Goal: Information Seeking & Learning: Learn about a topic

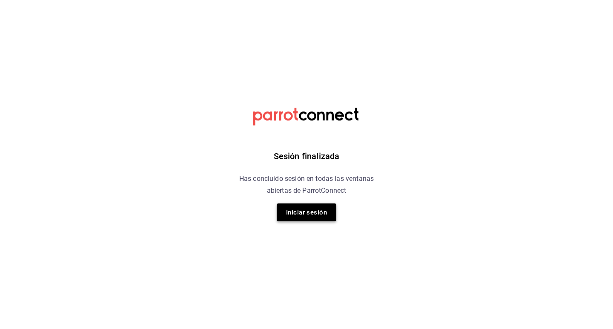
click at [316, 211] on button "Iniciar sesión" at bounding box center [307, 212] width 60 height 18
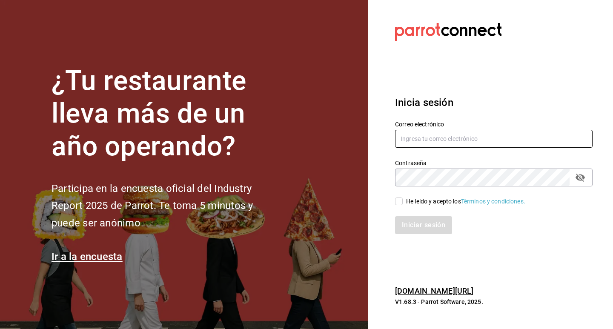
click at [415, 134] on input "text" at bounding box center [493, 139] width 197 height 18
click at [507, 138] on input "text" at bounding box center [493, 139] width 197 height 18
type input "Y"
type input "gerencia@beefcapital.com"
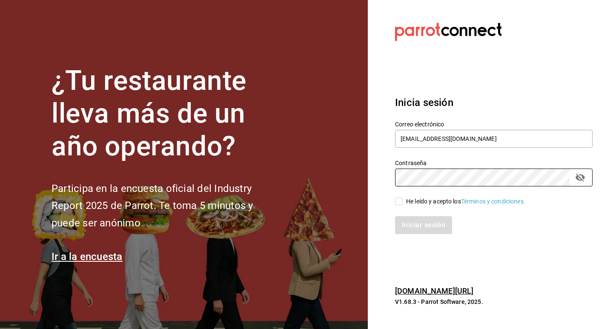
click at [397, 199] on input "He leído y acepto los Términos y condiciones." at bounding box center [399, 201] width 8 height 8
checkbox input "true"
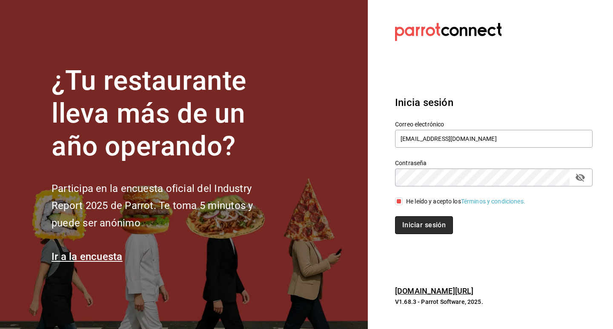
click at [425, 221] on button "Iniciar sesión" at bounding box center [424, 225] width 58 height 18
click at [425, 221] on div "Iniciar sesión" at bounding box center [493, 225] width 197 height 18
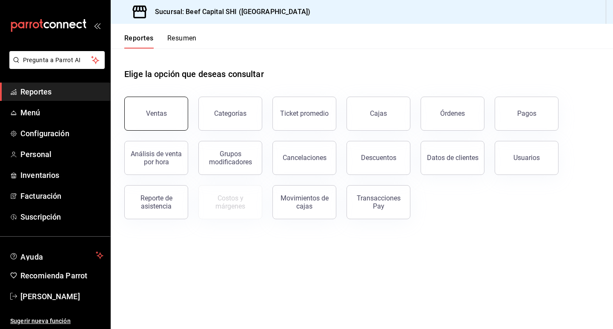
click at [139, 101] on button "Ventas" at bounding box center [156, 114] width 64 height 34
click at [139, 101] on html "Pregunta a Parrot AI Reportes Menú Configuración Personal Inventarios Facturaci…" at bounding box center [306, 164] width 613 height 329
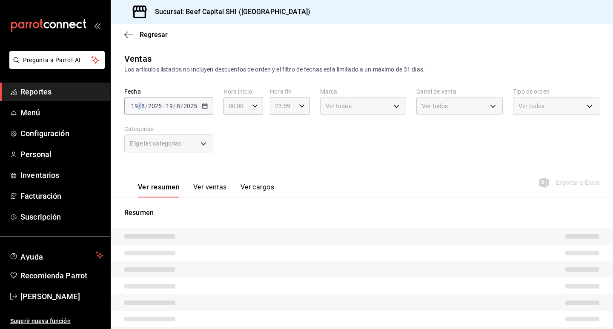
click at [139, 101] on div "[DATE] [DATE] - [DATE] [DATE]" at bounding box center [168, 106] width 89 height 18
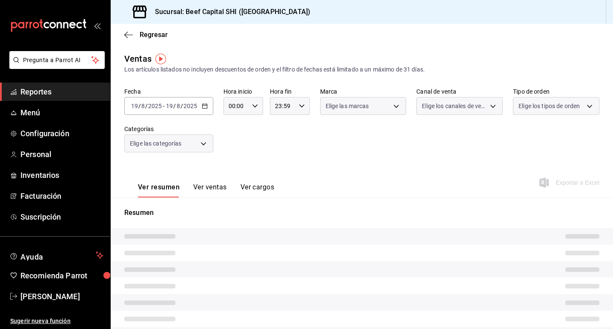
drag, startPoint x: 268, startPoint y: 140, endPoint x: 255, endPoint y: 140, distance: 12.3
click at [268, 140] on div "Fecha [DATE] [DATE] - [DATE] [DATE] Hora inicio 00:00 Hora inicio Hora fin 23:5…" at bounding box center [361, 125] width 475 height 75
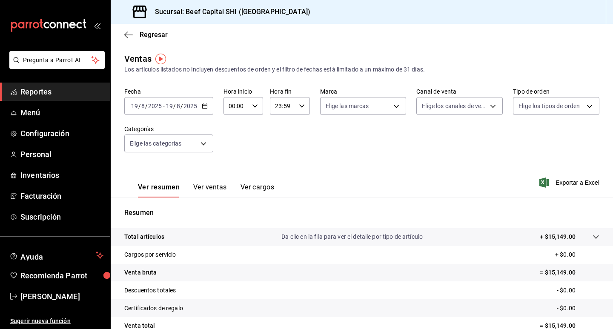
click at [208, 104] on div "[DATE] [DATE] - [DATE] [DATE]" at bounding box center [168, 106] width 89 height 18
click at [204, 107] on icon "button" at bounding box center [205, 106] width 6 height 6
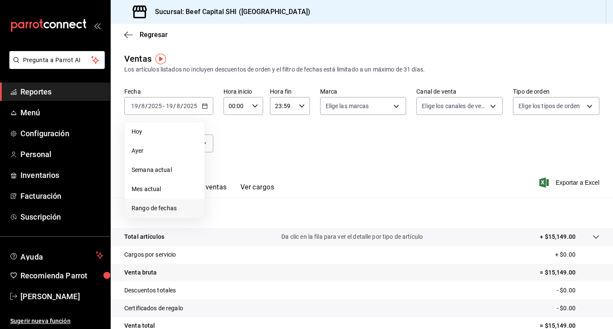
click at [167, 209] on span "Rango de fechas" at bounding box center [164, 208] width 66 height 9
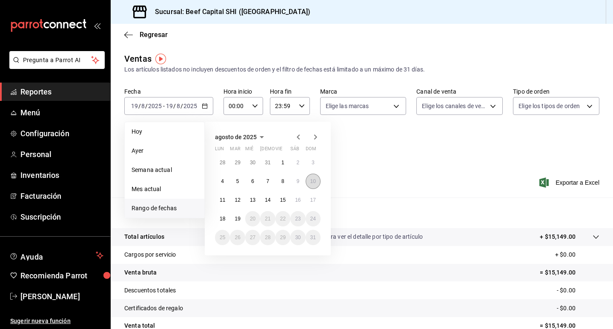
click at [317, 180] on button "10" at bounding box center [313, 181] width 15 height 15
click at [313, 183] on abbr "10" at bounding box center [313, 181] width 6 height 6
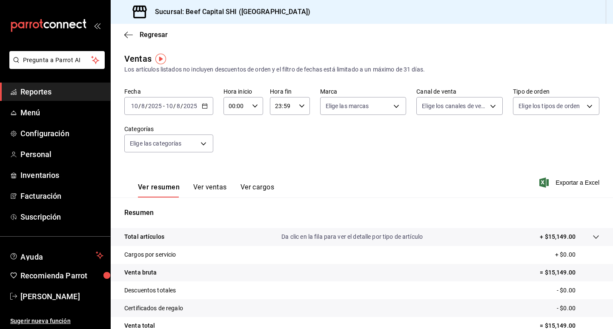
click at [313, 183] on div "Ver resumen Ver ventas Ver cargos Exportar a Excel" at bounding box center [362, 180] width 502 height 35
click at [375, 106] on body "Pregunta a Parrot AI Reportes Menú Configuración Personal Inventarios Facturaci…" at bounding box center [306, 164] width 613 height 329
click at [353, 137] on span "Ver todas" at bounding box center [354, 138] width 26 height 9
type input "605647f7-5ddc-403a-84da-aa3c8a25865f"
checkbox input "true"
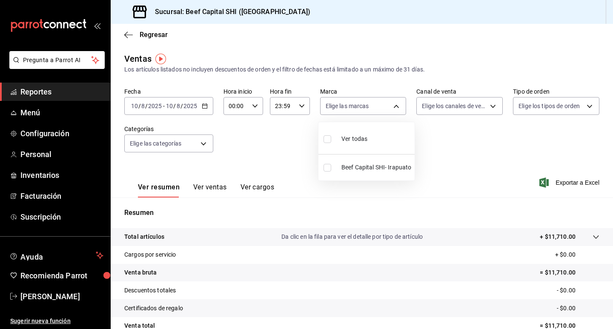
checkbox input "true"
click at [445, 106] on div at bounding box center [306, 164] width 613 height 329
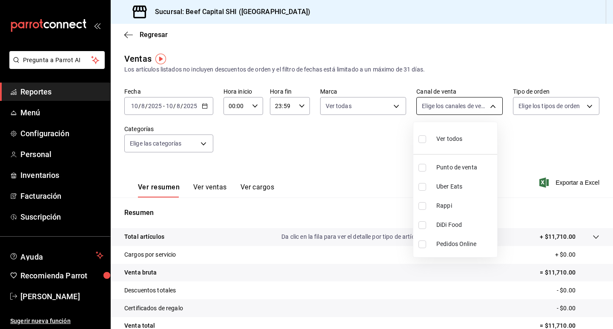
click at [440, 111] on body "Pregunta a Parrot AI Reportes Menú Configuración Personal Inventarios Facturaci…" at bounding box center [306, 164] width 613 height 329
click at [419, 141] on input "checkbox" at bounding box center [422, 139] width 8 height 8
checkbox input "true"
type input "PARROT,UBER_EATS,RAPPI,DIDI_FOOD,ONLINE"
checkbox input "true"
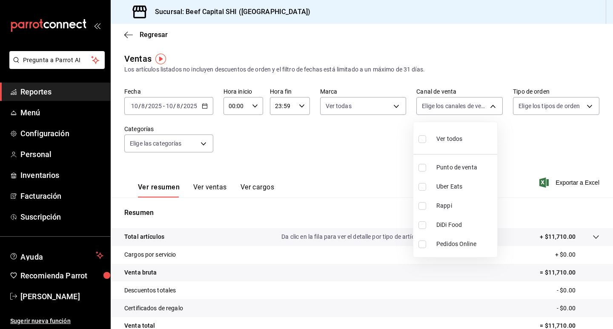
checkbox input "true"
click at [526, 106] on div at bounding box center [306, 164] width 613 height 329
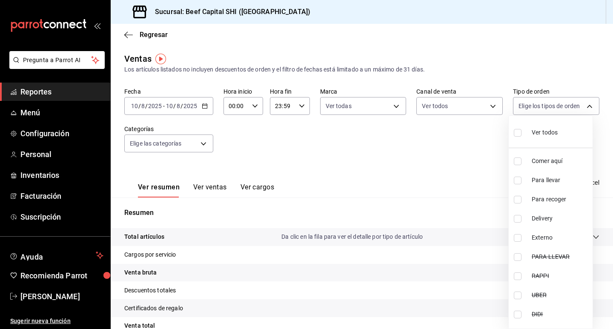
click at [517, 108] on body "Pregunta a Parrot AI Reportes Menú Configuración Personal Inventarios Facturaci…" at bounding box center [306, 164] width 613 height 329
click at [517, 131] on input "checkbox" at bounding box center [518, 133] width 8 height 8
checkbox input "true"
type input "f0dc0ac1-6073-4fdc-a840-2403026703dd,0f8ba289-97a1-4f04-8ca0-15d5a03158af,a05fd…"
checkbox input "true"
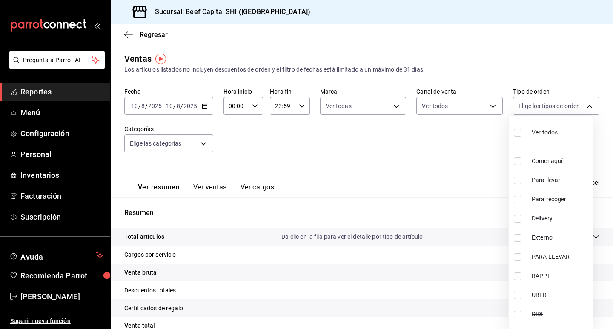
checkbox input "true"
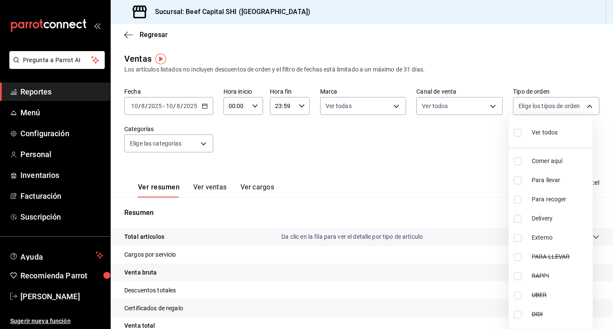
checkbox input "true"
click at [197, 147] on div at bounding box center [306, 164] width 613 height 329
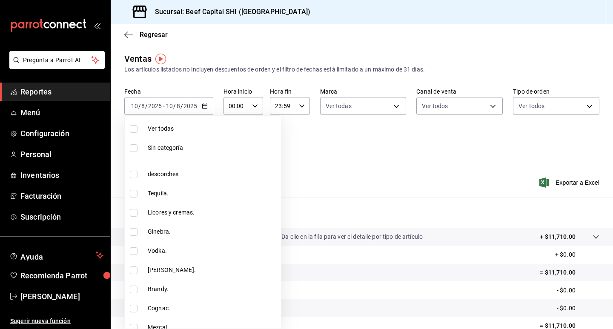
click at [205, 144] on body "Pregunta a Parrot AI Reportes Menú Configuración Personal Inventarios Facturaci…" at bounding box center [306, 164] width 613 height 329
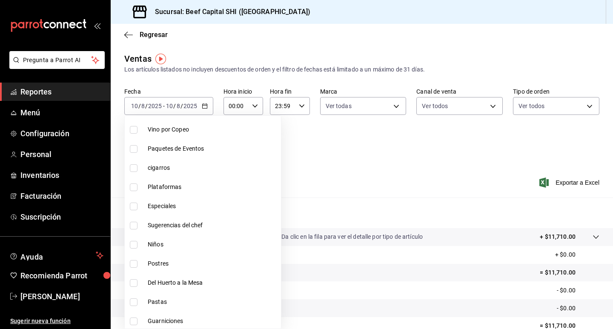
scroll to position [596, 0]
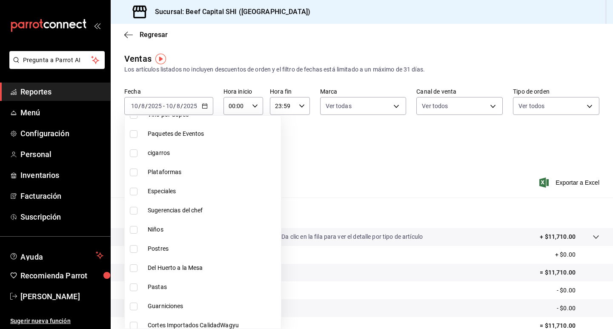
click at [136, 135] on input "checkbox" at bounding box center [134, 134] width 8 height 8
checkbox input "true"
type input "f0a62641-d906-4ec3-a881-7dd43c14e062"
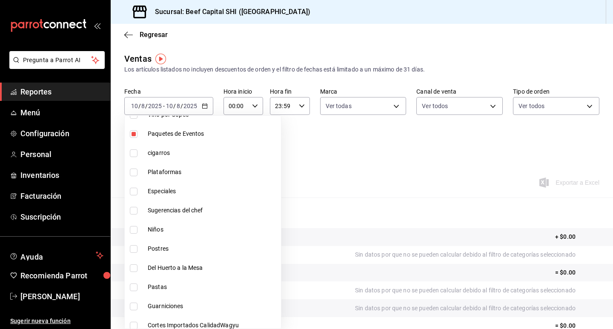
click at [133, 172] on input "checkbox" at bounding box center [134, 172] width 8 height 8
checkbox input "true"
type input "f0a62641-d906-4ec3-a881-7dd43c14e062,e2fc7ef1-00d7-4d7f-8c7e-bebe7c1a0617"
click at [134, 193] on input "checkbox" at bounding box center [134, 192] width 8 height 8
checkbox input "true"
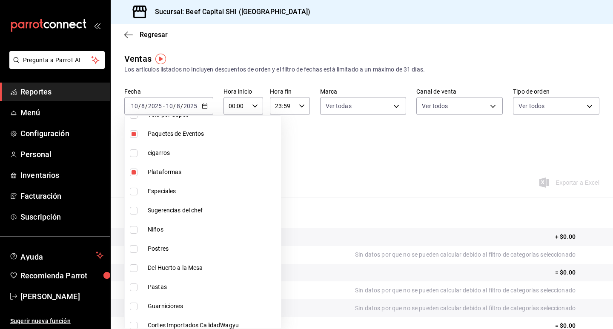
type input "f0a62641-d906-4ec3-a881-7dd43c14e062,e2fc7ef1-00d7-4d7f-8c7e-bebe7c1a0617,bfad4…"
click at [134, 211] on input "checkbox" at bounding box center [134, 211] width 8 height 8
checkbox input "true"
type input "f0a62641-d906-4ec3-a881-7dd43c14e062,e2fc7ef1-00d7-4d7f-8c7e-bebe7c1a0617,bfad4…"
click at [353, 143] on div at bounding box center [306, 164] width 613 height 329
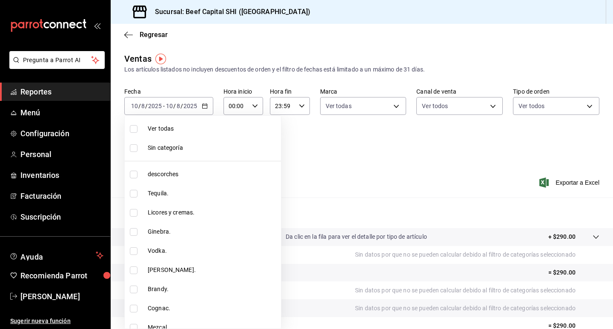
click at [207, 144] on body "Pregunta a Parrot AI Reportes Menú Configuración Personal Inventarios Facturaci…" at bounding box center [306, 164] width 613 height 329
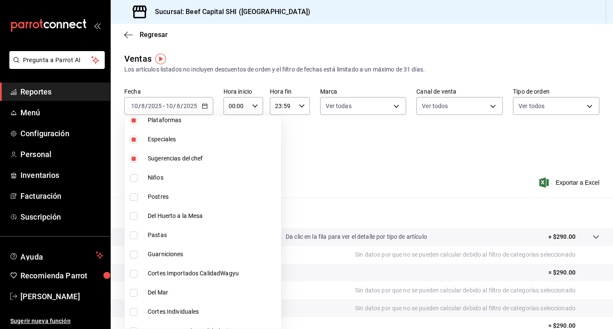
scroll to position [681, 0]
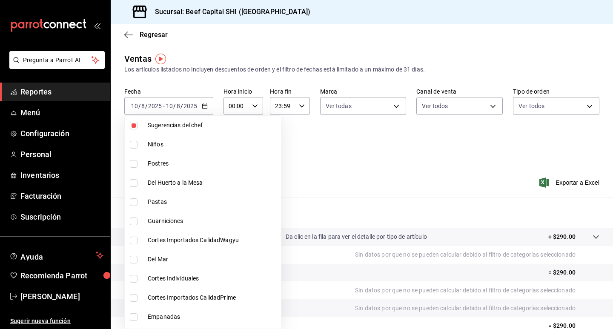
click at [134, 143] on input "checkbox" at bounding box center [134, 145] width 8 height 8
checkbox input "true"
type input "f0a62641-d906-4ec3-a881-7dd43c14e062,e2fc7ef1-00d7-4d7f-8c7e-bebe7c1a0617,bfad4…"
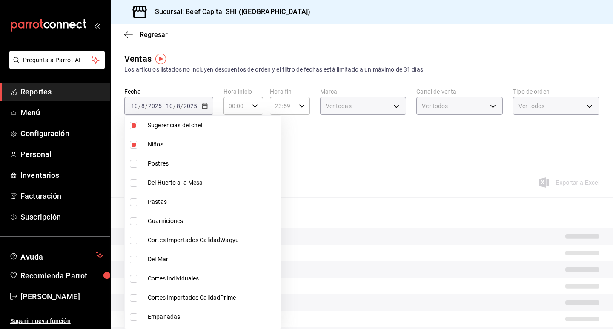
click at [133, 165] on input "checkbox" at bounding box center [134, 164] width 8 height 8
checkbox input "true"
type input "f0a62641-d906-4ec3-a881-7dd43c14e062,e2fc7ef1-00d7-4d7f-8c7e-bebe7c1a0617,bfad4…"
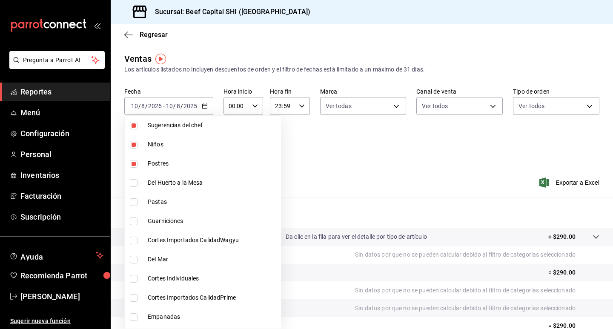
click at [133, 184] on input "checkbox" at bounding box center [134, 183] width 8 height 8
checkbox input "true"
type input "f0a62641-d906-4ec3-a881-7dd43c14e062,e2fc7ef1-00d7-4d7f-8c7e-bebe7c1a0617,bfad4…"
click at [134, 200] on input "checkbox" at bounding box center [134, 202] width 8 height 8
checkbox input "true"
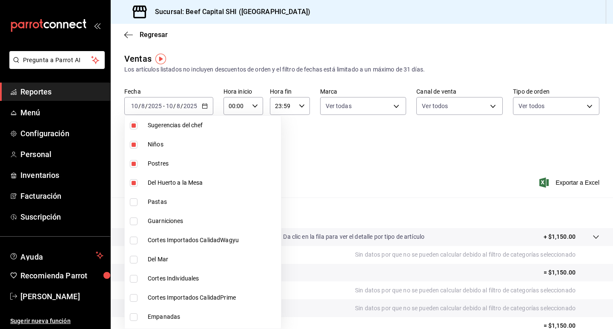
type input "f0a62641-d906-4ec3-a881-7dd43c14e062,e2fc7ef1-00d7-4d7f-8c7e-bebe7c1a0617,bfad4…"
click at [135, 219] on input "checkbox" at bounding box center [134, 221] width 8 height 8
checkbox input "true"
type input "f0a62641-d906-4ec3-a881-7dd43c14e062,e2fc7ef1-00d7-4d7f-8c7e-bebe7c1a0617,bfad4…"
click at [134, 239] on input "checkbox" at bounding box center [134, 241] width 8 height 8
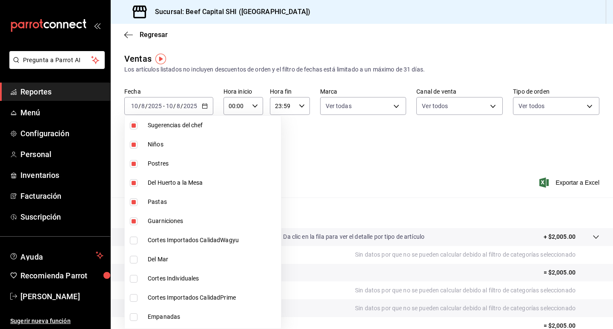
checkbox input "true"
type input "f0a62641-d906-4ec3-a881-7dd43c14e062,e2fc7ef1-00d7-4d7f-8c7e-bebe7c1a0617,bfad4…"
click at [133, 259] on input "checkbox" at bounding box center [134, 260] width 8 height 8
checkbox input "true"
type input "f0a62641-d906-4ec3-a881-7dd43c14e062,e2fc7ef1-00d7-4d7f-8c7e-bebe7c1a0617,bfad4…"
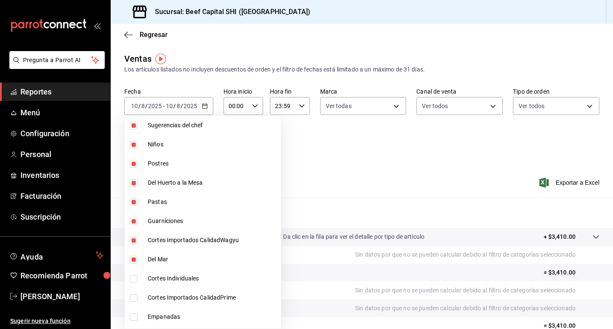
click at [131, 280] on input "checkbox" at bounding box center [134, 279] width 8 height 8
checkbox input "true"
type input "f0a62641-d906-4ec3-a881-7dd43c14e062,e2fc7ef1-00d7-4d7f-8c7e-bebe7c1a0617,bfad4…"
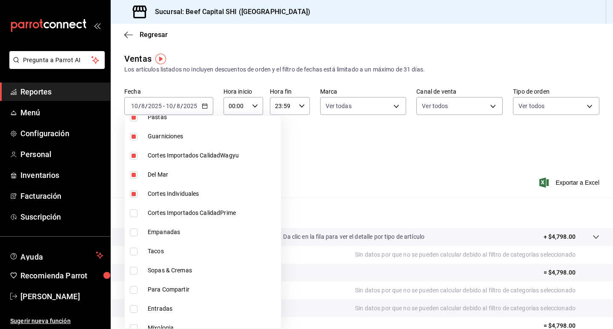
scroll to position [766, 0]
click at [133, 210] on input "checkbox" at bounding box center [134, 213] width 8 height 8
checkbox input "true"
type input "f0a62641-d906-4ec3-a881-7dd43c14e062,e2fc7ef1-00d7-4d7f-8c7e-bebe7c1a0617,bfad4…"
click at [133, 232] on input "checkbox" at bounding box center [134, 232] width 8 height 8
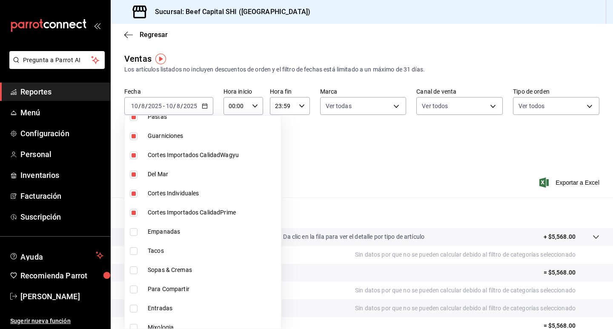
checkbox input "true"
type input "f0a62641-d906-4ec3-a881-7dd43c14e062,e2fc7ef1-00d7-4d7f-8c7e-bebe7c1a0617,bfad4…"
click at [136, 251] on input "checkbox" at bounding box center [134, 251] width 8 height 8
checkbox input "true"
type input "f0a62641-d906-4ec3-a881-7dd43c14e062,e2fc7ef1-00d7-4d7f-8c7e-bebe7c1a0617,bfad4…"
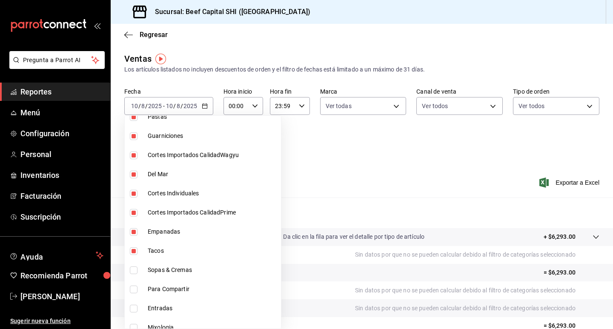
click at [135, 269] on input "checkbox" at bounding box center [134, 270] width 8 height 8
checkbox input "true"
type input "f0a62641-d906-4ec3-a881-7dd43c14e062,e2fc7ef1-00d7-4d7f-8c7e-bebe7c1a0617,bfad4…"
click at [133, 291] on input "checkbox" at bounding box center [134, 290] width 8 height 8
checkbox input "true"
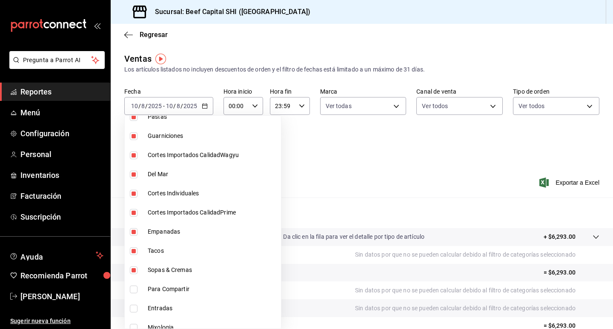
type input "f0a62641-d906-4ec3-a881-7dd43c14e062,e2fc7ef1-00d7-4d7f-8c7e-bebe7c1a0617,bfad4…"
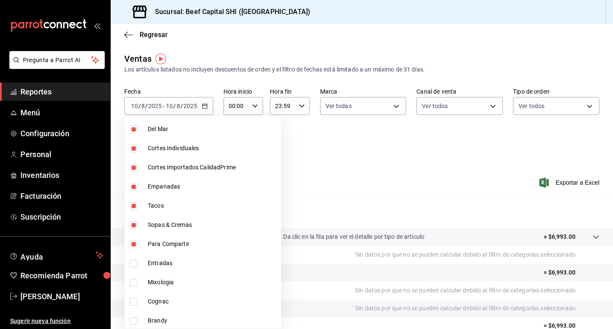
scroll to position [851, 0]
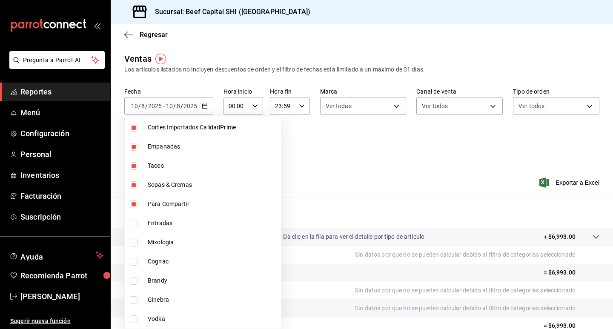
click at [134, 226] on input "checkbox" at bounding box center [134, 224] width 8 height 8
checkbox input "true"
type input "f0a62641-d906-4ec3-a881-7dd43c14e062,e2fc7ef1-00d7-4d7f-8c7e-bebe7c1a0617,bfad4…"
click at [136, 243] on input "checkbox" at bounding box center [134, 243] width 8 height 8
checkbox input "true"
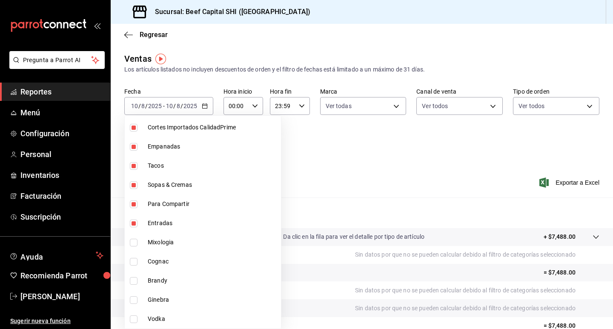
type input "f0a62641-d906-4ec3-a881-7dd43c14e062,e2fc7ef1-00d7-4d7f-8c7e-bebe7c1a0617,bfad4…"
click at [132, 261] on input "checkbox" at bounding box center [134, 262] width 8 height 8
checkbox input "true"
type input "f0a62641-d906-4ec3-a881-7dd43c14e062,e2fc7ef1-00d7-4d7f-8c7e-bebe7c1a0617,bfad4…"
click at [131, 279] on input "checkbox" at bounding box center [134, 281] width 8 height 8
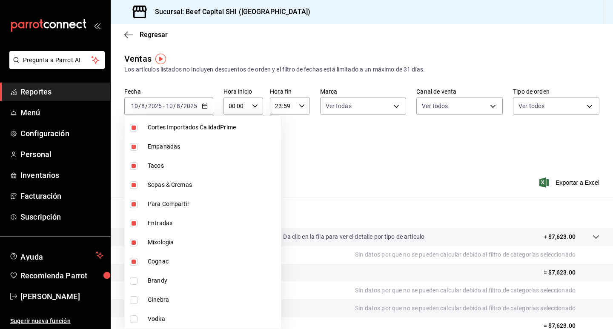
checkbox input "true"
type input "f0a62641-d906-4ec3-a881-7dd43c14e062,e2fc7ef1-00d7-4d7f-8c7e-bebe7c1a0617,bfad4…"
click at [133, 281] on input "checkbox" at bounding box center [134, 281] width 8 height 8
checkbox input "false"
type input "f0a62641-d906-4ec3-a881-7dd43c14e062,e2fc7ef1-00d7-4d7f-8c7e-bebe7c1a0617,bfad4…"
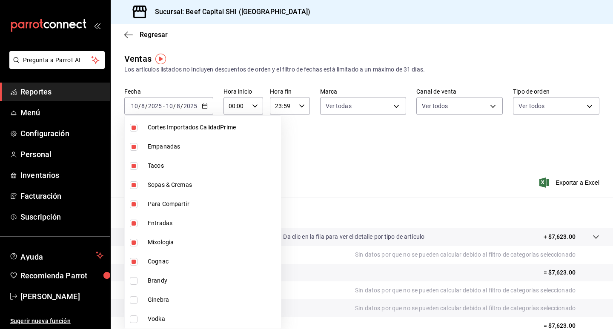
click at [131, 260] on input "checkbox" at bounding box center [134, 262] width 8 height 8
checkbox input "false"
type input "f0a62641-d906-4ec3-a881-7dd43c14e062,e2fc7ef1-00d7-4d7f-8c7e-bebe7c1a0617,bfad4…"
click at [133, 240] on input "checkbox" at bounding box center [134, 243] width 8 height 8
checkbox input "false"
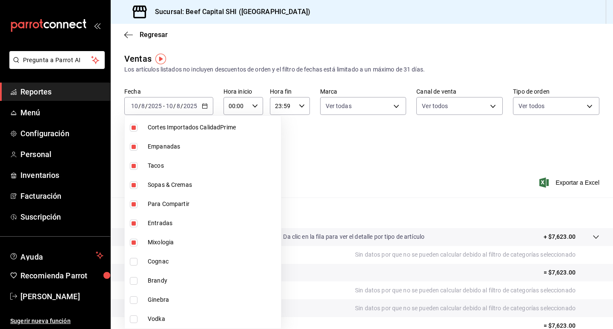
type input "f0a62641-d906-4ec3-a881-7dd43c14e062,e2fc7ef1-00d7-4d7f-8c7e-bebe7c1a0617,bfad4…"
click at [132, 222] on input "checkbox" at bounding box center [134, 224] width 8 height 8
checkbox input "false"
type input "f0a62641-d906-4ec3-a881-7dd43c14e062,e2fc7ef1-00d7-4d7f-8c7e-bebe7c1a0617,bfad4…"
click at [132, 224] on input "checkbox" at bounding box center [134, 224] width 8 height 8
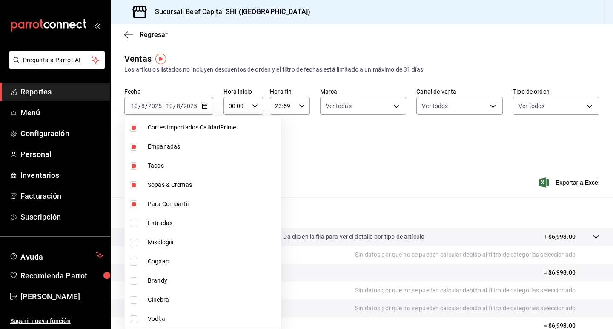
checkbox input "true"
type input "f0a62641-d906-4ec3-a881-7dd43c14e062,e2fc7ef1-00d7-4d7f-8c7e-bebe7c1a0617,bfad4…"
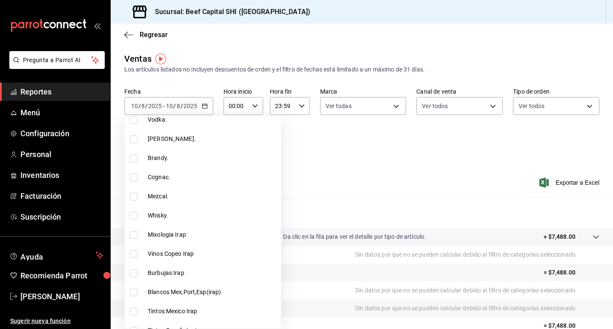
scroll to position [128, 0]
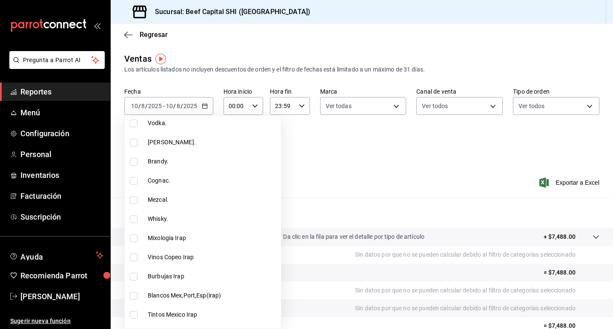
click at [417, 168] on div at bounding box center [306, 164] width 613 height 329
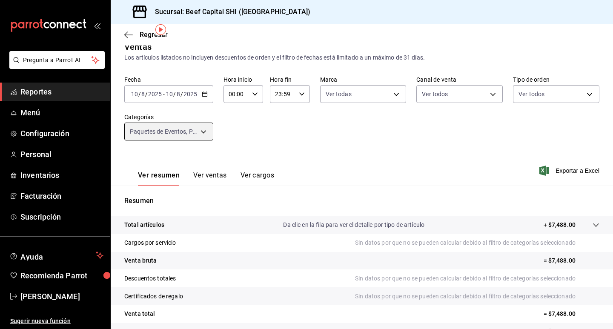
scroll to position [0, 0]
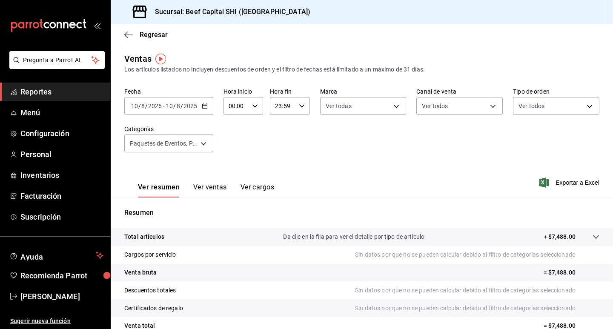
click at [563, 237] on p "+ $7,488.00" at bounding box center [559, 236] width 32 height 9
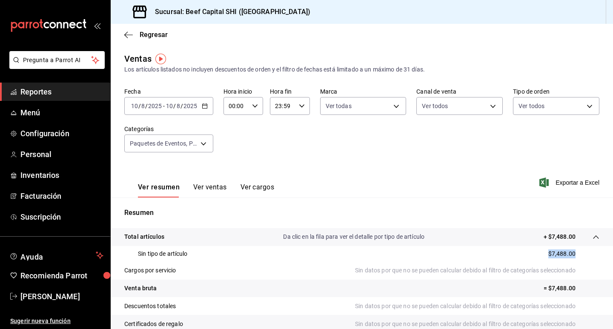
drag, startPoint x: 568, startPoint y: 252, endPoint x: 545, endPoint y: 250, distance: 24.0
click at [539, 253] on div "Sin tipo de artículo $7,488.00" at bounding box center [361, 254] width 475 height 16
copy p "$7,488.00"
click at [206, 104] on \(Stroke\) "button" at bounding box center [206, 103] width 0 height 0
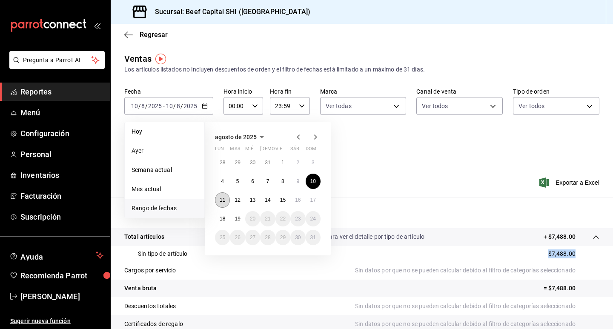
click at [224, 200] on abbr "11" at bounding box center [223, 200] width 6 height 6
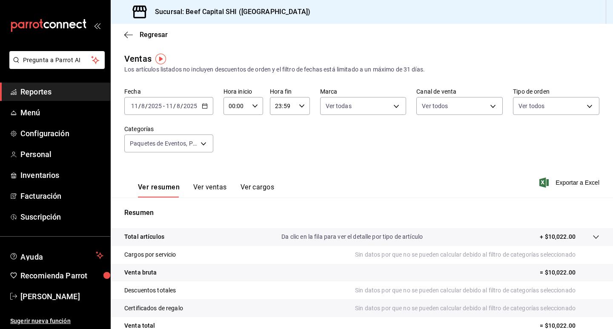
click at [557, 238] on p "+ $10,022.00" at bounding box center [558, 236] width 36 height 9
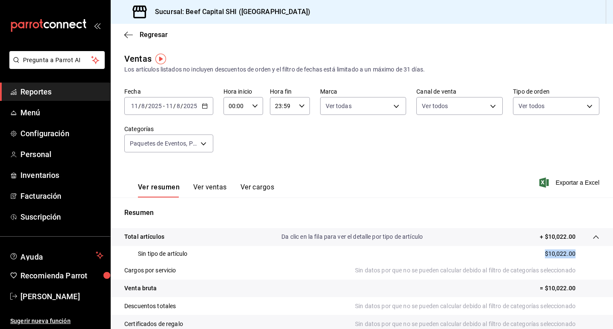
drag, startPoint x: 568, startPoint y: 253, endPoint x: 540, endPoint y: 254, distance: 27.3
click at [522, 257] on div "Sin tipo de artículo $10,022.00" at bounding box center [361, 254] width 475 height 16
copy p "$10,022.00"
click at [206, 105] on icon "button" at bounding box center [205, 106] width 6 height 6
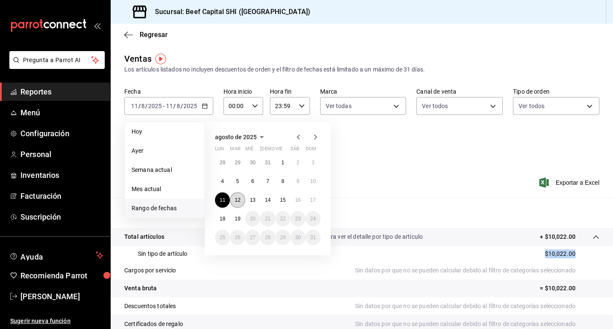
click at [238, 196] on button "12" at bounding box center [237, 199] width 15 height 15
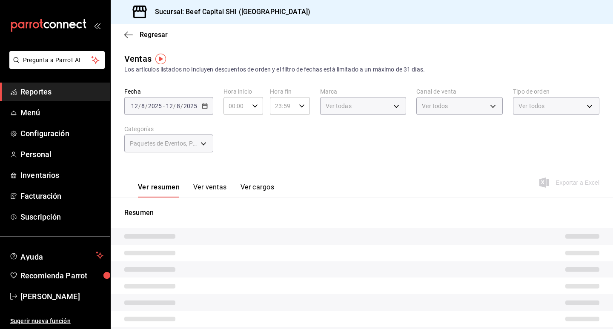
click at [238, 196] on div "Ver resumen Ver ventas Ver cargos" at bounding box center [206, 190] width 136 height 14
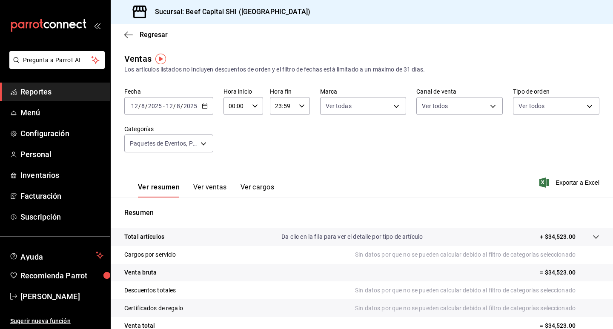
click at [551, 237] on p "+ $34,523.00" at bounding box center [558, 236] width 36 height 9
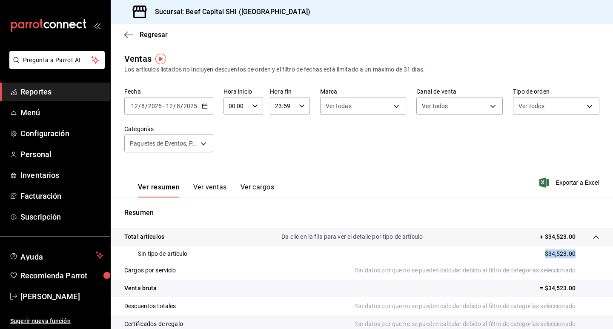
drag, startPoint x: 568, startPoint y: 253, endPoint x: 524, endPoint y: 253, distance: 43.8
click at [524, 253] on div "Sin tipo de artículo $34,523.00" at bounding box center [361, 254] width 475 height 16
copy p "$34,523.00"
click at [204, 103] on icon "button" at bounding box center [205, 106] width 6 height 6
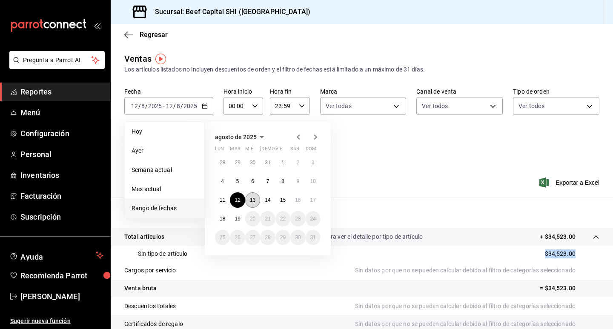
click at [253, 199] on abbr "13" at bounding box center [253, 200] width 6 height 6
click at [253, 199] on div "Resumen Total artículos Da clic en la fila para ver el detalle por tipo de artí…" at bounding box center [362, 296] width 502 height 199
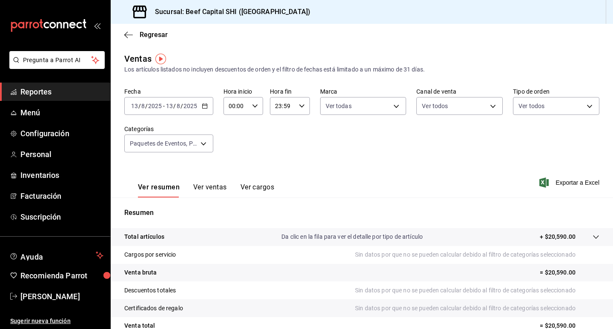
click at [555, 240] on p "+ $20,590.00" at bounding box center [558, 236] width 36 height 9
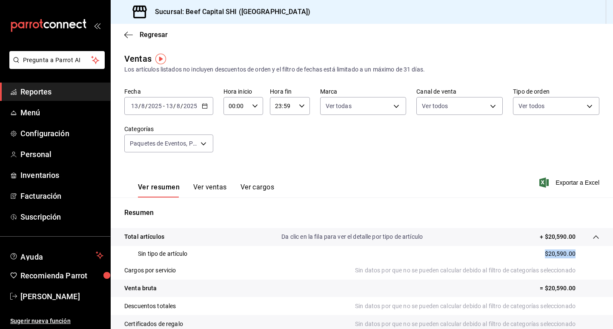
drag, startPoint x: 568, startPoint y: 252, endPoint x: 530, endPoint y: 257, distance: 38.1
click at [530, 257] on div "Sin tipo de artículo $20,590.00" at bounding box center [361, 254] width 475 height 16
copy p "$20,590.00"
click at [204, 105] on icon "button" at bounding box center [205, 106] width 6 height 6
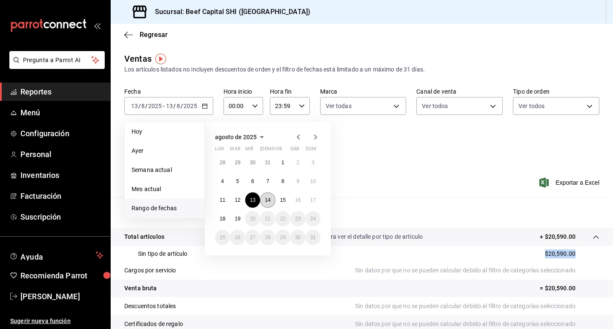
click at [266, 200] on abbr "14" at bounding box center [268, 200] width 6 height 6
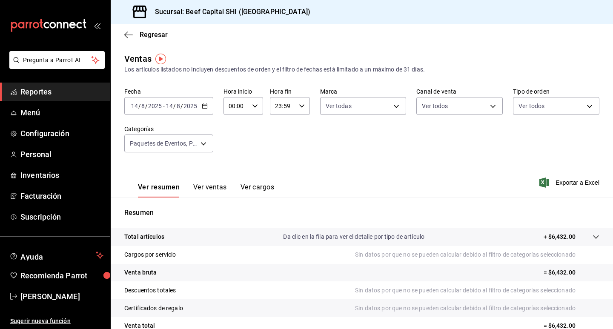
click at [551, 235] on p "+ $6,432.00" at bounding box center [559, 236] width 32 height 9
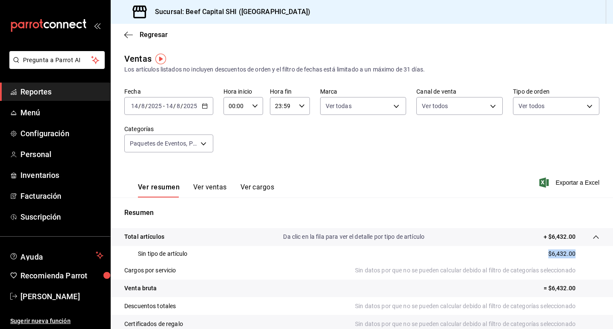
drag, startPoint x: 568, startPoint y: 254, endPoint x: 531, endPoint y: 258, distance: 36.8
click at [531, 258] on div "Sin tipo de artículo $6,432.00" at bounding box center [361, 254] width 475 height 16
copy p "$6,432.00"
click at [207, 142] on body "Pregunta a Parrot AI Reportes Menú Configuración Personal Inventarios Facturaci…" at bounding box center [306, 164] width 613 height 329
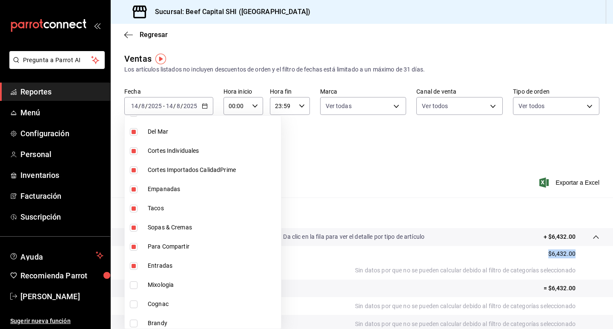
scroll to position [851, 0]
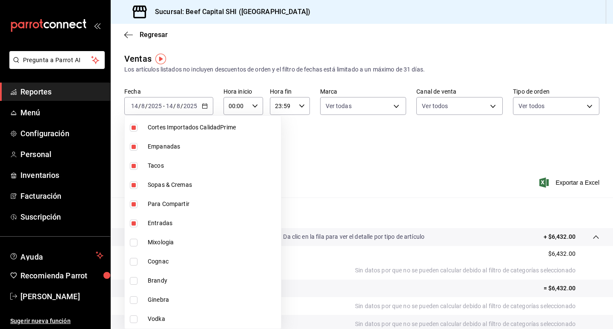
click at [413, 147] on div at bounding box center [306, 164] width 613 height 329
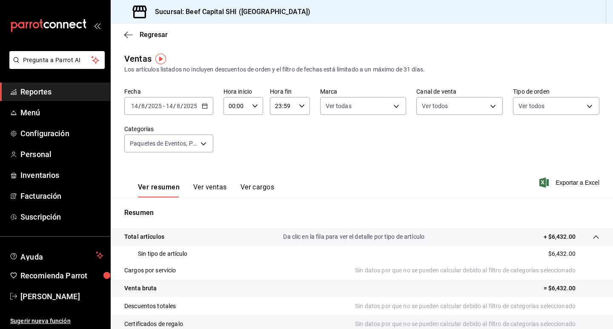
click at [207, 105] on div "[DATE] [DATE] - [DATE] [DATE]" at bounding box center [168, 106] width 89 height 18
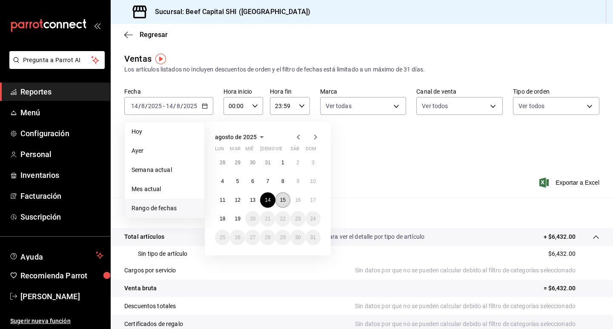
click at [282, 198] on abbr "15" at bounding box center [283, 200] width 6 height 6
click at [282, 198] on div "Resumen Total artículos Da clic en la fila para ver el detalle por tipo de artí…" at bounding box center [362, 296] width 502 height 199
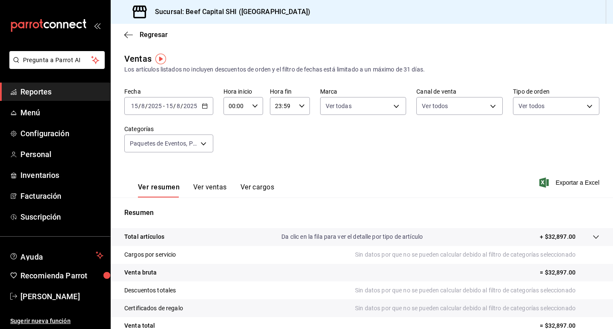
click at [548, 237] on p "+ $32,897.00" at bounding box center [558, 236] width 36 height 9
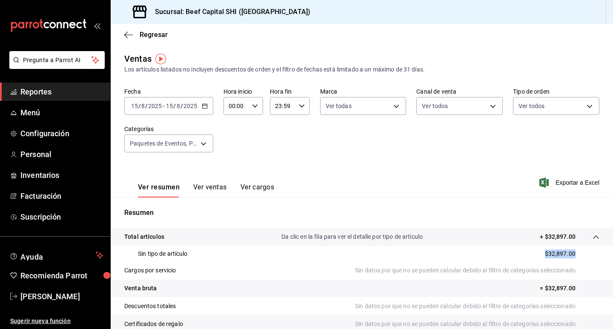
drag, startPoint x: 568, startPoint y: 252, endPoint x: 509, endPoint y: 257, distance: 59.3
click at [509, 257] on div "Sin tipo de artículo $32,897.00" at bounding box center [361, 254] width 475 height 16
copy p "$32,897.00"
click at [207, 105] on div "[DATE] [DATE] - [DATE] [DATE]" at bounding box center [168, 106] width 89 height 18
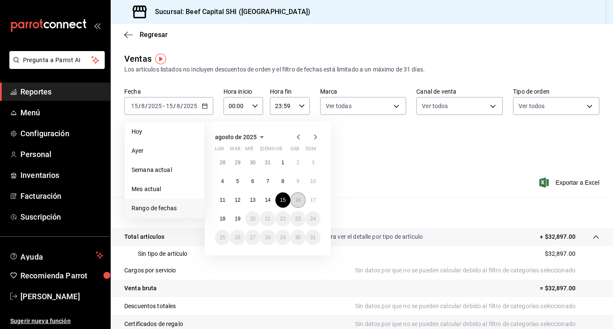
click at [294, 199] on button "16" at bounding box center [297, 199] width 15 height 15
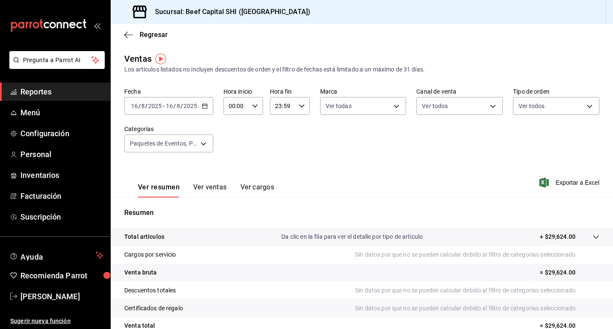
click at [543, 238] on p "+ $29,624.00" at bounding box center [558, 236] width 36 height 9
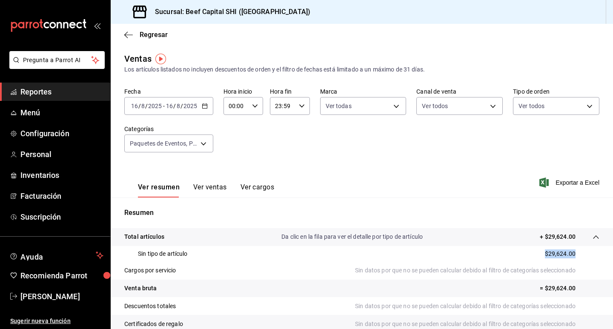
drag, startPoint x: 568, startPoint y: 253, endPoint x: 543, endPoint y: 254, distance: 24.7
click at [498, 252] on div "Sin tipo de artículo $29,624.00" at bounding box center [361, 254] width 475 height 16
copy p "$29,624.00"
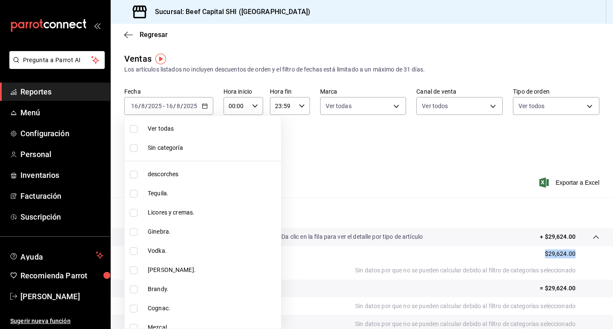
click at [203, 143] on body "Pregunta a Parrot AI Reportes Menú Configuración Personal Inventarios Facturaci…" at bounding box center [306, 164] width 613 height 329
click at [135, 130] on input "checkbox" at bounding box center [134, 129] width 8 height 8
checkbox input "true"
type input "8e149e92-2e81-41b7-bb06-f216bda6e039,230c4a31-dbb7-4585-b22f-1c5c36cb302b,19d1c…"
checkbox input "true"
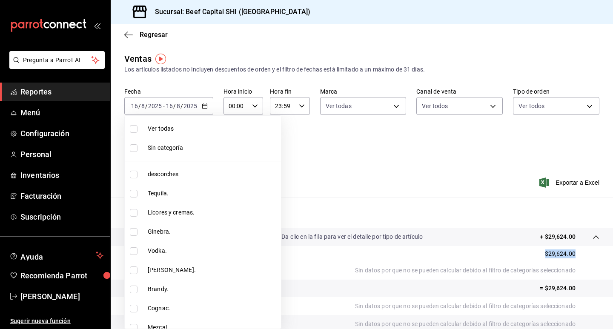
checkbox input "true"
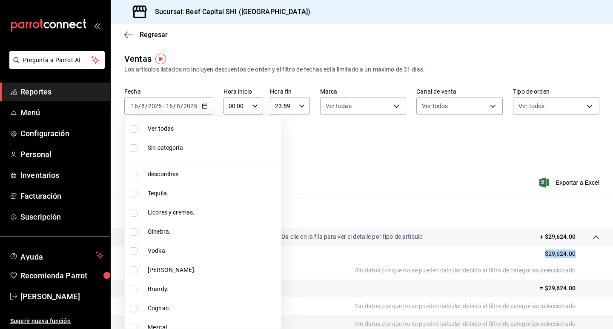
checkbox input "true"
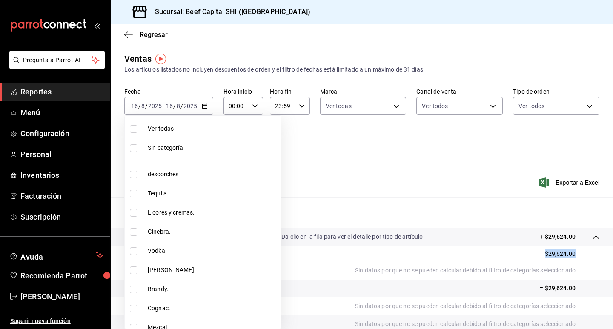
checkbox input "true"
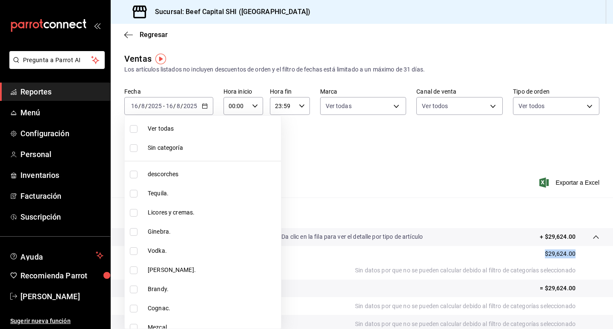
checkbox input "true"
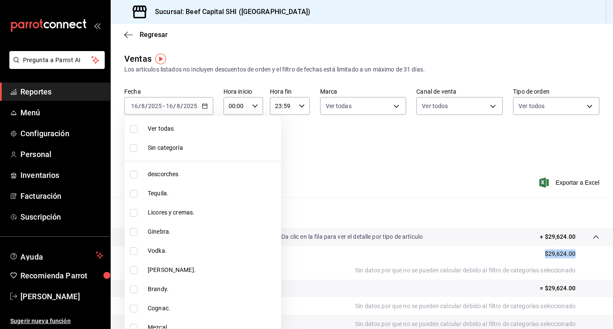
checkbox input "true"
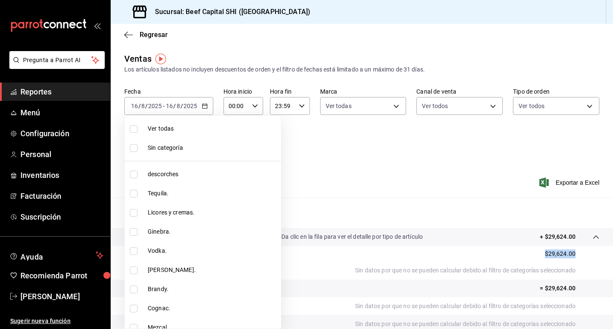
checkbox input "true"
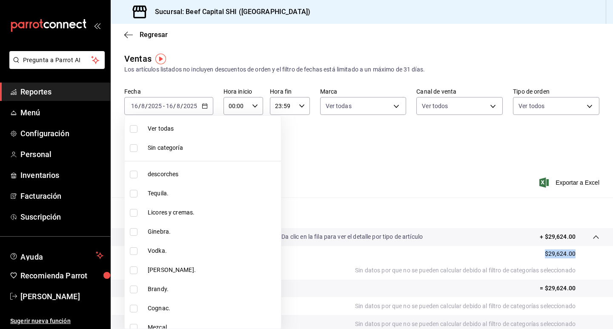
checkbox input "true"
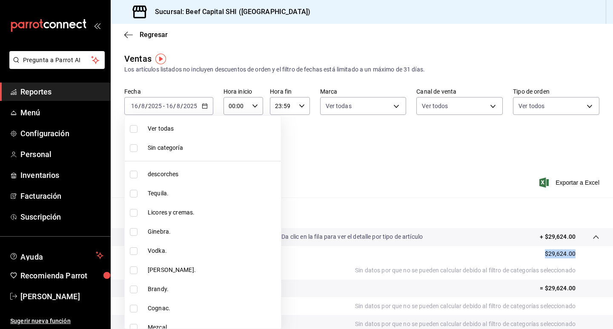
checkbox input "true"
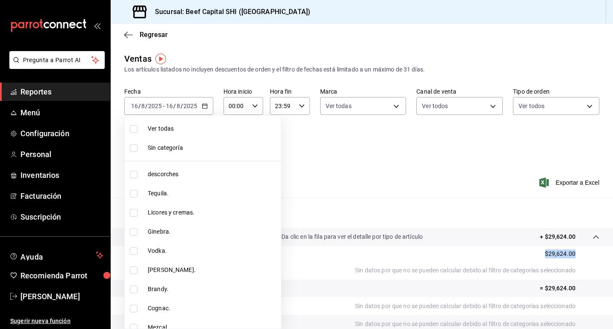
checkbox input "true"
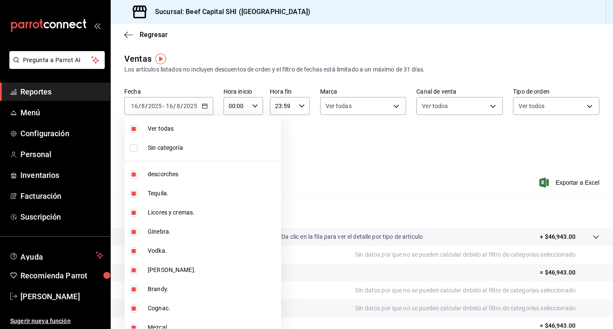
click at [135, 130] on input "checkbox" at bounding box center [134, 129] width 8 height 8
checkbox input "false"
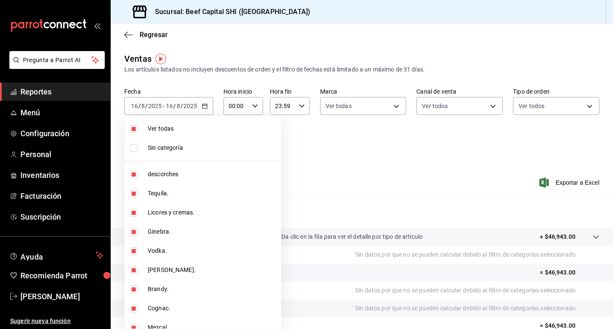
checkbox input "false"
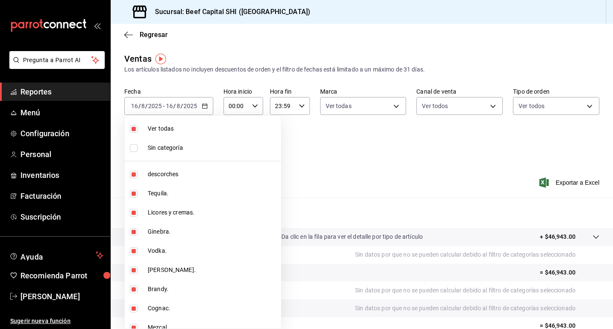
checkbox input "false"
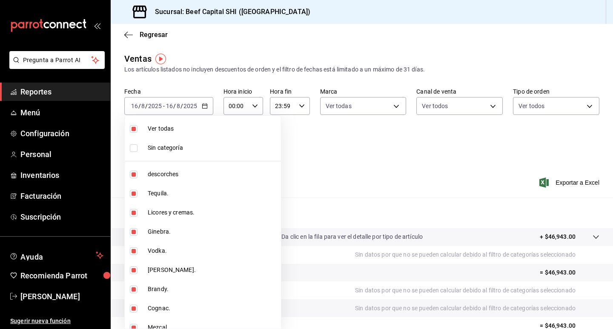
checkbox input "false"
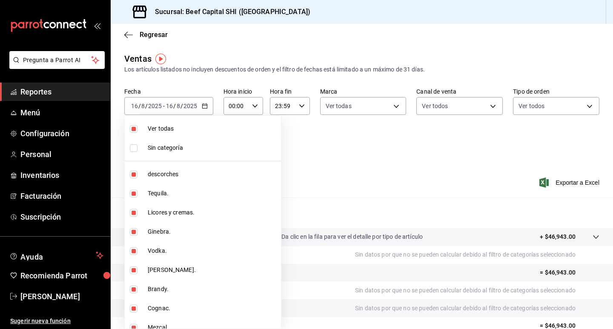
checkbox input "false"
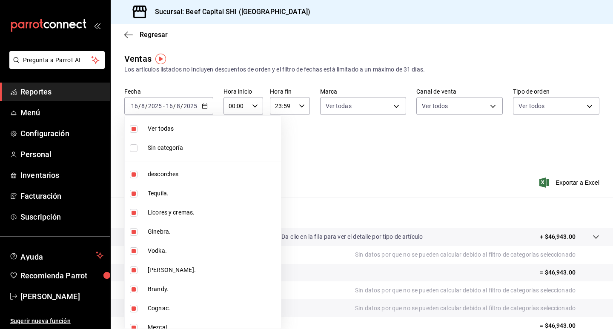
checkbox input "false"
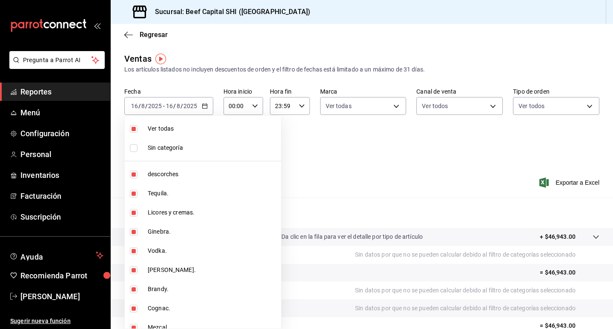
checkbox input "false"
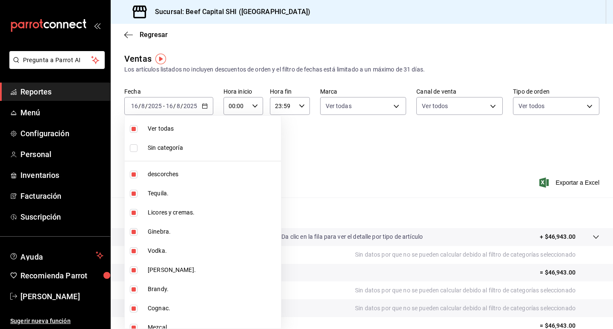
checkbox input "false"
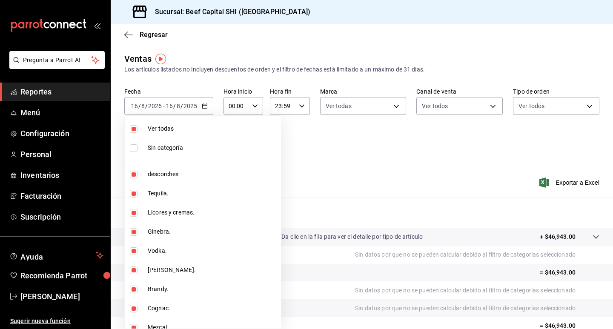
checkbox input "false"
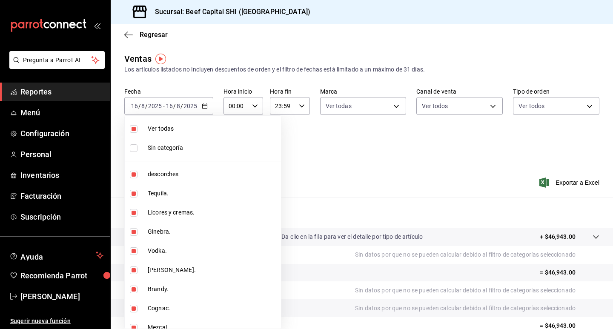
checkbox input "false"
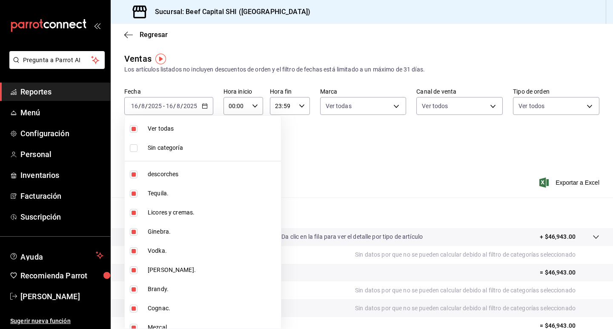
checkbox input "false"
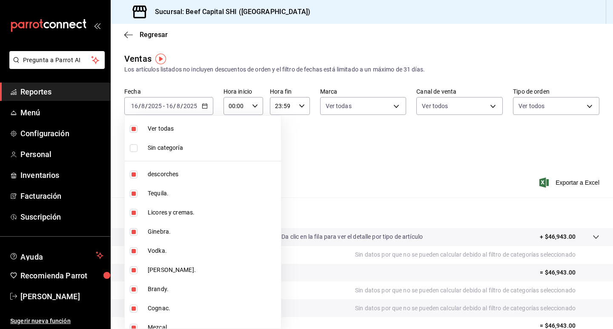
checkbox input "false"
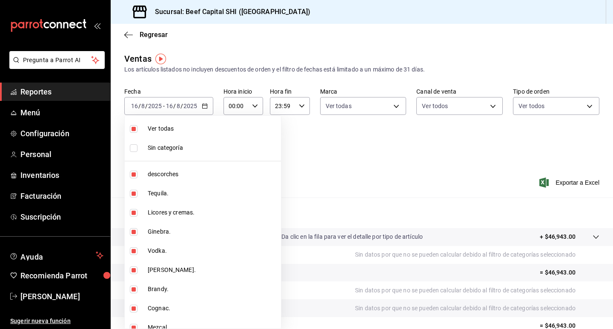
checkbox input "false"
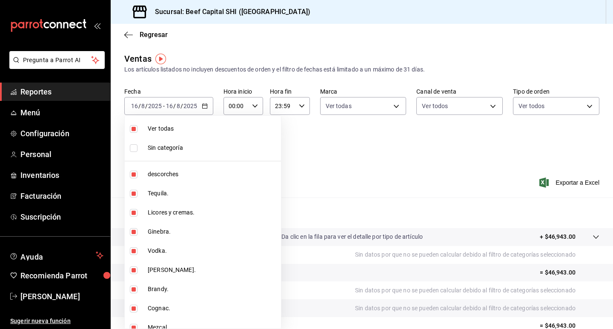
checkbox input "false"
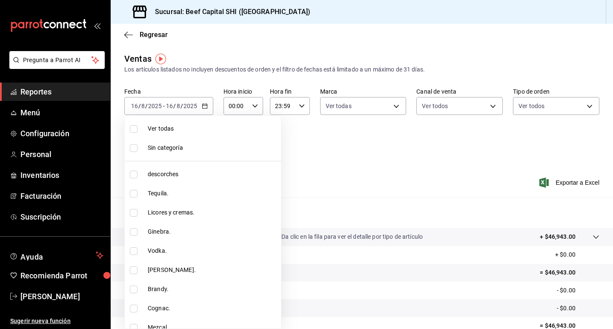
click at [134, 174] on input "checkbox" at bounding box center [134, 175] width 8 height 8
checkbox input "true"
type input "8e149e92-2e81-41b7-bb06-f216bda6e039"
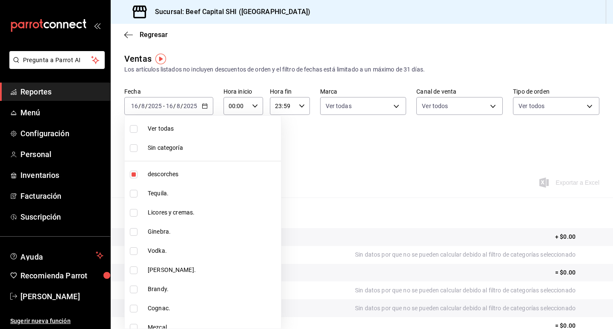
click at [134, 194] on input "checkbox" at bounding box center [134, 194] width 8 height 8
checkbox input "true"
type input "8e149e92-2e81-41b7-bb06-f216bda6e039,230c4a31-dbb7-4585-b22f-1c5c36cb302b"
click at [134, 213] on input "checkbox" at bounding box center [134, 213] width 8 height 8
checkbox input "true"
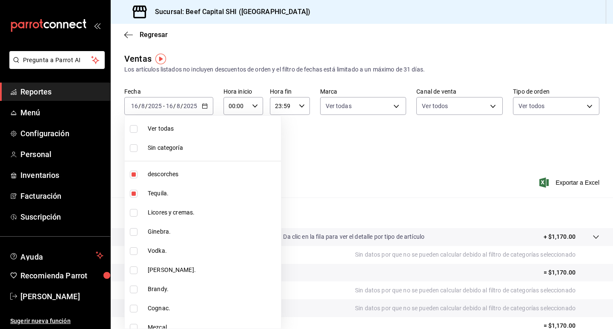
type input "8e149e92-2e81-41b7-bb06-f216bda6e039,230c4a31-dbb7-4585-b22f-1c5c36cb302b,19d1c…"
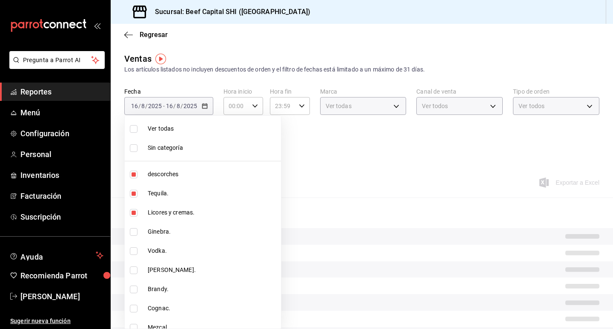
click at [134, 233] on input "checkbox" at bounding box center [134, 232] width 8 height 8
checkbox input "true"
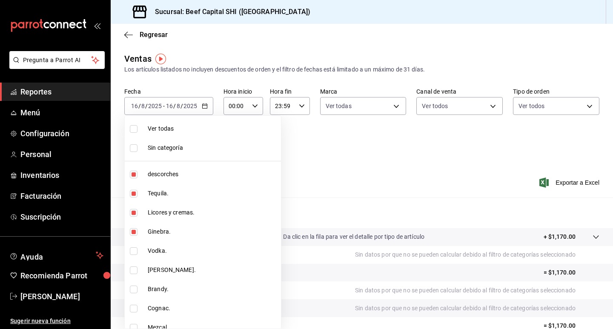
click at [132, 255] on li "Vodka." at bounding box center [203, 250] width 156 height 19
type input "8e149e92-2e81-41b7-bb06-f216bda6e039,230c4a31-dbb7-4585-b22f-1c5c36cb302b,19d1c…"
checkbox input "true"
drag, startPoint x: 135, startPoint y: 268, endPoint x: 153, endPoint y: 243, distance: 31.8
click at [134, 268] on input "checkbox" at bounding box center [134, 270] width 8 height 8
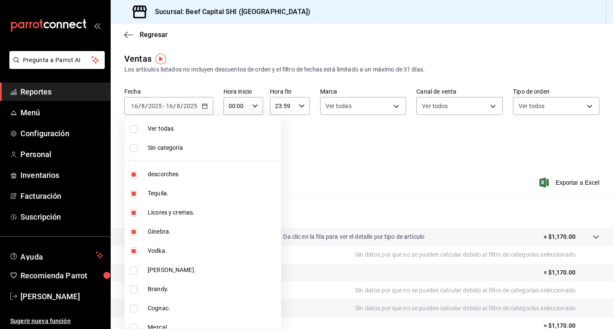
checkbox input "true"
type input "8e149e92-2e81-41b7-bb06-f216bda6e039,230c4a31-dbb7-4585-b22f-1c5c36cb302b,19d1c…"
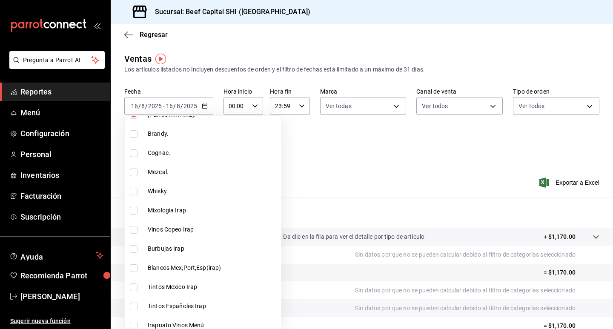
scroll to position [170, 0]
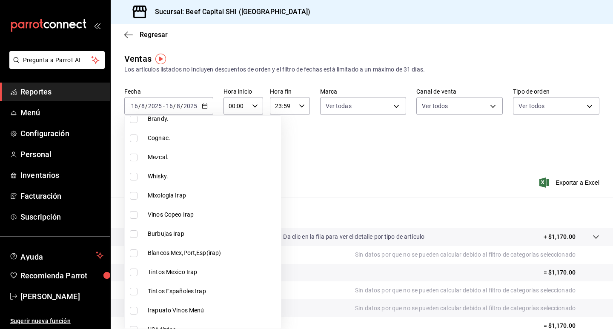
click at [134, 117] on input "checkbox" at bounding box center [134, 119] width 8 height 8
checkbox input "true"
click at [133, 139] on input "checkbox" at bounding box center [134, 138] width 8 height 8
click at [135, 154] on input "checkbox" at bounding box center [134, 158] width 8 height 8
click at [134, 178] on input "checkbox" at bounding box center [134, 177] width 8 height 8
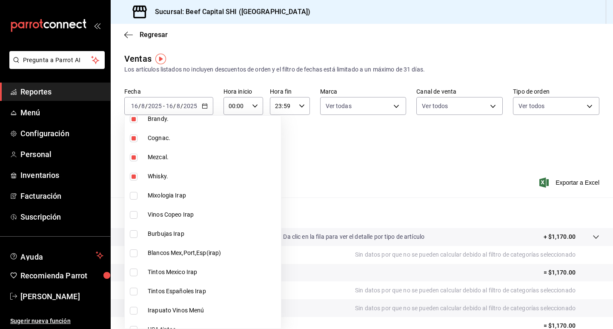
click at [133, 200] on li "Mixologia Irap" at bounding box center [203, 195] width 156 height 19
click at [135, 217] on input "checkbox" at bounding box center [134, 215] width 8 height 8
click at [134, 237] on input "checkbox" at bounding box center [134, 234] width 8 height 8
click at [135, 252] on input "checkbox" at bounding box center [134, 253] width 8 height 8
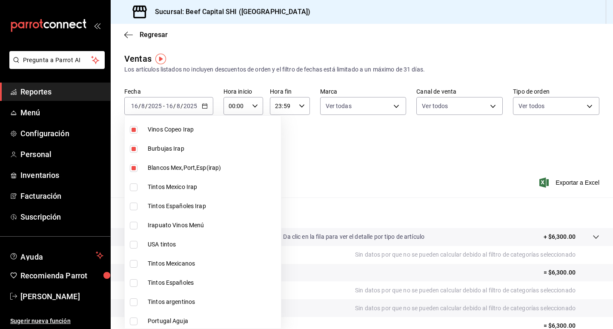
scroll to position [298, 0]
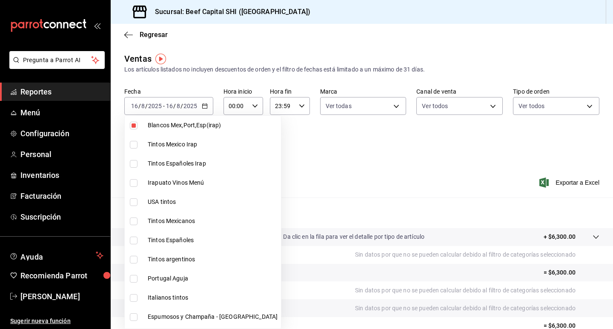
click at [133, 143] on input "checkbox" at bounding box center [134, 145] width 8 height 8
click at [135, 168] on li "Tintos Españoles Irap" at bounding box center [203, 163] width 156 height 19
click at [134, 182] on input "checkbox" at bounding box center [134, 183] width 8 height 8
click at [134, 201] on input "checkbox" at bounding box center [134, 202] width 8 height 8
click at [133, 220] on input "checkbox" at bounding box center [134, 221] width 8 height 8
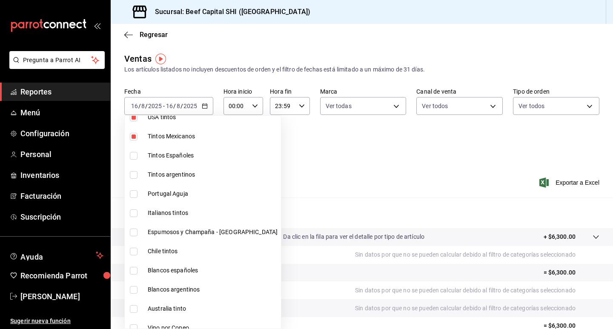
scroll to position [383, 0]
drag, startPoint x: 136, startPoint y: 156, endPoint x: 134, endPoint y: 166, distance: 9.5
click at [136, 156] on input "checkbox" at bounding box center [134, 155] width 8 height 8
click at [133, 175] on input "checkbox" at bounding box center [134, 175] width 8 height 8
click at [135, 195] on input "checkbox" at bounding box center [134, 194] width 8 height 8
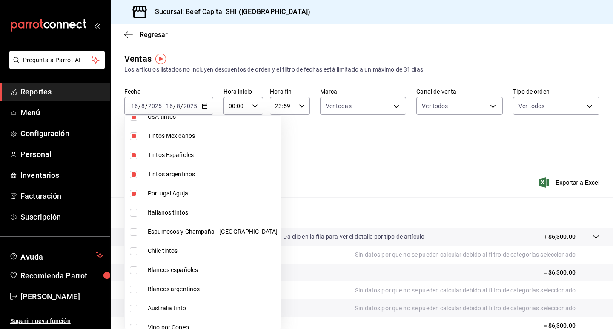
click at [131, 213] on input "checkbox" at bounding box center [134, 213] width 8 height 8
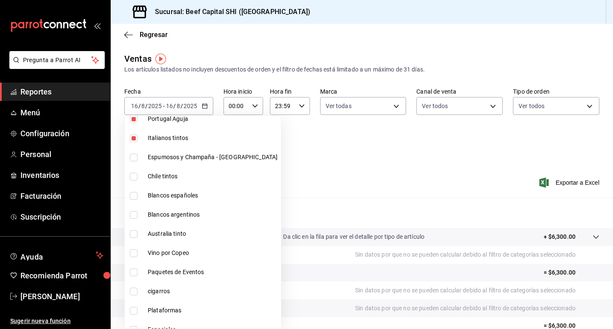
scroll to position [468, 0]
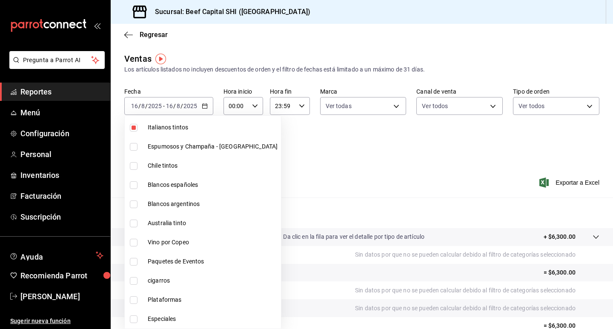
click at [134, 148] on input "checkbox" at bounding box center [134, 147] width 8 height 8
click at [134, 166] on input "checkbox" at bounding box center [134, 166] width 8 height 8
click at [134, 185] on input "checkbox" at bounding box center [134, 185] width 8 height 8
click at [134, 203] on input "checkbox" at bounding box center [134, 204] width 8 height 8
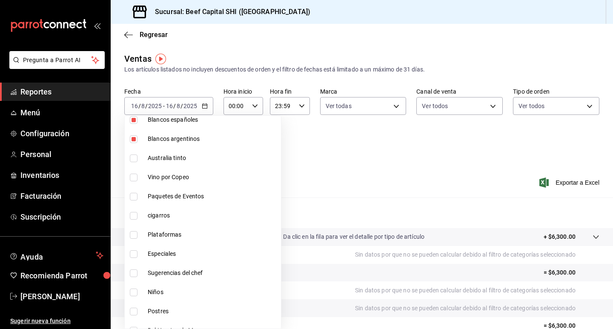
scroll to position [553, 0]
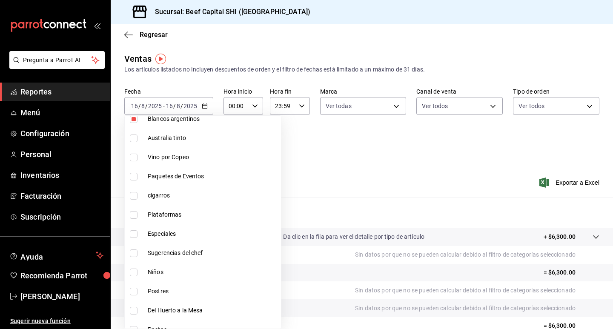
click at [134, 140] on input "checkbox" at bounding box center [134, 138] width 8 height 8
click at [134, 157] on input "checkbox" at bounding box center [134, 158] width 8 height 8
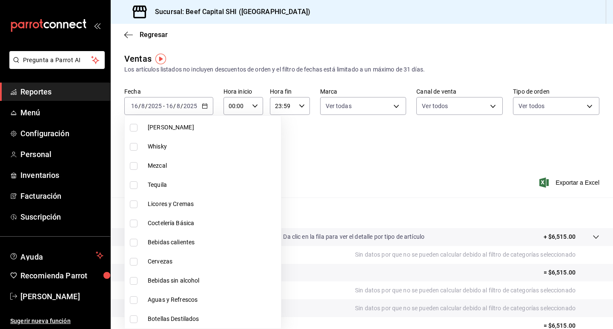
click at [133, 320] on input "checkbox" at bounding box center [134, 319] width 8 height 8
click at [130, 294] on li "Aguas y Refrescos" at bounding box center [203, 299] width 156 height 19
click at [131, 282] on input "checkbox" at bounding box center [134, 281] width 8 height 8
click at [131, 265] on input "checkbox" at bounding box center [134, 262] width 8 height 8
click at [131, 242] on input "checkbox" at bounding box center [134, 243] width 8 height 8
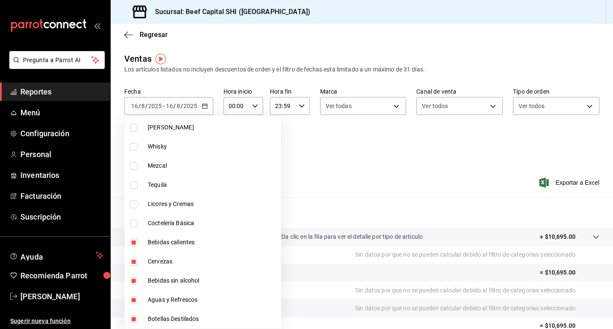
click at [131, 226] on input "checkbox" at bounding box center [134, 224] width 8 height 8
click at [134, 208] on input "checkbox" at bounding box center [134, 204] width 8 height 8
click at [134, 186] on input "checkbox" at bounding box center [134, 185] width 8 height 8
click at [134, 167] on input "checkbox" at bounding box center [134, 166] width 8 height 8
click at [135, 148] on input "checkbox" at bounding box center [134, 147] width 8 height 8
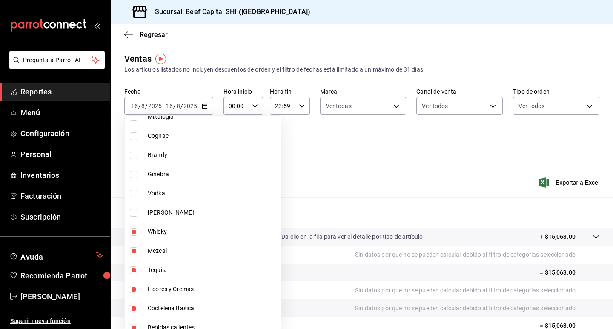
scroll to position [934, 0]
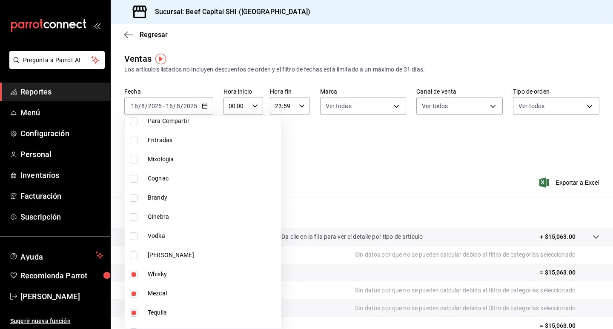
click at [135, 256] on input "checkbox" at bounding box center [134, 255] width 8 height 8
drag, startPoint x: 132, startPoint y: 236, endPoint x: 130, endPoint y: 218, distance: 18.0
click at [132, 236] on input "checkbox" at bounding box center [134, 236] width 8 height 8
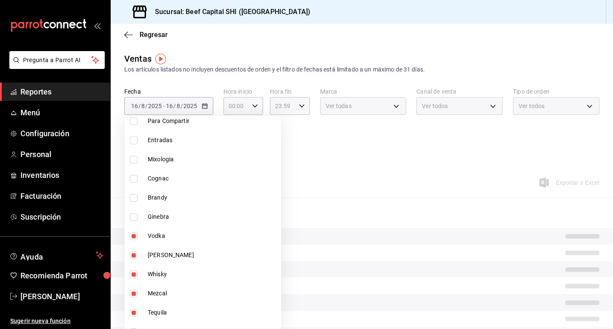
click at [130, 216] on input "checkbox" at bounding box center [134, 217] width 8 height 8
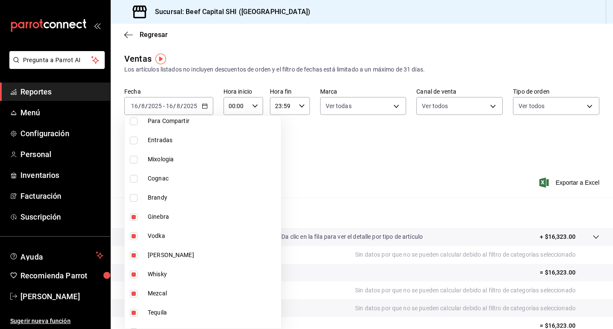
click at [131, 199] on input "checkbox" at bounding box center [134, 198] width 8 height 8
click at [132, 182] on input "checkbox" at bounding box center [134, 179] width 8 height 8
click at [132, 161] on input "checkbox" at bounding box center [134, 160] width 8 height 8
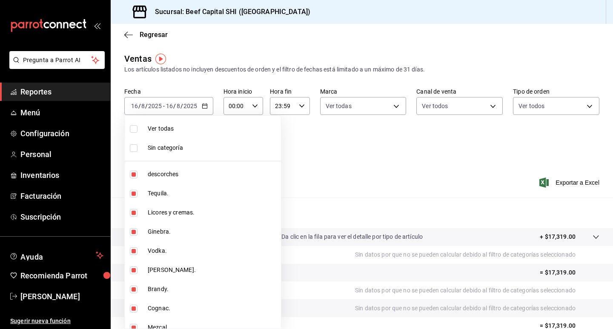
click at [207, 103] on div at bounding box center [306, 164] width 613 height 329
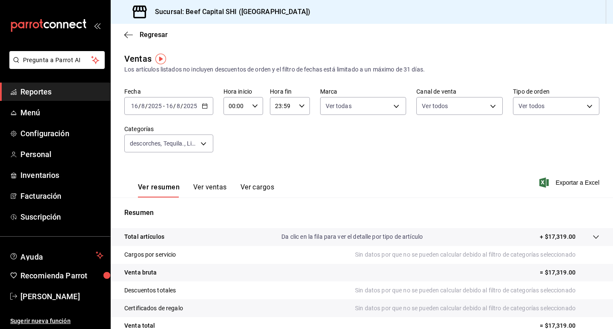
click at [203, 108] on icon "button" at bounding box center [205, 106] width 6 height 6
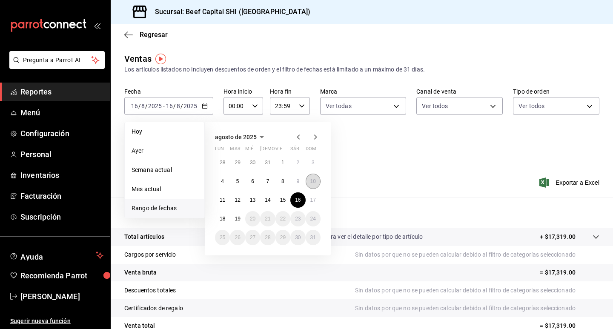
click at [311, 180] on abbr "10" at bounding box center [313, 181] width 6 height 6
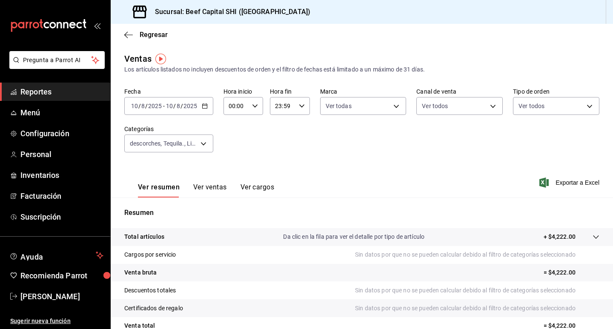
drag, startPoint x: 557, startPoint y: 238, endPoint x: 556, endPoint y: 243, distance: 4.4
click at [557, 238] on p "+ $4,222.00" at bounding box center [559, 236] width 32 height 9
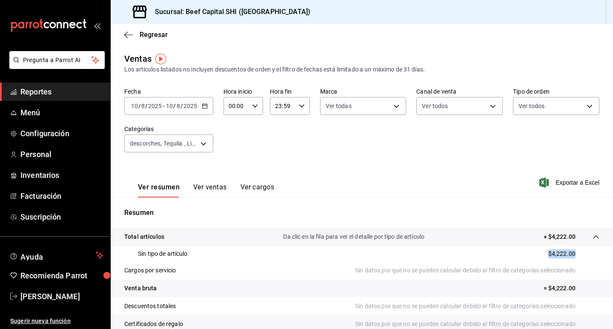
drag, startPoint x: 568, startPoint y: 252, endPoint x: 541, endPoint y: 257, distance: 27.6
click at [537, 257] on div "Sin tipo de artículo $4,222.00" at bounding box center [361, 254] width 475 height 16
copy p "$4,222.00"
click at [208, 104] on div "[DATE] [DATE] - [DATE] [DATE]" at bounding box center [168, 106] width 89 height 18
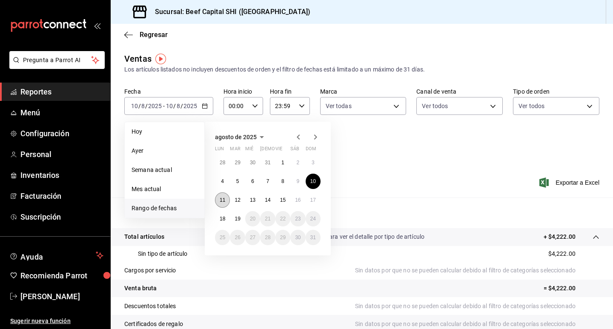
click at [223, 200] on abbr "11" at bounding box center [223, 200] width 6 height 6
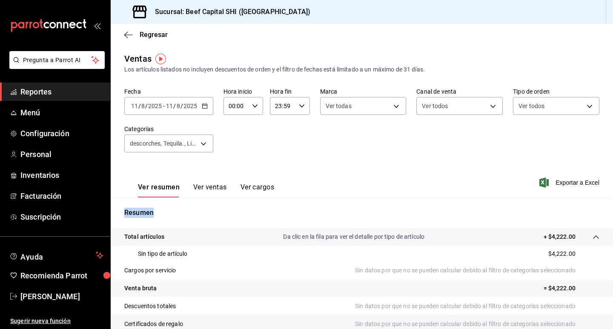
click at [223, 200] on div "Resumen Total artículos Da clic en la fila para ver el detalle por tipo de artí…" at bounding box center [362, 296] width 502 height 199
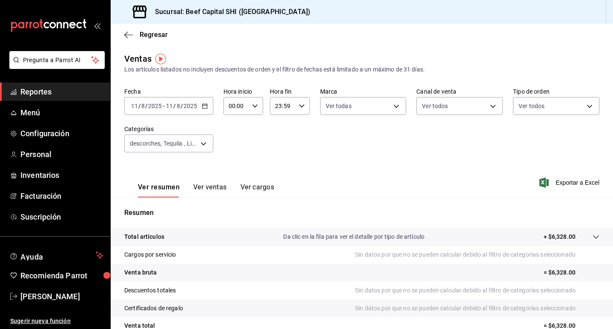
click at [556, 239] on p "+ $6,328.00" at bounding box center [559, 236] width 32 height 9
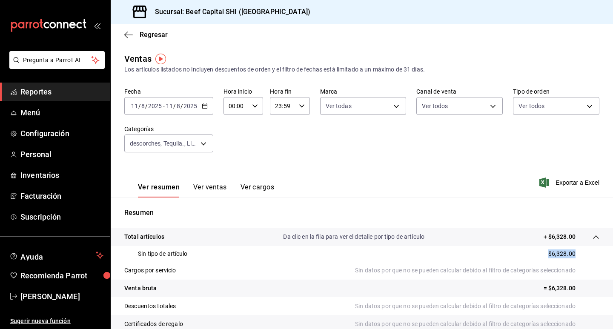
drag, startPoint x: 568, startPoint y: 252, endPoint x: 543, endPoint y: 257, distance: 25.2
click at [523, 258] on div "Sin tipo de artículo $6,328.00" at bounding box center [361, 254] width 475 height 16
copy p "$6,328.00"
click at [206, 103] on icon "button" at bounding box center [205, 106] width 6 height 6
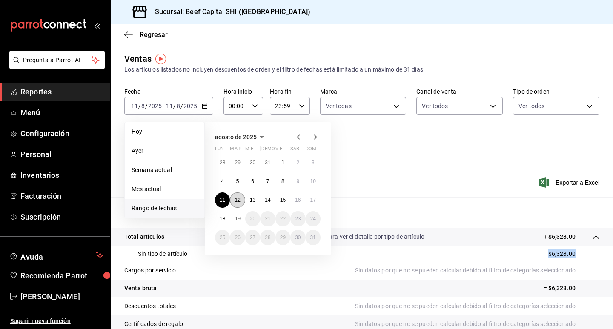
click at [236, 199] on abbr "12" at bounding box center [237, 200] width 6 height 6
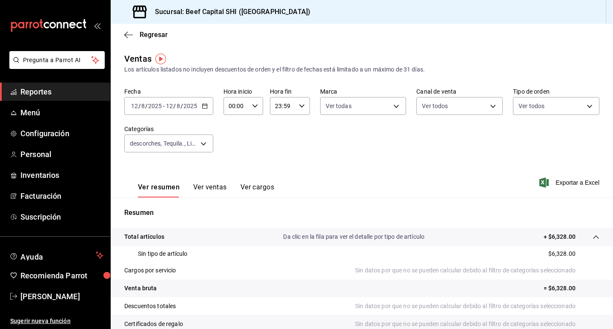
click at [236, 199] on div "Resumen Total artículos Da clic en la fila para ver el detalle por tipo de artí…" at bounding box center [362, 296] width 502 height 199
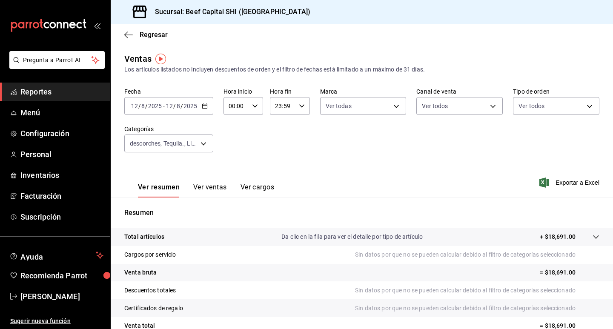
drag, startPoint x: 550, startPoint y: 234, endPoint x: 560, endPoint y: 239, distance: 10.8
click at [550, 234] on p "+ $18,691.00" at bounding box center [558, 236] width 36 height 9
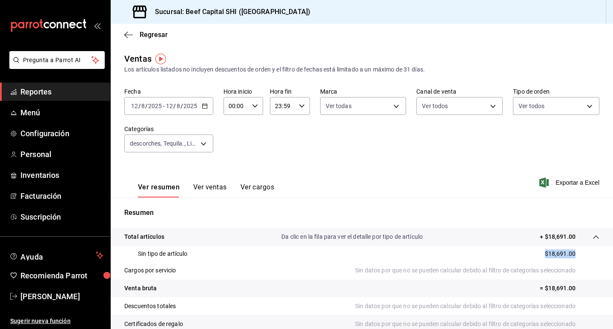
drag, startPoint x: 568, startPoint y: 253, endPoint x: 502, endPoint y: 258, distance: 66.6
click at [502, 258] on div "Sin tipo de artículo $18,691.00" at bounding box center [361, 254] width 475 height 16
copy p "$18,691.00"
click at [205, 103] on icon "button" at bounding box center [205, 106] width 6 height 6
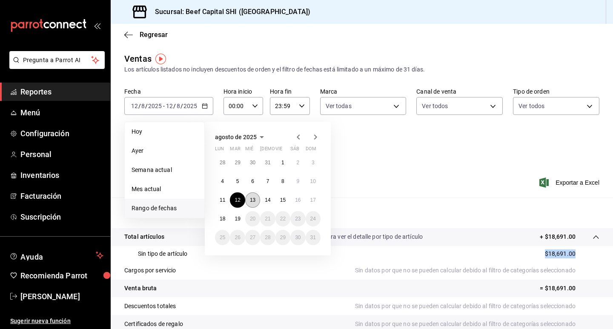
click at [254, 198] on abbr "13" at bounding box center [253, 200] width 6 height 6
click at [254, 198] on div "Resumen Total artículos Da clic en la fila para ver el detalle por tipo de artí…" at bounding box center [362, 296] width 502 height 199
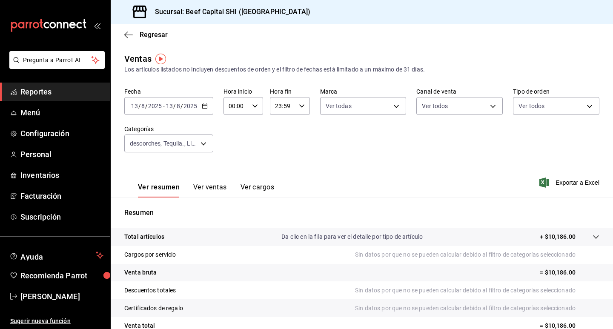
click at [549, 236] on p "+ $10,186.00" at bounding box center [558, 236] width 36 height 9
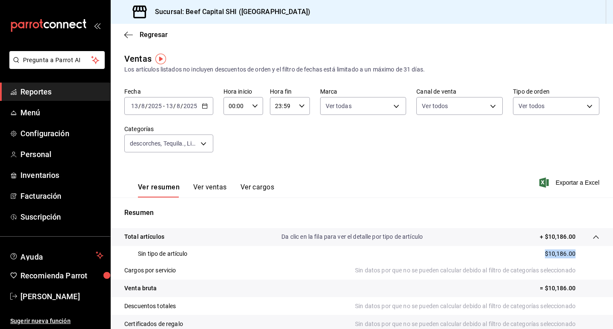
drag, startPoint x: 568, startPoint y: 251, endPoint x: 539, endPoint y: 258, distance: 30.5
click at [535, 258] on div "Sin tipo de artículo $10,186.00" at bounding box center [361, 254] width 475 height 16
click at [206, 106] on icon "button" at bounding box center [205, 106] width 6 height 6
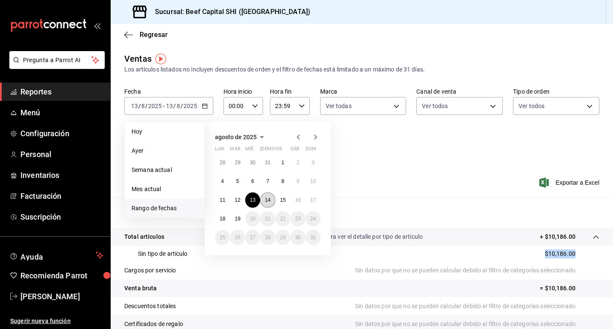
click at [269, 203] on button "14" at bounding box center [267, 199] width 15 height 15
click at [267, 203] on abbr "14" at bounding box center [268, 200] width 6 height 6
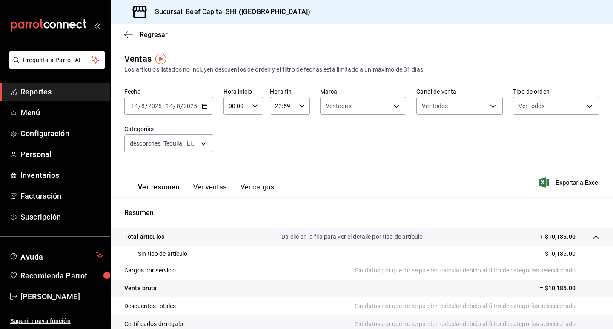
click at [266, 203] on div "Resumen Total artículos Da clic en la fila para ver el detalle por tipo de artí…" at bounding box center [362, 296] width 502 height 199
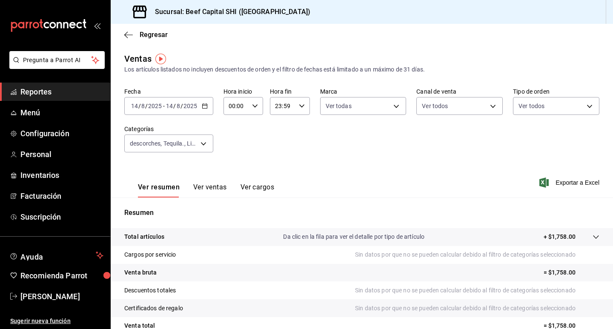
click at [548, 237] on p "+ $1,758.00" at bounding box center [559, 236] width 32 height 9
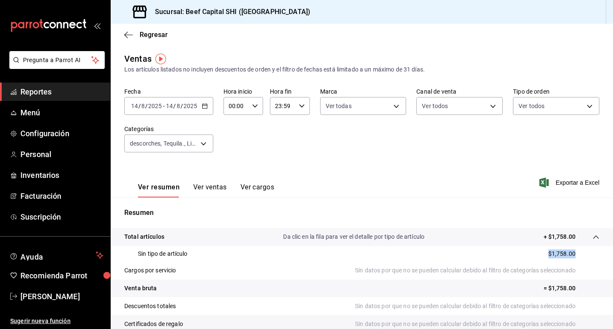
drag, startPoint x: 568, startPoint y: 254, endPoint x: 533, endPoint y: 258, distance: 35.6
click at [533, 258] on div "Sin tipo de artículo $1,758.00" at bounding box center [361, 254] width 475 height 16
click at [205, 105] on icon "button" at bounding box center [205, 106] width 6 height 6
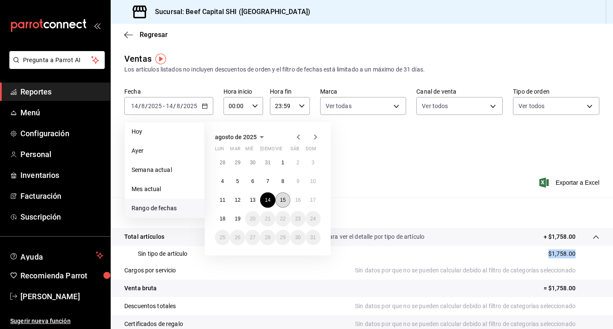
click at [284, 203] on abbr "15" at bounding box center [283, 200] width 6 height 6
click at [284, 203] on div "Resumen Total artículos Da clic en la fila para ver el detalle por tipo de artí…" at bounding box center [362, 296] width 502 height 199
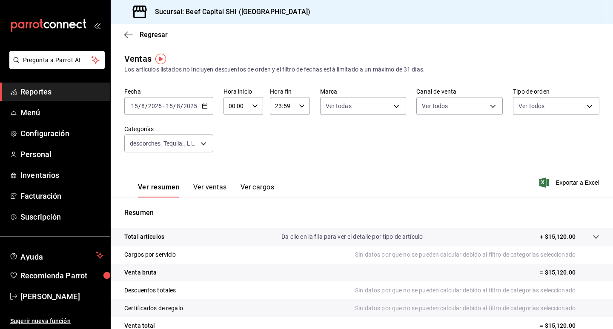
click at [554, 237] on p "+ $15,120.00" at bounding box center [558, 236] width 36 height 9
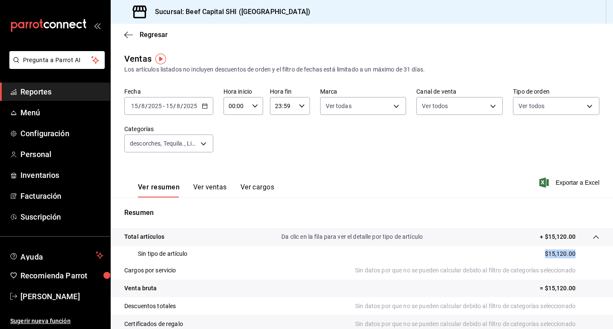
drag, startPoint x: 568, startPoint y: 251, endPoint x: 520, endPoint y: 257, distance: 48.8
click at [520, 257] on div "Sin tipo de artículo $15,120.00" at bounding box center [361, 254] width 475 height 16
click at [205, 106] on \(Stroke\) "button" at bounding box center [204, 105] width 5 height 0
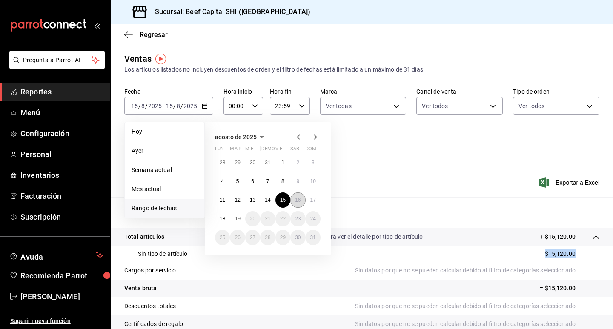
click at [297, 203] on button "16" at bounding box center [297, 199] width 15 height 15
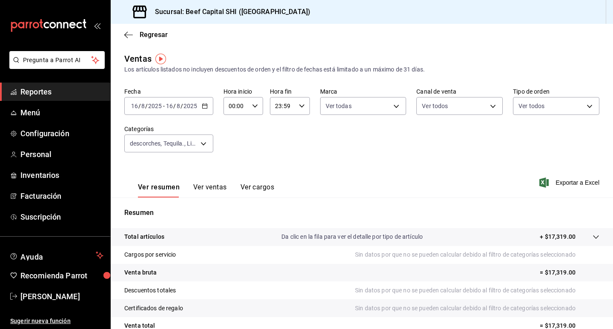
click at [592, 237] on icon at bounding box center [595, 237] width 7 height 7
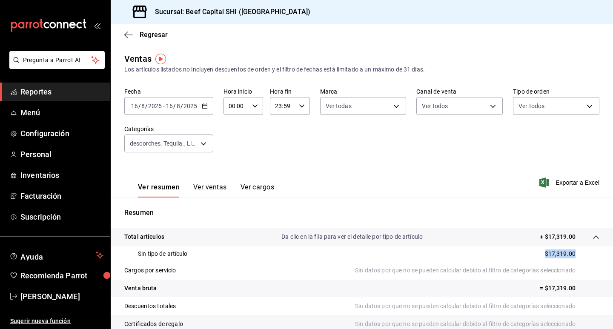
drag, startPoint x: 568, startPoint y: 253, endPoint x: 489, endPoint y: 257, distance: 78.4
click at [489, 257] on div "Sin tipo de artículo $17,319.00" at bounding box center [361, 254] width 475 height 16
click at [206, 144] on body "Pregunta a Parrot AI Reportes Menú Configuración Personal Inventarios Facturaci…" at bounding box center [306, 164] width 613 height 329
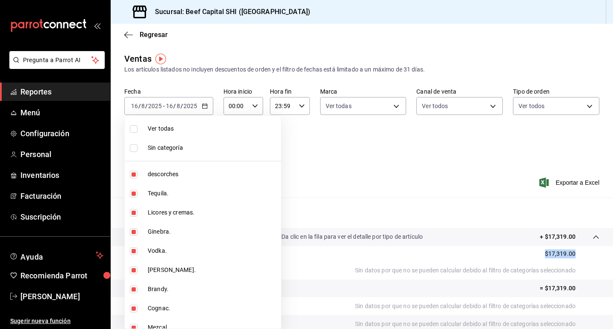
click at [133, 130] on input "checkbox" at bounding box center [134, 129] width 8 height 8
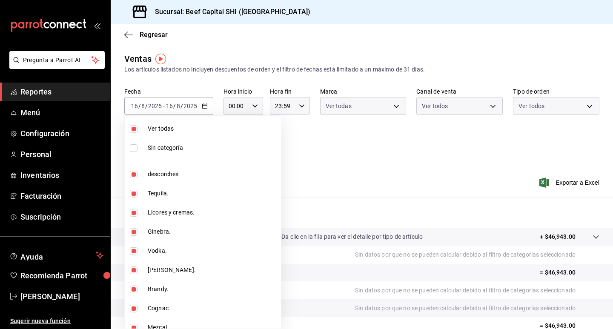
click at [133, 130] on input "checkbox" at bounding box center [134, 129] width 8 height 8
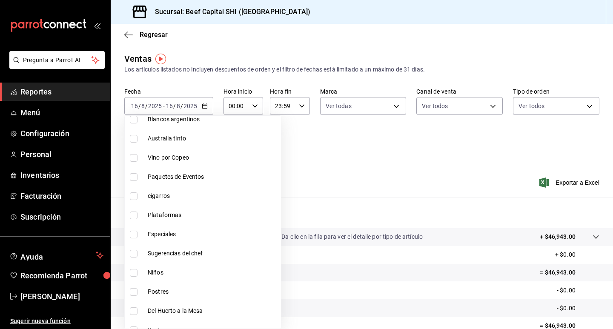
scroll to position [553, 0]
click at [133, 196] on input "checkbox" at bounding box center [134, 196] width 8 height 8
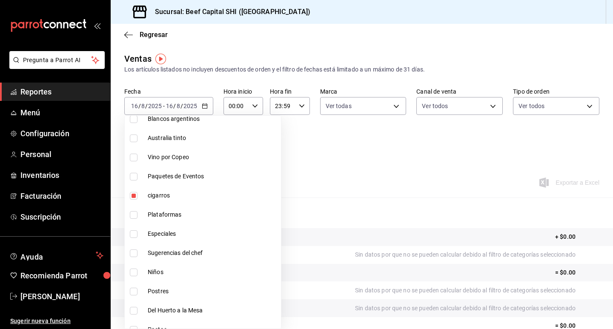
drag, startPoint x: 474, startPoint y: 175, endPoint x: 429, endPoint y: 165, distance: 46.2
click at [471, 174] on div at bounding box center [306, 164] width 613 height 329
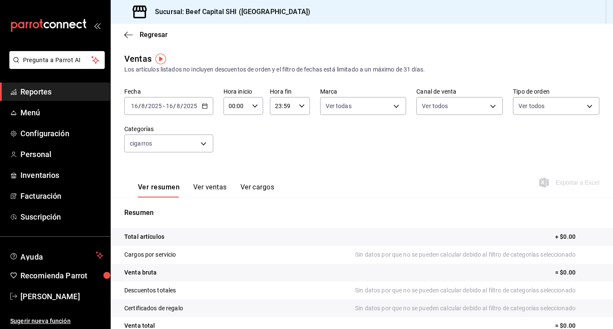
click at [207, 107] on div "[DATE] [DATE] - [DATE] [DATE]" at bounding box center [168, 106] width 89 height 18
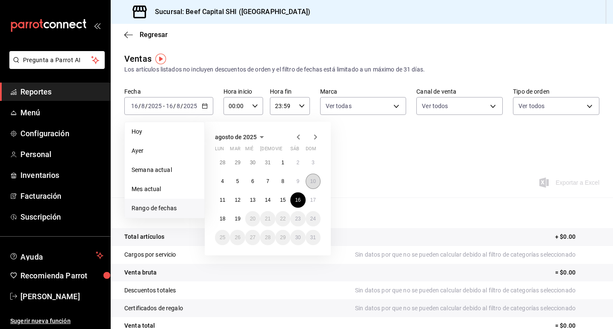
click at [314, 179] on abbr "10" at bounding box center [313, 181] width 6 height 6
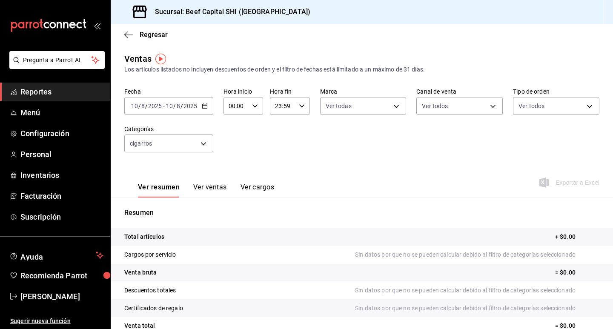
click at [314, 179] on div "Ver resumen Ver ventas Ver cargos Exportar a Excel" at bounding box center [362, 180] width 502 height 35
click at [203, 104] on 314 "button" at bounding box center [204, 105] width 5 height 5
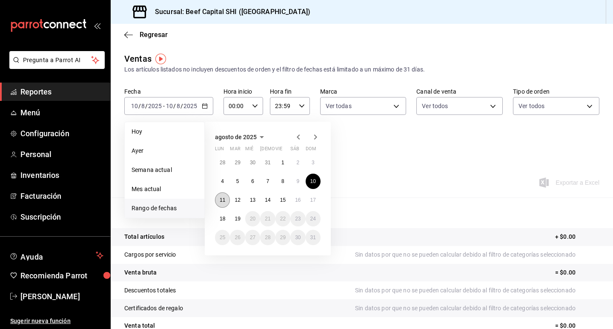
click at [225, 201] on button "11" at bounding box center [222, 199] width 15 height 15
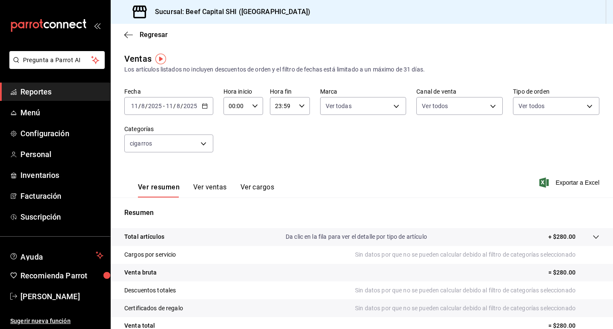
click at [205, 106] on icon "button" at bounding box center [205, 106] width 6 height 6
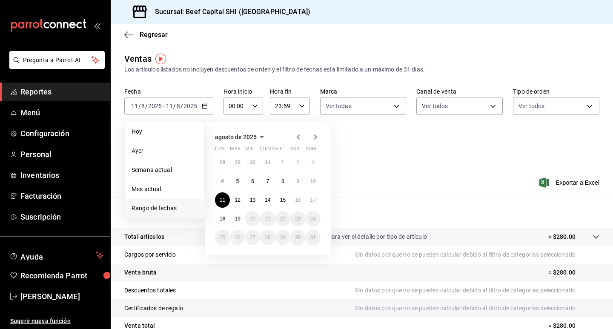
click at [448, 164] on div "Ver resumen Ver ventas Ver cargos Exportar a Excel" at bounding box center [362, 180] width 502 height 35
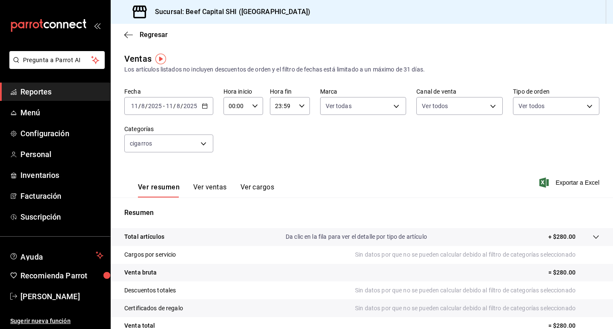
click at [203, 106] on icon "button" at bounding box center [205, 106] width 6 height 6
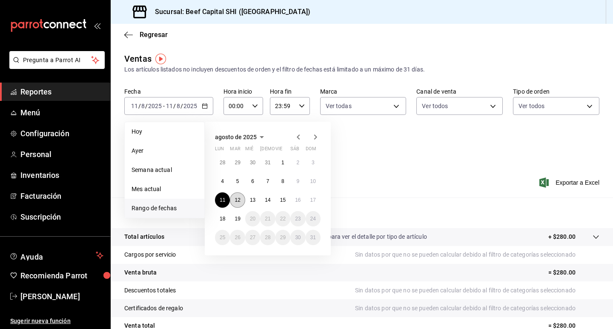
click at [240, 203] on button "12" at bounding box center [237, 199] width 15 height 15
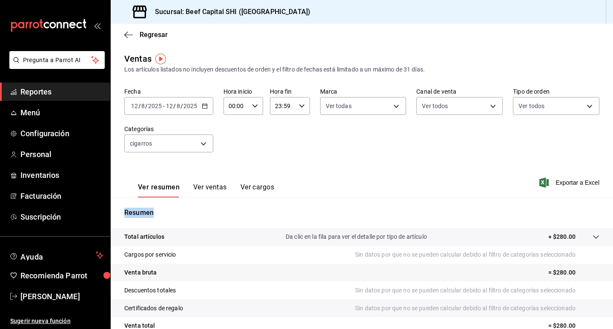
click at [240, 203] on div "Resumen Total artículos Da clic en la fila para ver el detalle por tipo de artí…" at bounding box center [362, 288] width 502 height 183
click at [203, 104] on \(Stroke\) "button" at bounding box center [204, 106] width 5 height 5
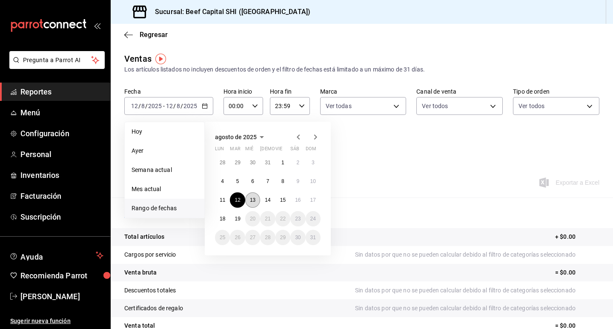
click at [253, 198] on abbr "13" at bounding box center [253, 200] width 6 height 6
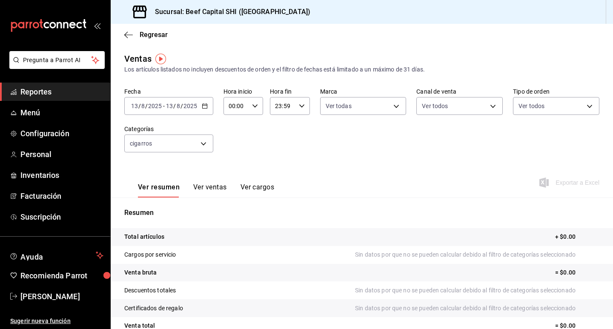
click at [207, 106] on div "[DATE] [DATE] - [DATE] [DATE]" at bounding box center [168, 106] width 89 height 18
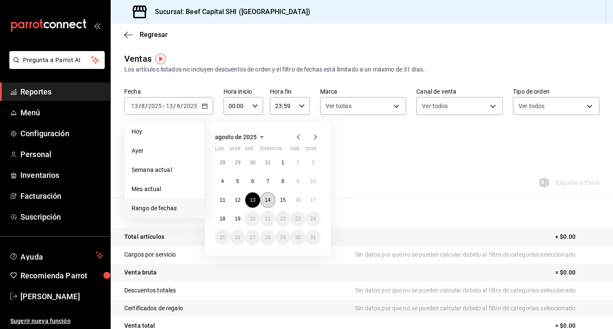
click at [273, 200] on button "14" at bounding box center [267, 199] width 15 height 15
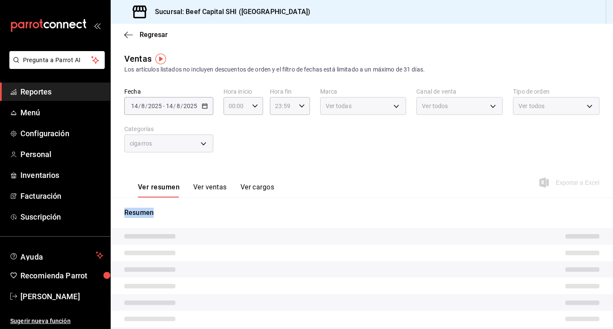
click at [273, 200] on div "Resumen" at bounding box center [362, 291] width 502 height 189
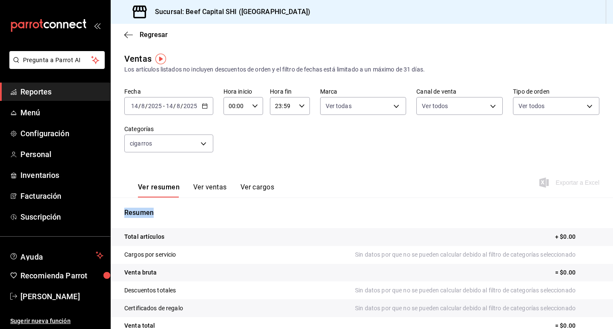
click at [203, 108] on icon "button" at bounding box center [205, 106] width 6 height 6
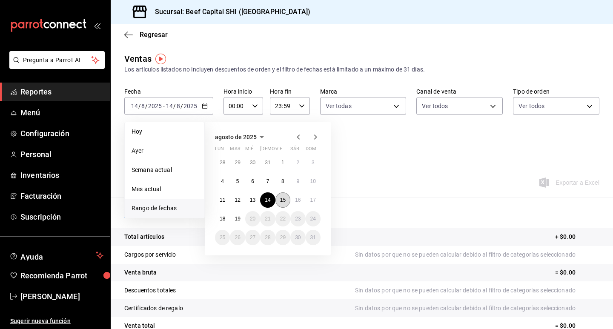
click at [282, 199] on abbr "15" at bounding box center [283, 200] width 6 height 6
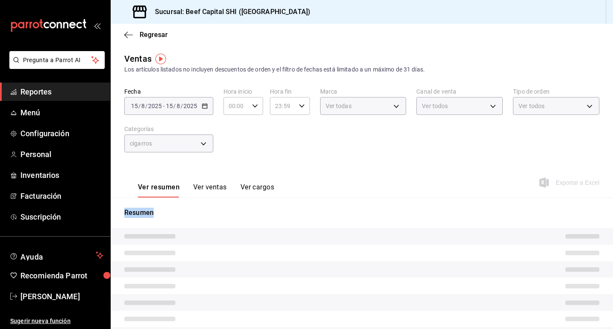
click at [282, 199] on div "Resumen" at bounding box center [362, 291] width 502 height 189
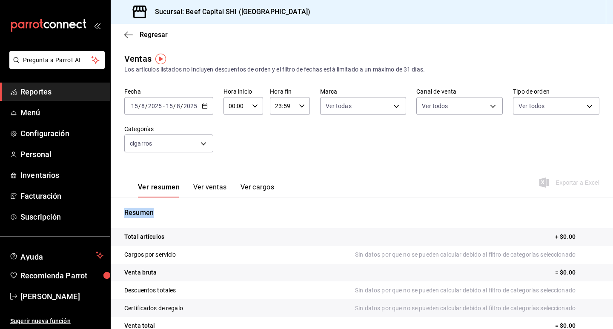
click at [204, 103] on icon "button" at bounding box center [205, 106] width 6 height 6
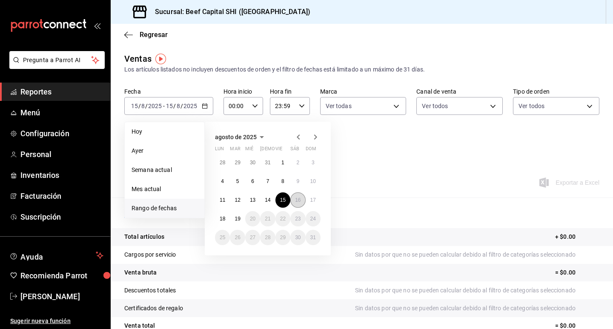
click at [299, 198] on abbr "16" at bounding box center [298, 200] width 6 height 6
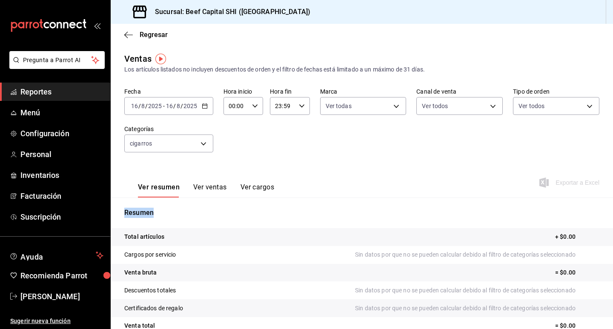
click at [299, 198] on div "Resumen Total artículos + $0.00 Cargos por servicio Sin datos por que no se pue…" at bounding box center [362, 288] width 502 height 183
click at [203, 105] on icon "button" at bounding box center [205, 106] width 6 height 6
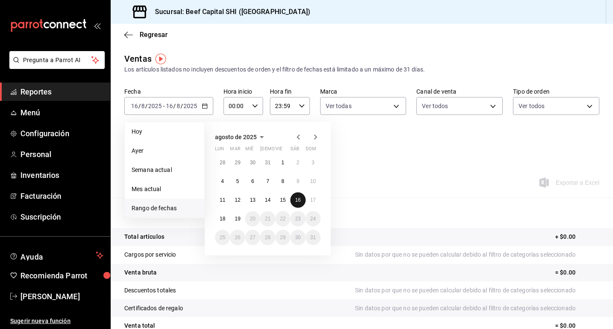
click at [296, 197] on abbr "16" at bounding box center [298, 200] width 6 height 6
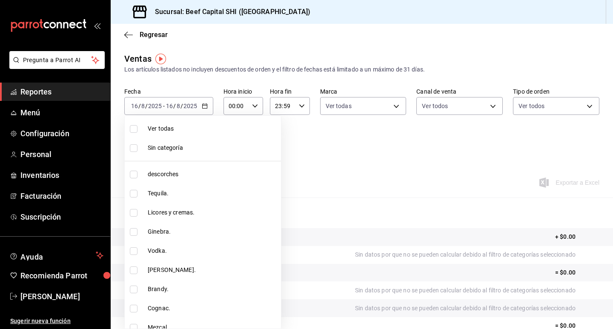
click at [205, 145] on body "Pregunta a Parrot AI Reportes Menú Configuración Personal Inventarios Facturaci…" at bounding box center [306, 164] width 613 height 329
click at [134, 126] on input "checkbox" at bounding box center [134, 129] width 8 height 8
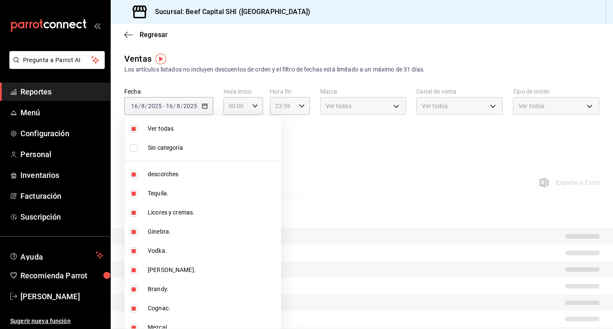
click at [134, 126] on input "checkbox" at bounding box center [134, 129] width 8 height 8
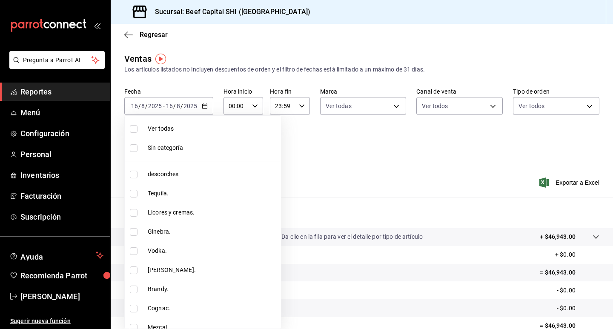
click at [134, 126] on input "checkbox" at bounding box center [134, 129] width 8 height 8
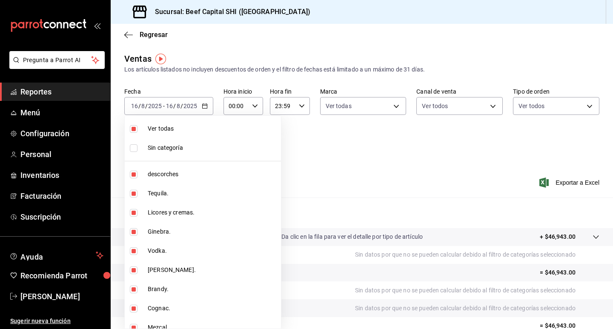
click at [134, 173] on input "checkbox" at bounding box center [134, 175] width 8 height 8
click at [133, 193] on input "checkbox" at bounding box center [134, 194] width 8 height 8
click at [131, 217] on li "Licores y cremas." at bounding box center [203, 212] width 156 height 19
click at [133, 226] on li "Ginebra." at bounding box center [203, 231] width 156 height 19
click at [132, 249] on input "checkbox" at bounding box center [134, 251] width 8 height 8
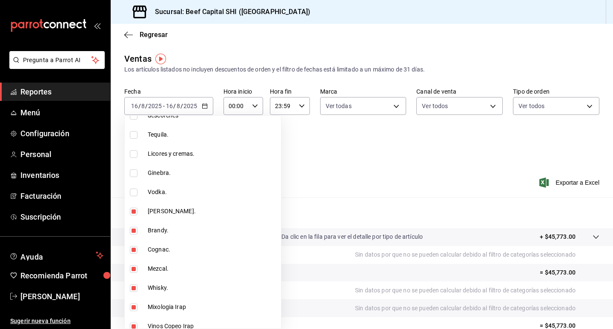
scroll to position [85, 0]
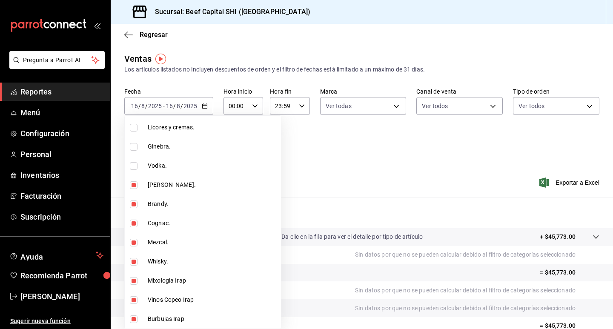
click at [130, 181] on input "checkbox" at bounding box center [134, 185] width 8 height 8
drag, startPoint x: 134, startPoint y: 202, endPoint x: 134, endPoint y: 222, distance: 20.4
click at [134, 202] on input "checkbox" at bounding box center [134, 204] width 8 height 8
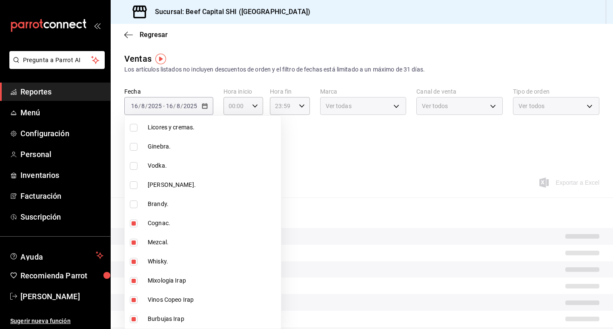
click at [134, 224] on input "checkbox" at bounding box center [134, 224] width 8 height 8
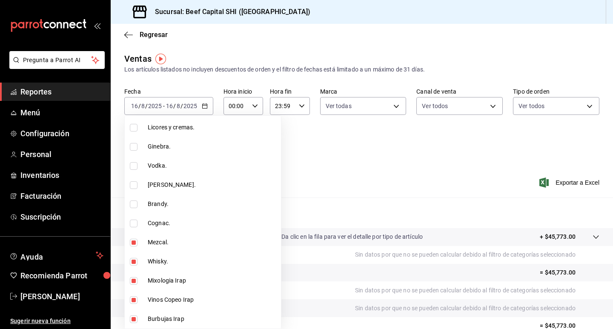
click at [133, 240] on input "checkbox" at bounding box center [134, 243] width 8 height 8
click at [134, 259] on input "checkbox" at bounding box center [134, 262] width 8 height 8
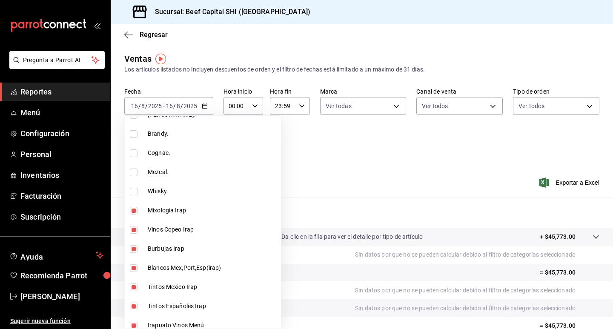
scroll to position [170, 0]
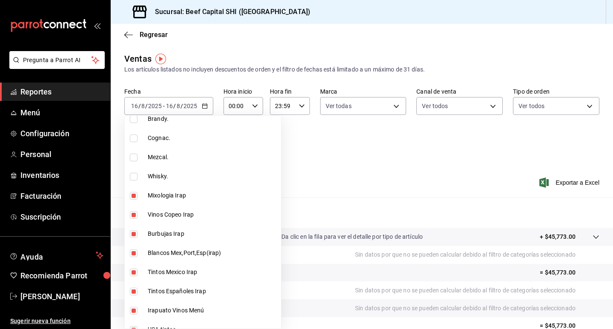
click at [134, 194] on input "checkbox" at bounding box center [134, 196] width 8 height 8
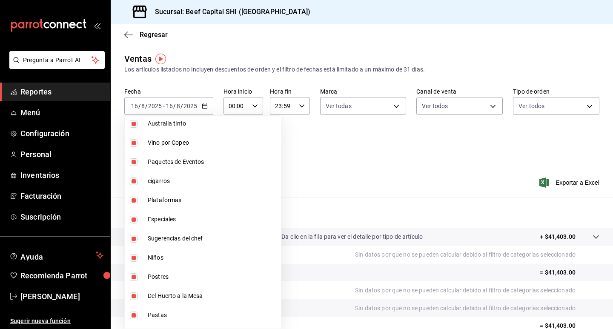
scroll to position [553, 0]
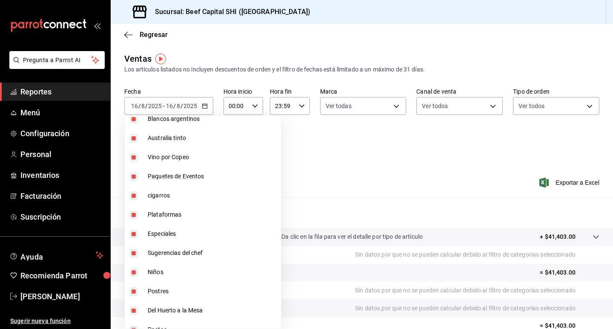
click at [134, 177] on input "checkbox" at bounding box center [134, 177] width 8 height 8
click at [134, 197] on input "checkbox" at bounding box center [134, 196] width 8 height 8
click at [133, 215] on input "checkbox" at bounding box center [134, 215] width 8 height 8
click at [133, 233] on input "checkbox" at bounding box center [134, 234] width 8 height 8
click at [134, 253] on input "checkbox" at bounding box center [134, 253] width 8 height 8
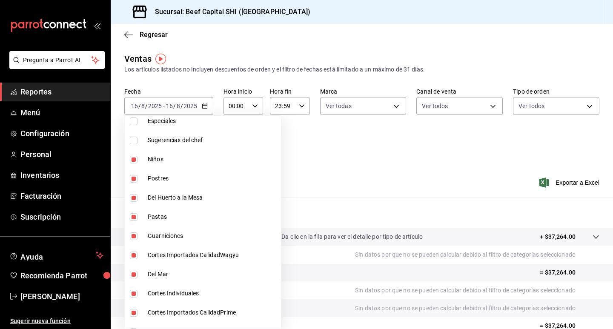
scroll to position [681, 0]
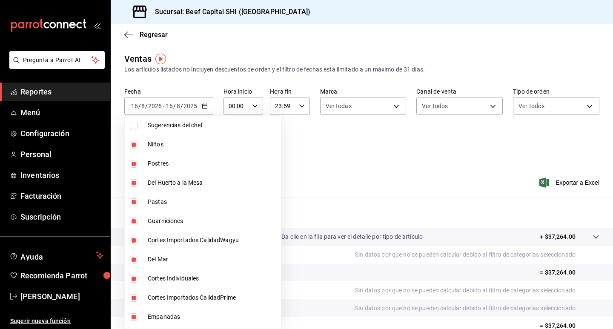
click at [134, 146] on input "checkbox" at bounding box center [134, 145] width 8 height 8
click at [132, 165] on input "checkbox" at bounding box center [134, 164] width 8 height 8
click at [132, 183] on input "checkbox" at bounding box center [134, 183] width 8 height 8
click at [134, 201] on input "checkbox" at bounding box center [134, 202] width 8 height 8
click at [134, 221] on input "checkbox" at bounding box center [134, 221] width 8 height 8
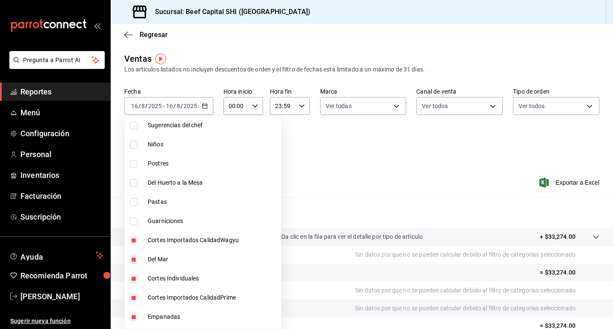
click at [133, 242] on input "checkbox" at bounding box center [134, 241] width 8 height 8
click at [132, 260] on input "checkbox" at bounding box center [134, 260] width 8 height 8
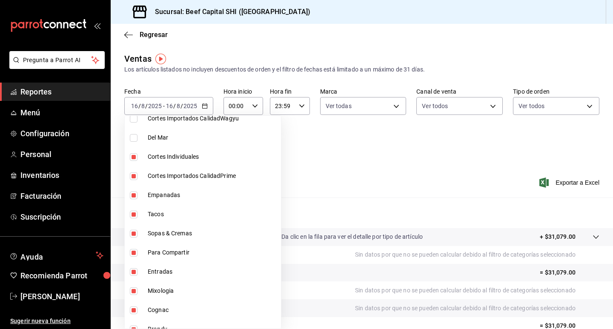
scroll to position [808, 0]
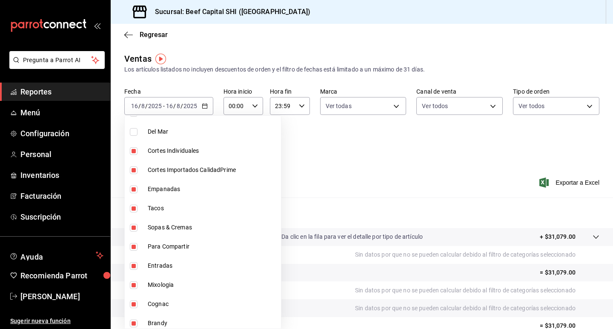
click at [136, 152] on input "checkbox" at bounding box center [134, 151] width 8 height 8
click at [134, 171] on input "checkbox" at bounding box center [134, 170] width 8 height 8
click at [133, 189] on input "checkbox" at bounding box center [134, 190] width 8 height 8
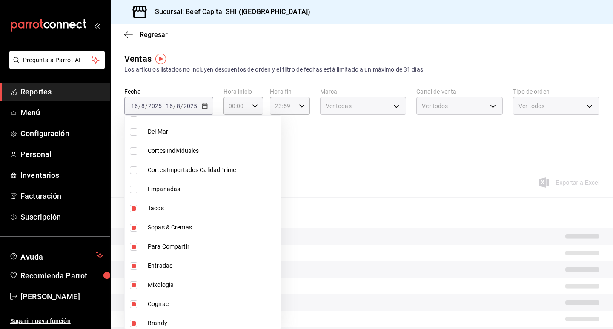
click at [133, 207] on input "checkbox" at bounding box center [134, 209] width 8 height 8
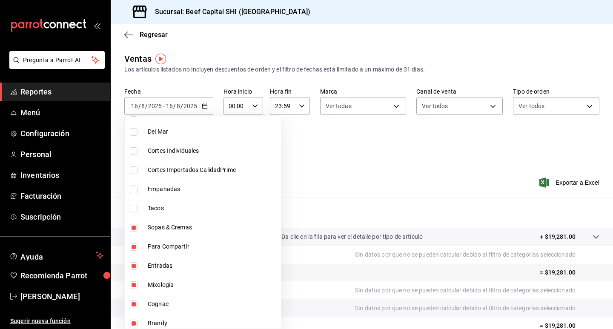
click at [134, 231] on li "Sopas & Cremas" at bounding box center [203, 227] width 156 height 19
click at [131, 246] on input "checkbox" at bounding box center [134, 247] width 8 height 8
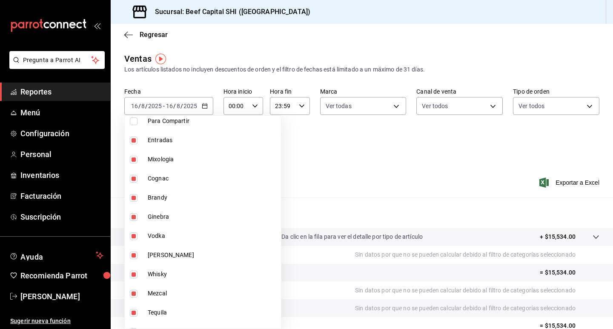
scroll to position [936, 0]
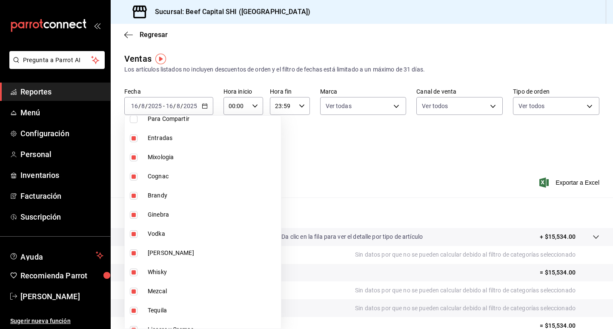
click at [134, 140] on input "checkbox" at bounding box center [134, 138] width 8 height 8
click at [132, 156] on input "checkbox" at bounding box center [134, 158] width 8 height 8
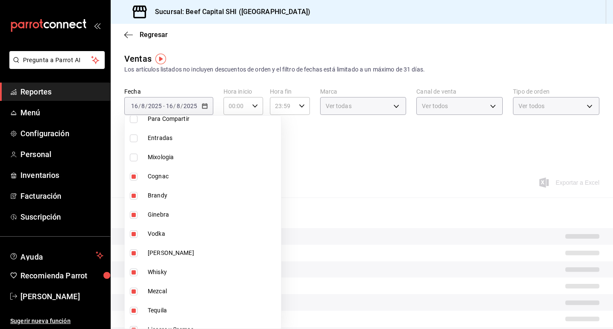
click at [132, 178] on input "checkbox" at bounding box center [134, 177] width 8 height 8
click at [135, 195] on input "checkbox" at bounding box center [134, 196] width 8 height 8
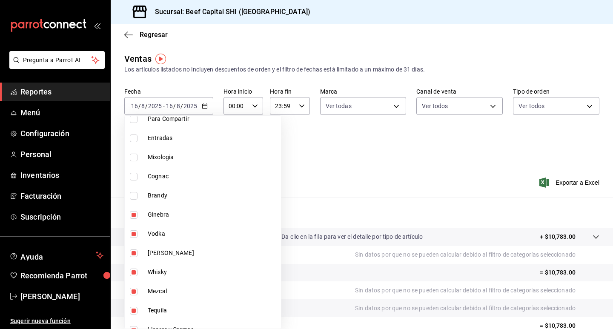
click at [133, 210] on li "Ginebra" at bounding box center [203, 214] width 156 height 19
drag, startPoint x: 132, startPoint y: 230, endPoint x: 129, endPoint y: 255, distance: 25.4
click at [132, 231] on input "checkbox" at bounding box center [134, 234] width 8 height 8
click at [134, 252] on input "checkbox" at bounding box center [134, 253] width 8 height 8
click at [134, 270] on input "checkbox" at bounding box center [134, 272] width 8 height 8
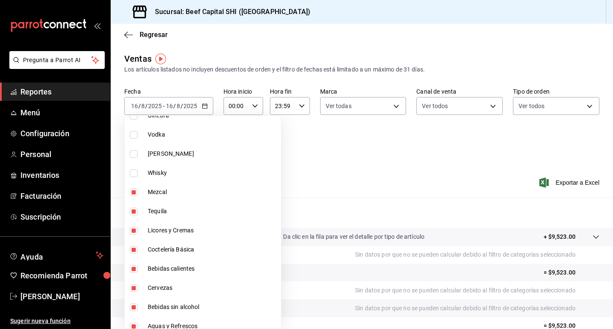
scroll to position [1062, 0]
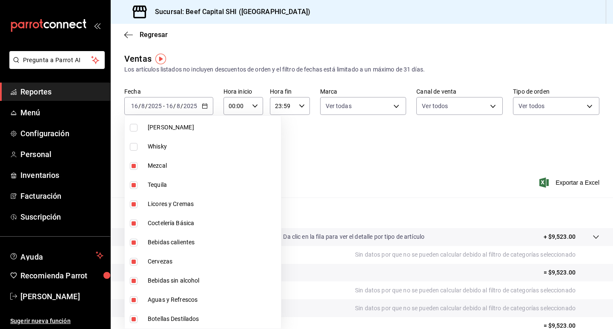
click at [134, 166] on input "checkbox" at bounding box center [134, 166] width 8 height 8
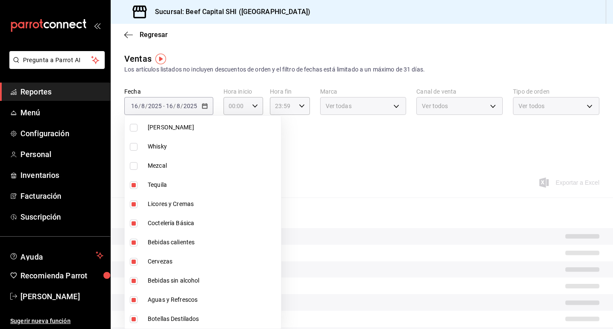
click at [134, 182] on input "checkbox" at bounding box center [134, 185] width 8 height 8
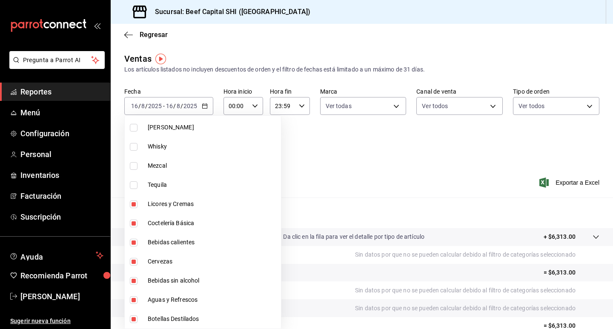
click at [131, 204] on input "checkbox" at bounding box center [134, 204] width 8 height 8
drag, startPoint x: 134, startPoint y: 217, endPoint x: 131, endPoint y: 232, distance: 14.7
click at [134, 219] on li "Coctelería Básica" at bounding box center [203, 223] width 156 height 19
click at [134, 242] on input "checkbox" at bounding box center [134, 243] width 8 height 8
drag, startPoint x: 134, startPoint y: 256, endPoint x: 131, endPoint y: 285, distance: 29.1
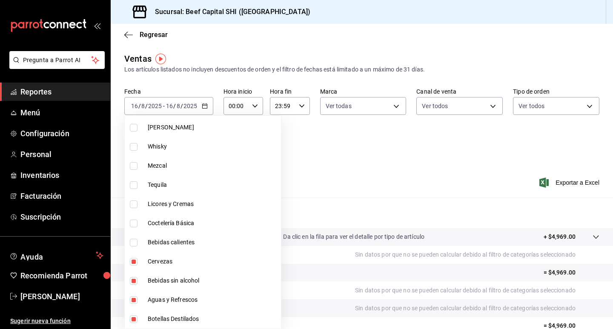
click at [134, 262] on li "Cervezas" at bounding box center [203, 261] width 156 height 19
click at [133, 283] on input "checkbox" at bounding box center [134, 281] width 8 height 8
drag, startPoint x: 134, startPoint y: 299, endPoint x: 134, endPoint y: 321, distance: 22.1
click at [134, 303] on input "checkbox" at bounding box center [134, 300] width 8 height 8
click at [134, 320] on input "checkbox" at bounding box center [134, 319] width 8 height 8
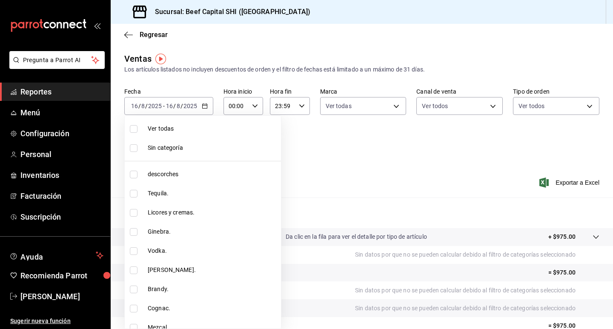
click at [206, 102] on div at bounding box center [306, 164] width 613 height 329
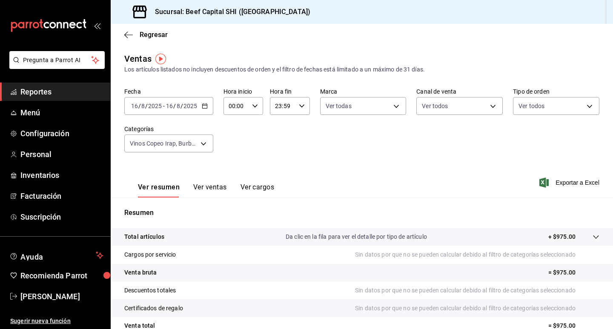
click at [204, 103] on div "[DATE] [DATE] - [DATE] [DATE]" at bounding box center [168, 106] width 89 height 18
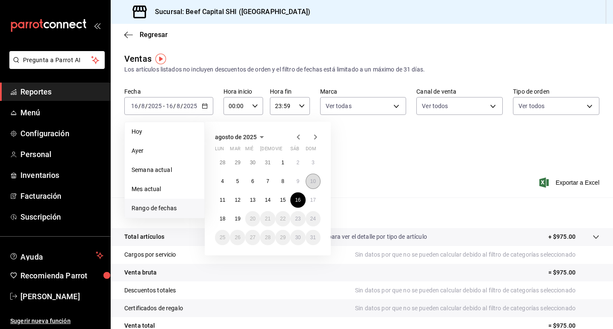
click at [312, 181] on abbr "10" at bounding box center [313, 181] width 6 height 6
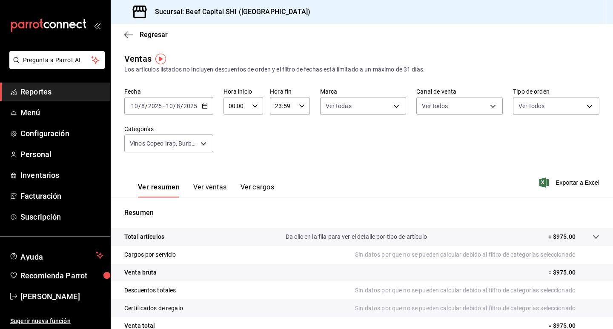
click at [312, 181] on div "Ver resumen Ver ventas Ver cargos Exportar a Excel" at bounding box center [362, 180] width 502 height 35
click at [553, 237] on p "+ $2,840.00" at bounding box center [559, 236] width 32 height 9
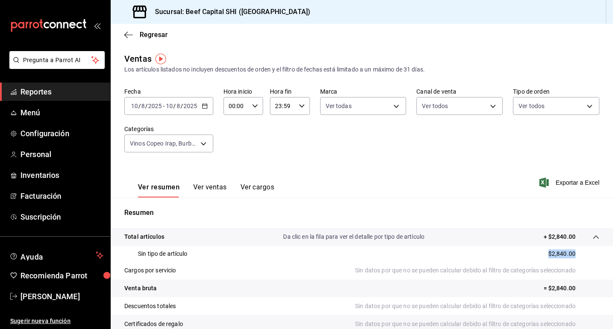
drag, startPoint x: 567, startPoint y: 252, endPoint x: 540, endPoint y: 253, distance: 27.3
click at [540, 253] on div "Sin tipo de artículo $2,840.00" at bounding box center [361, 254] width 475 height 16
click at [203, 105] on icon "button" at bounding box center [205, 106] width 6 height 6
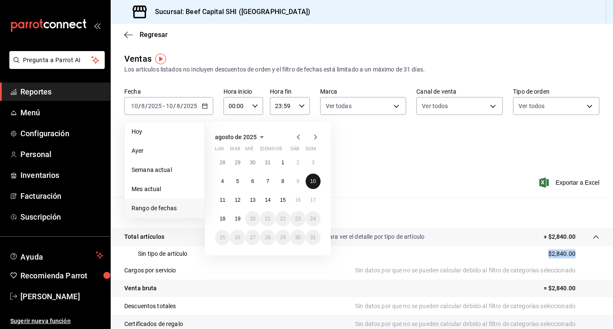
click at [312, 179] on abbr "10" at bounding box center [313, 181] width 6 height 6
click at [298, 195] on button "16" at bounding box center [297, 199] width 15 height 15
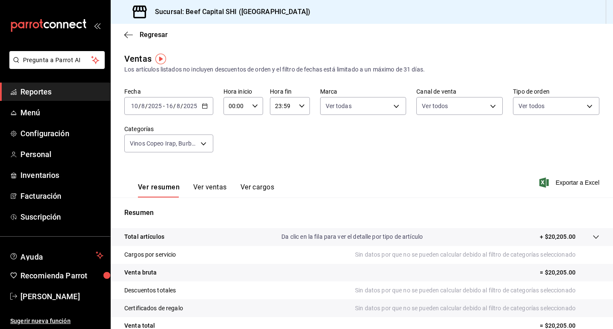
click at [549, 235] on p "+ $20,205.00" at bounding box center [558, 236] width 36 height 9
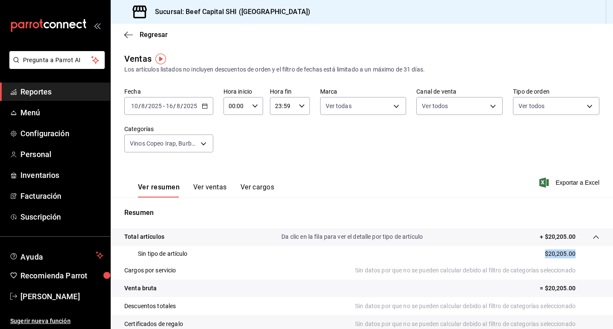
drag, startPoint x: 568, startPoint y: 251, endPoint x: 551, endPoint y: 252, distance: 16.6
click at [531, 251] on div "Sin tipo de artículo $20,205.00" at bounding box center [361, 254] width 475 height 16
click at [203, 146] on body "Pregunta a Parrot AI Reportes Menú Configuración Personal Inventarios Facturaci…" at bounding box center [306, 164] width 613 height 329
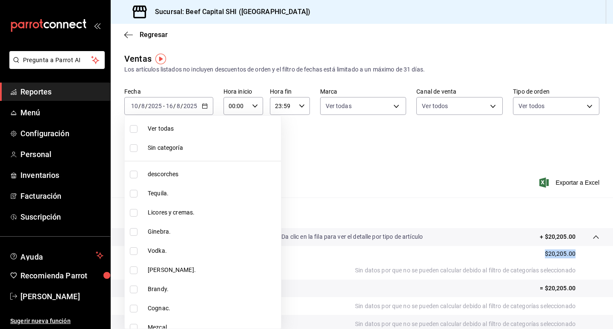
click at [135, 126] on input "checkbox" at bounding box center [134, 129] width 8 height 8
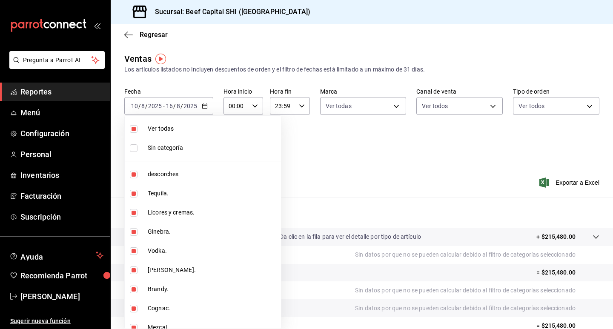
click at [132, 128] on input "checkbox" at bounding box center [134, 129] width 8 height 8
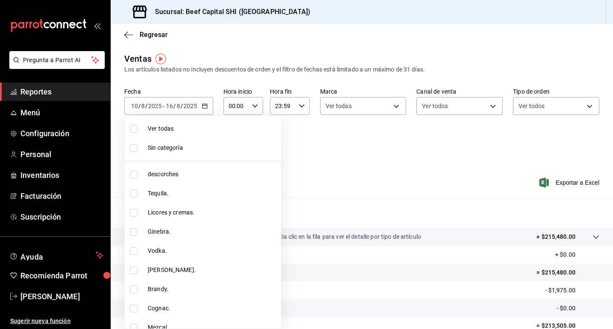
click at [366, 174] on div at bounding box center [306, 164] width 613 height 329
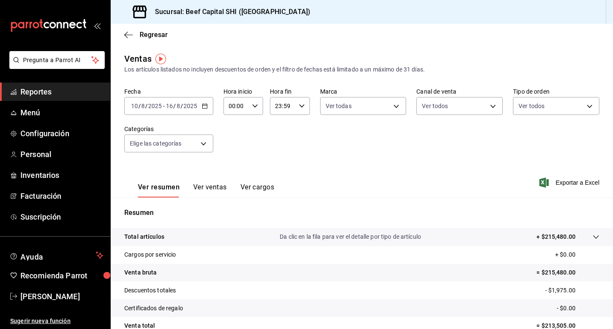
click at [205, 105] on icon "button" at bounding box center [205, 106] width 6 height 6
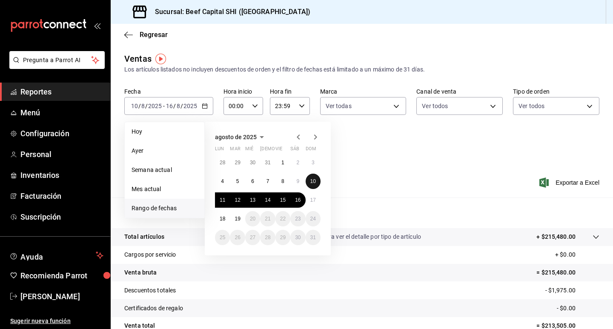
click at [315, 179] on abbr "10" at bounding box center [313, 181] width 6 height 6
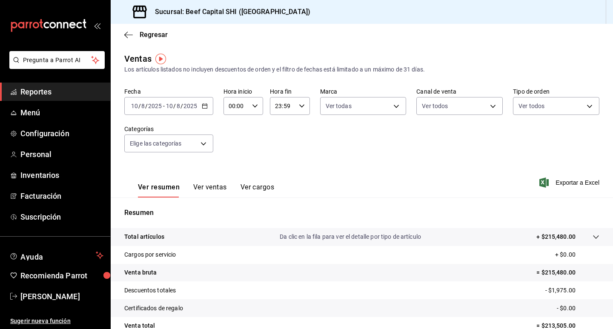
click at [315, 179] on div "Ver resumen Ver ventas Ver cargos Exportar a Excel" at bounding box center [362, 180] width 502 height 35
click at [205, 106] on icon "button" at bounding box center [205, 106] width 6 height 6
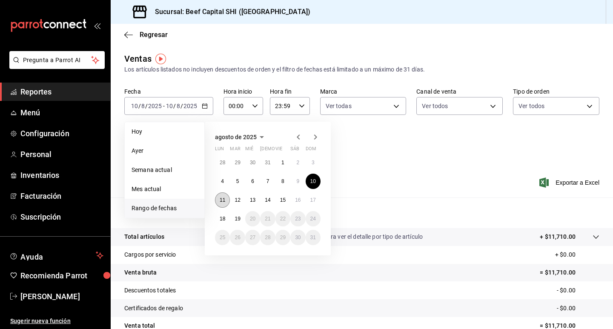
click at [222, 200] on abbr "11" at bounding box center [223, 200] width 6 height 6
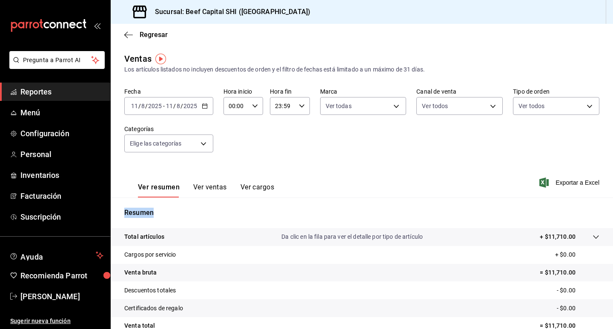
click at [222, 200] on div "Resumen Total artículos Da clic en la fila para ver el detalle por tipo de artí…" at bounding box center [362, 288] width 502 height 183
click at [203, 106] on \(Stroke\) "button" at bounding box center [204, 105] width 5 height 0
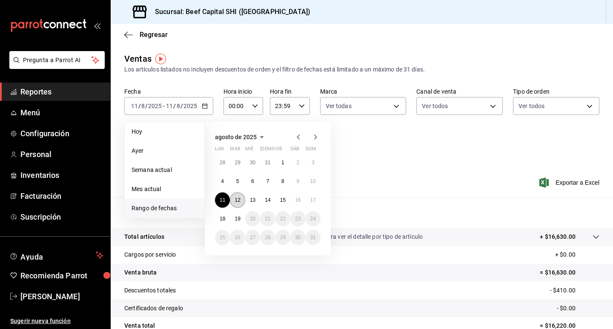
click at [238, 200] on abbr "12" at bounding box center [237, 200] width 6 height 6
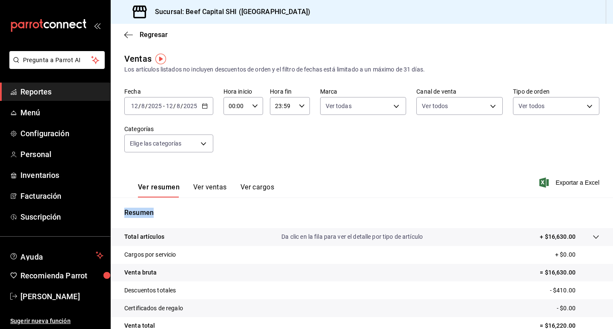
click at [238, 200] on div "Resumen Total artículos Da clic en la fila para ver el detalle por tipo de artí…" at bounding box center [362, 288] width 502 height 183
click at [206, 106] on \(Stroke\) "button" at bounding box center [204, 105] width 5 height 0
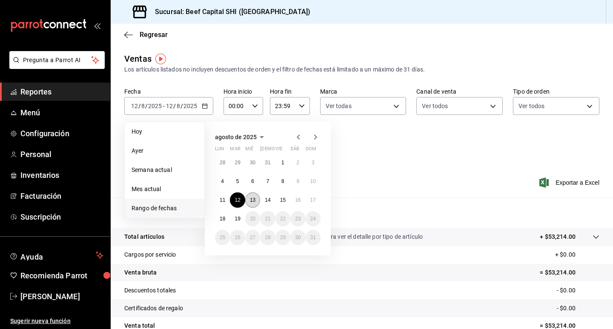
click at [251, 201] on abbr "13" at bounding box center [253, 200] width 6 height 6
click at [252, 201] on abbr "13" at bounding box center [253, 200] width 6 height 6
click at [252, 201] on div "Resumen Total artículos Da clic en la fila para ver el detalle por tipo de artí…" at bounding box center [362, 288] width 502 height 183
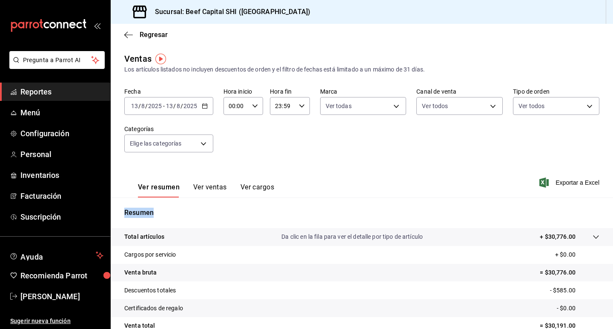
click at [203, 103] on icon "button" at bounding box center [205, 106] width 6 height 6
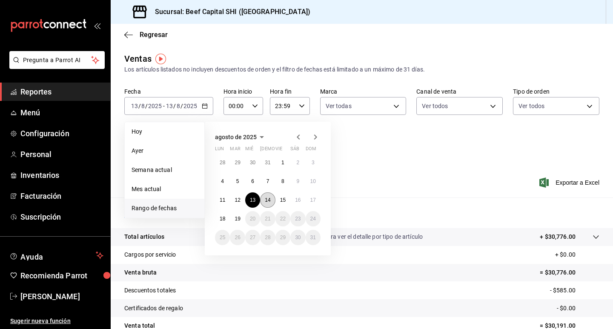
click at [271, 201] on button "14" at bounding box center [267, 199] width 15 height 15
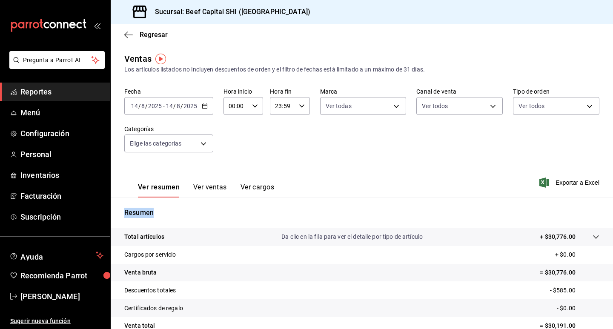
click at [271, 201] on div "Resumen Total artículos Da clic en la fila para ver el detalle por tipo de artí…" at bounding box center [362, 288] width 502 height 183
click at [203, 103] on icon "button" at bounding box center [205, 106] width 6 height 6
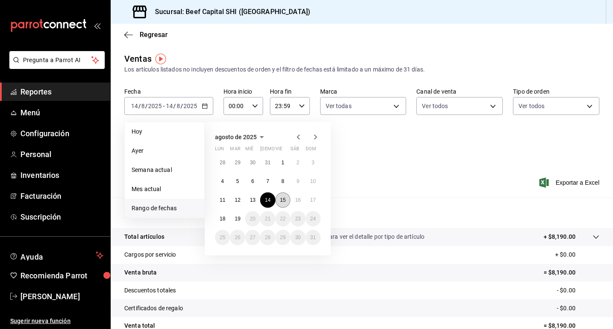
click at [285, 202] on abbr "15" at bounding box center [283, 200] width 6 height 6
click at [285, 202] on div "Resumen Total artículos Da clic en la fila para ver el detalle por tipo de artí…" at bounding box center [362, 288] width 502 height 183
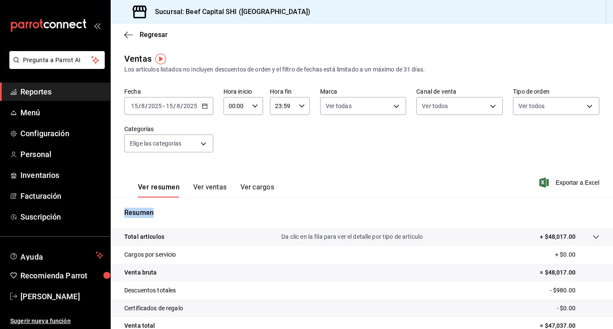
click at [202, 108] on \(Stroke\) "button" at bounding box center [204, 106] width 5 height 5
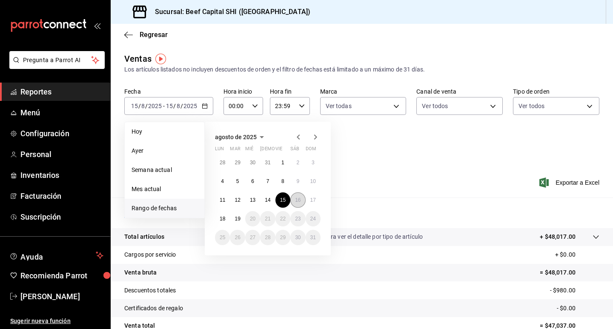
click at [301, 200] on button "16" at bounding box center [297, 199] width 15 height 15
click at [301, 200] on div "Resumen Total artículos Da clic en la fila para ver el detalle por tipo de artí…" at bounding box center [362, 288] width 502 height 183
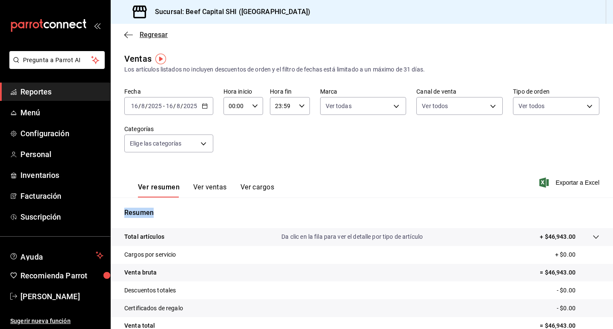
click at [129, 33] on icon "button" at bounding box center [128, 35] width 9 height 8
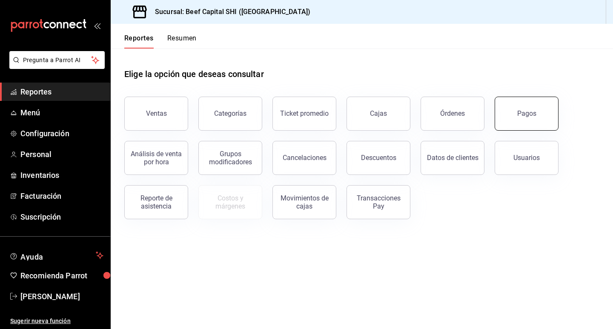
click at [516, 117] on button "Pagos" at bounding box center [526, 114] width 64 height 34
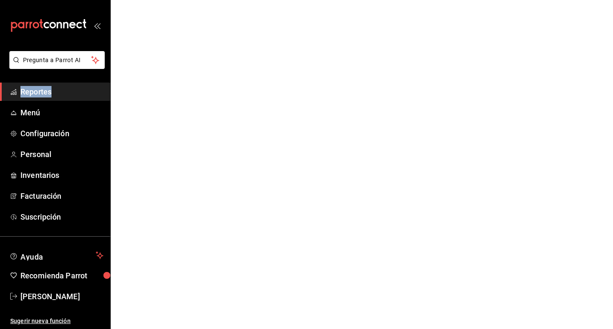
click at [516, 0] on html "Pregunta a Parrot AI Reportes Menú Configuración Personal Inventarios Facturaci…" at bounding box center [306, 0] width 613 height 0
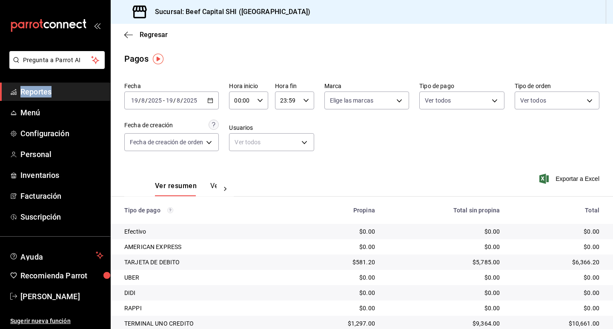
click at [212, 100] on icon "button" at bounding box center [210, 100] width 6 height 6
click at [212, 101] on icon "button" at bounding box center [210, 100] width 6 height 6
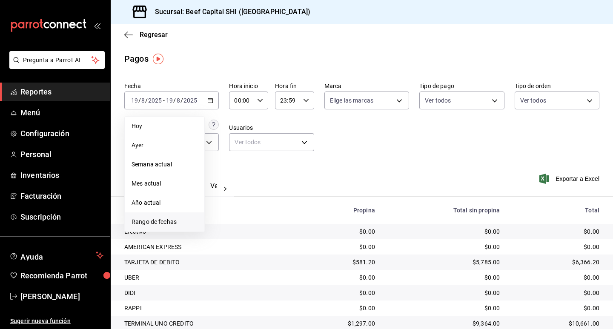
click at [169, 219] on span "Rango de fechas" at bounding box center [164, 221] width 66 height 9
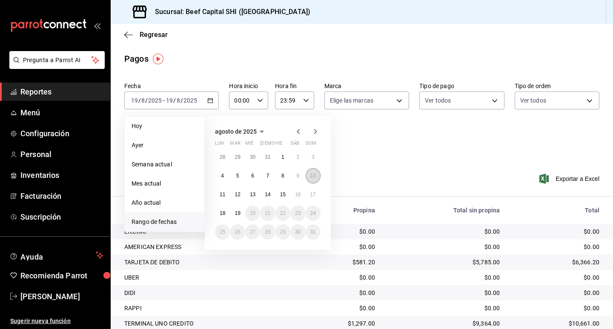
click at [314, 174] on abbr "10" at bounding box center [313, 176] width 6 height 6
click at [300, 195] on abbr "16" at bounding box center [298, 194] width 6 height 6
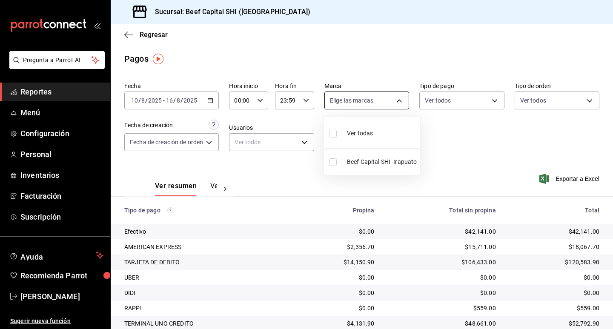
click at [367, 102] on body "Pregunta a Parrot AI Reportes Menú Configuración Personal Inventarios Facturaci…" at bounding box center [306, 164] width 613 height 329
click at [334, 132] on input "checkbox" at bounding box center [333, 134] width 8 height 8
click at [451, 97] on div at bounding box center [306, 164] width 613 height 329
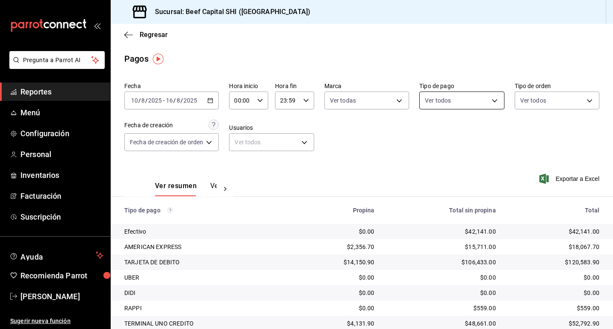
click at [447, 100] on body "Pregunta a Parrot AI Reportes Menú Configuración Personal Inventarios Facturaci…" at bounding box center [306, 164] width 613 height 329
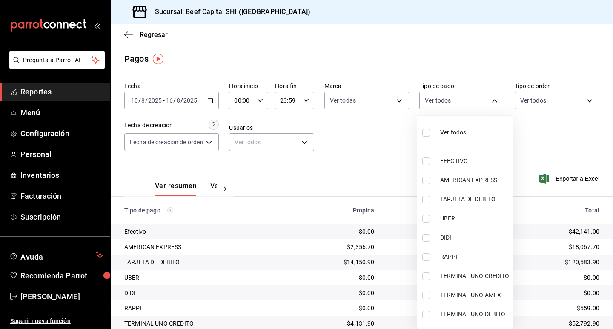
click at [426, 131] on input "checkbox" at bounding box center [426, 133] width 8 height 8
click at [542, 97] on div at bounding box center [306, 164] width 613 height 329
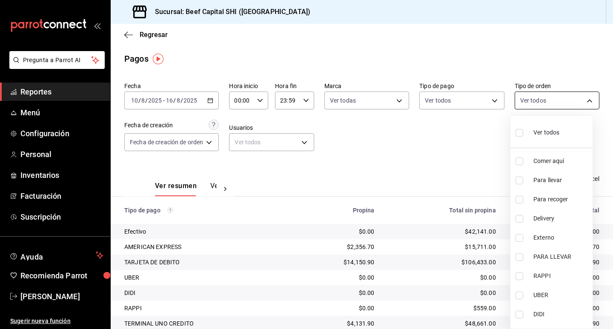
click at [542, 97] on body "Pregunta a Parrot AI Reportes Menú Configuración Personal Inventarios Facturaci…" at bounding box center [306, 164] width 613 height 329
click at [520, 131] on input "checkbox" at bounding box center [519, 133] width 8 height 8
click at [208, 141] on div at bounding box center [306, 164] width 613 height 329
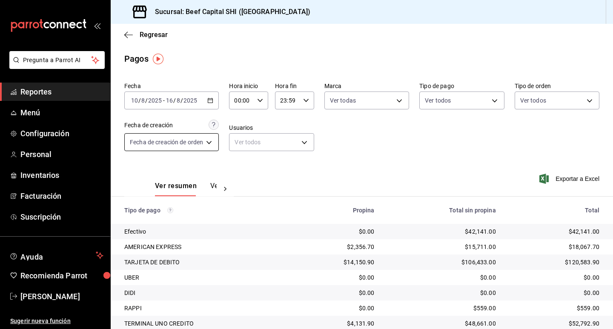
click at [208, 142] on body "Pregunta a Parrot AI Reportes Menú Configuración Personal Inventarios Facturaci…" at bounding box center [306, 164] width 613 height 329
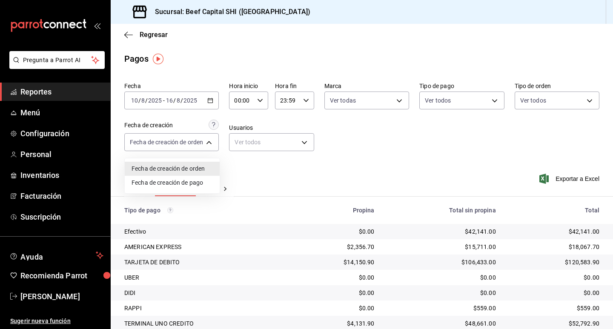
click at [197, 182] on li "Fecha de creación de pago" at bounding box center [172, 183] width 95 height 14
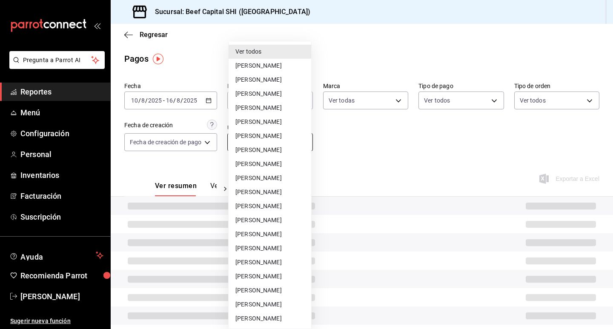
click at [283, 143] on body "Pregunta a Parrot AI Reportes Menú Configuración Personal Inventarios Facturaci…" at bounding box center [306, 164] width 613 height 329
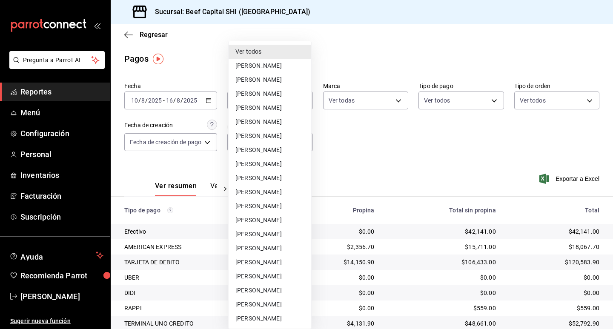
click at [275, 54] on li "Ver todos" at bounding box center [269, 52] width 83 height 14
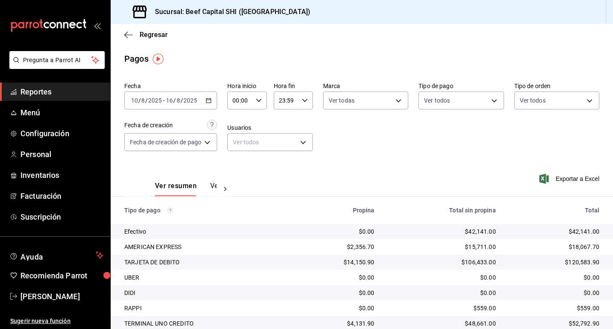
click at [355, 151] on div "Fecha [DATE] [DATE] - [DATE] [DATE] Hora inicio 00:00 Hora inicio Hora fin 23:5…" at bounding box center [361, 120] width 475 height 83
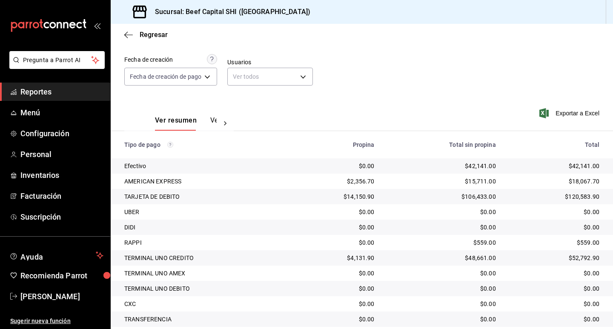
scroll to position [108, 0]
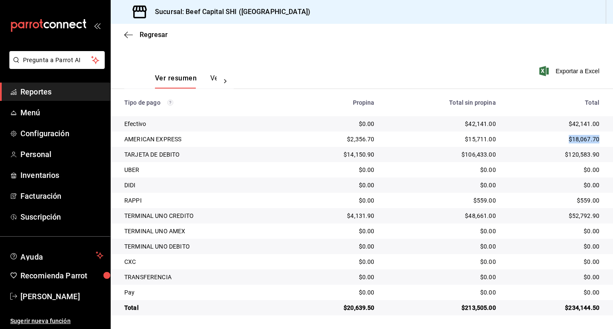
drag, startPoint x: 592, startPoint y: 138, endPoint x: 559, endPoint y: 137, distance: 33.6
click at [559, 137] on div "$18,067.70" at bounding box center [554, 139] width 90 height 9
click at [574, 157] on div "$120,583.90" at bounding box center [554, 154] width 90 height 9
drag, startPoint x: 592, startPoint y: 153, endPoint x: 545, endPoint y: 153, distance: 47.7
click at [545, 153] on div "$120,583.90" at bounding box center [554, 154] width 90 height 9
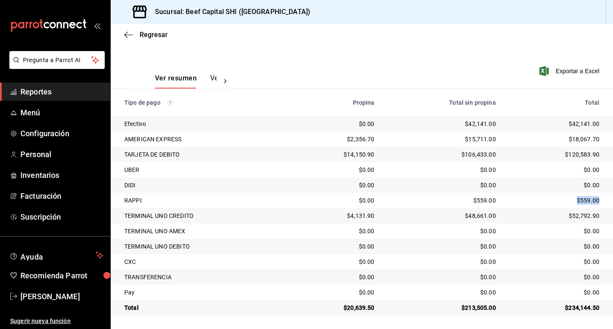
drag, startPoint x: 591, startPoint y: 198, endPoint x: 559, endPoint y: 203, distance: 32.7
click at [540, 207] on td "$559.00" at bounding box center [558, 200] width 110 height 15
click at [591, 216] on div "$52,792.90" at bounding box center [554, 215] width 90 height 9
drag, startPoint x: 592, startPoint y: 216, endPoint x: 540, endPoint y: 216, distance: 52.8
click at [540, 216] on div "$52,792.90" at bounding box center [554, 215] width 90 height 9
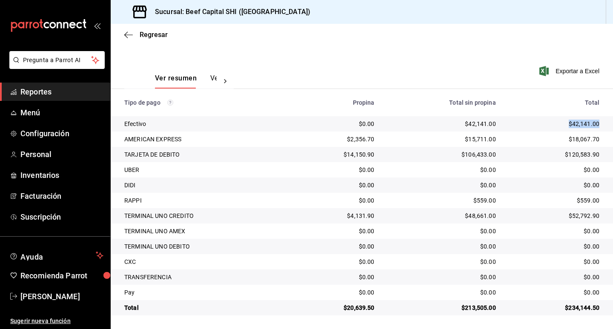
drag, startPoint x: 592, startPoint y: 123, endPoint x: 532, endPoint y: 123, distance: 60.0
click at [532, 123] on div "$42,141.00" at bounding box center [554, 124] width 90 height 9
drag, startPoint x: 592, startPoint y: 305, endPoint x: 567, endPoint y: 310, distance: 25.6
click at [551, 310] on div "$234,144.50" at bounding box center [554, 307] width 90 height 9
drag, startPoint x: 127, startPoint y: 34, endPoint x: 199, endPoint y: 50, distance: 73.4
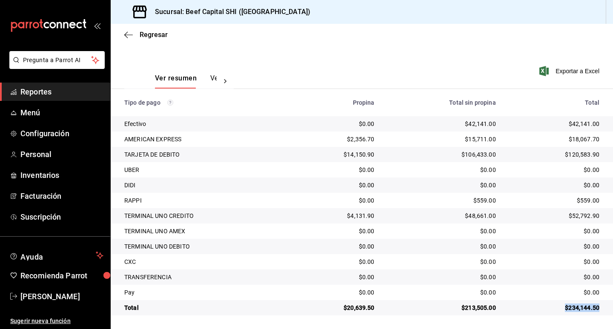
click at [209, 52] on main "Regresar Pagos Fecha [DATE] [DATE] - [DATE] [DATE] Hora inicio 00:00 Hora inici…" at bounding box center [362, 122] width 502 height 413
click at [128, 33] on icon "button" at bounding box center [128, 35] width 9 height 8
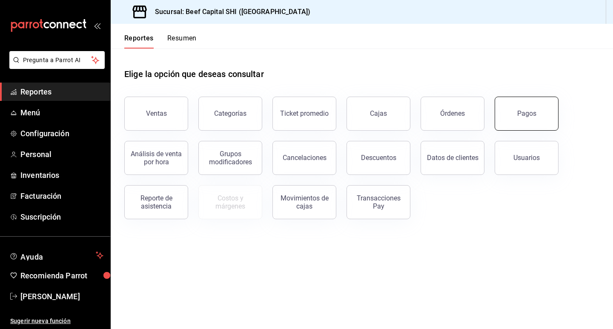
click at [527, 114] on div "Pagos" at bounding box center [526, 113] width 19 height 8
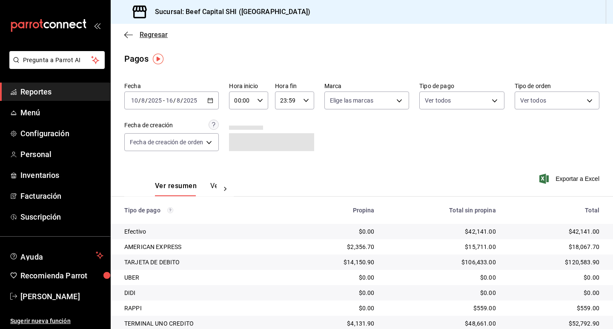
click at [127, 32] on icon "button" at bounding box center [128, 35] width 9 height 8
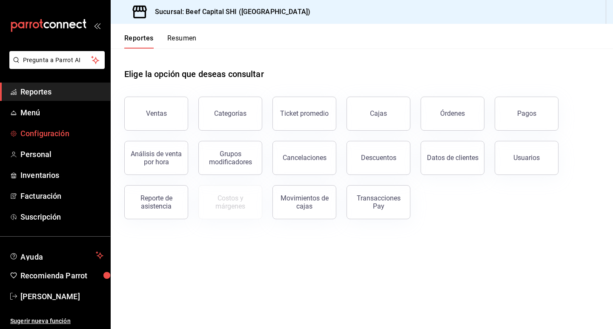
click at [57, 133] on span "Configuración" at bounding box center [61, 133] width 83 height 11
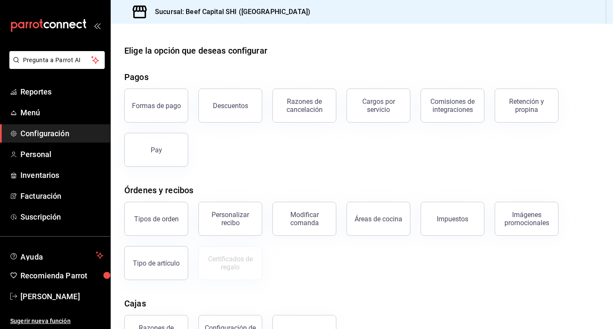
click at [63, 133] on span "Configuración" at bounding box center [61, 133] width 83 height 11
click at [63, 132] on span "Configuración" at bounding box center [61, 133] width 83 height 11
click at [55, 92] on span "Reportes" at bounding box center [61, 91] width 83 height 11
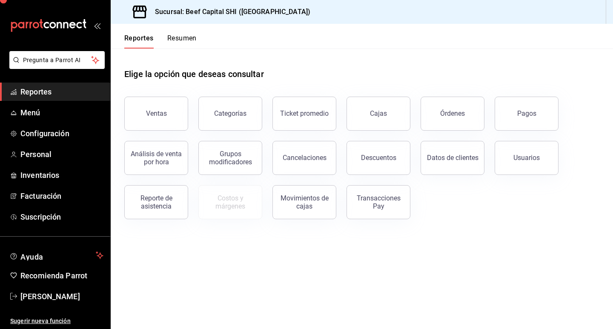
click at [55, 92] on span "Reportes" at bounding box center [61, 91] width 83 height 11
click at [161, 110] on div "Ventas" at bounding box center [156, 113] width 21 height 8
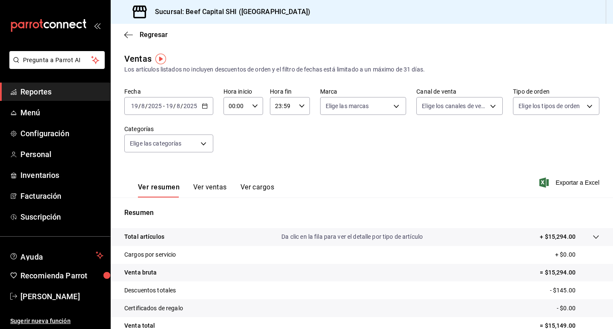
click at [208, 108] on div "[DATE] [DATE] - [DATE] [DATE]" at bounding box center [168, 106] width 89 height 18
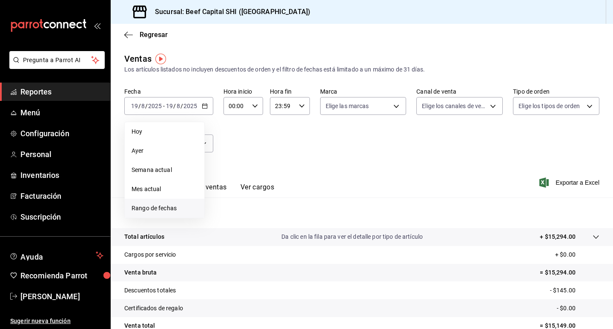
click at [165, 206] on span "Rango de fechas" at bounding box center [164, 208] width 66 height 9
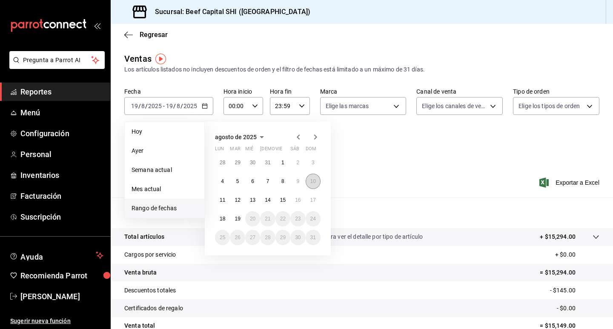
click at [313, 179] on abbr "10" at bounding box center [313, 181] width 6 height 6
click at [298, 199] on abbr "16" at bounding box center [298, 200] width 6 height 6
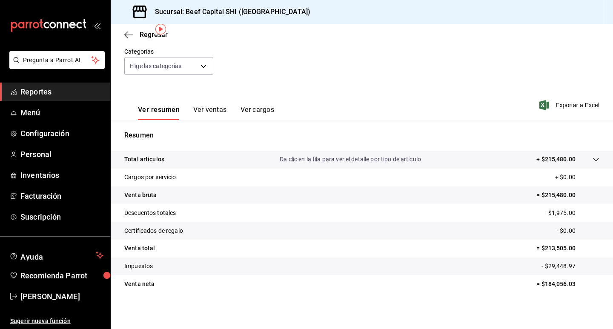
scroll to position [79, 0]
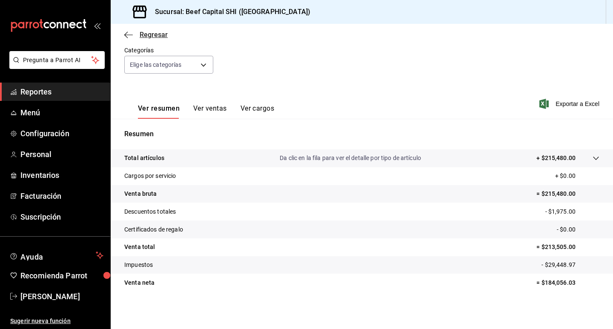
click at [126, 35] on icon "button" at bounding box center [128, 34] width 9 height 0
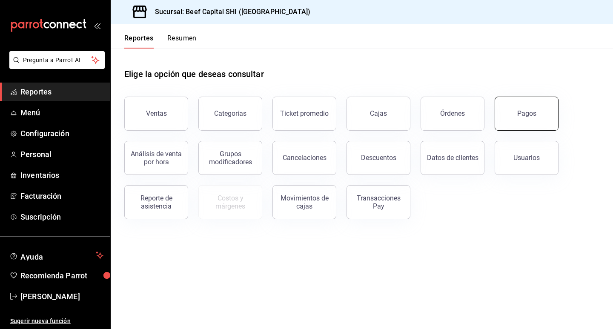
click at [531, 115] on div "Pagos" at bounding box center [526, 113] width 19 height 8
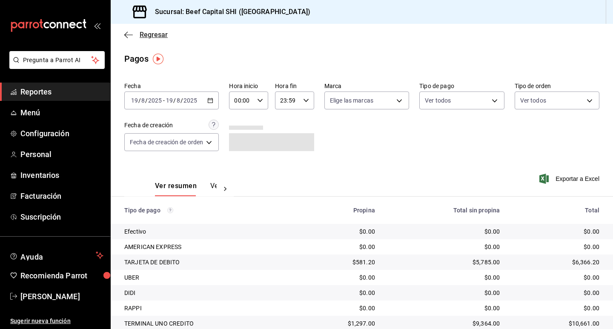
click at [125, 34] on icon "button" at bounding box center [128, 35] width 9 height 8
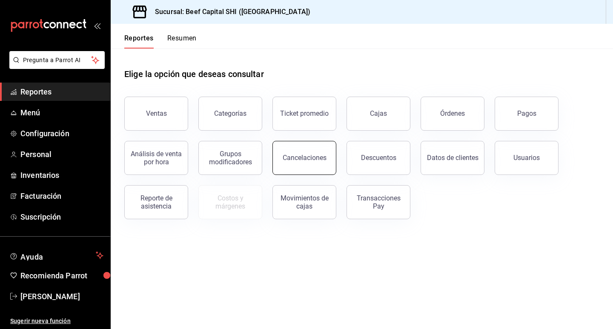
click at [318, 158] on div "Cancelaciones" at bounding box center [305, 158] width 44 height 8
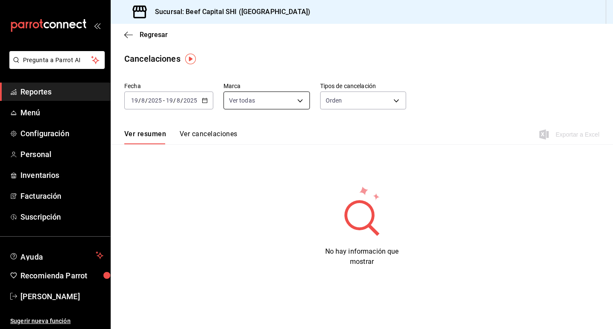
click at [272, 99] on body "Pregunta a Parrot AI Reportes Menú Configuración Personal Inventarios Facturaci…" at bounding box center [306, 164] width 613 height 329
click at [383, 100] on div at bounding box center [306, 164] width 613 height 329
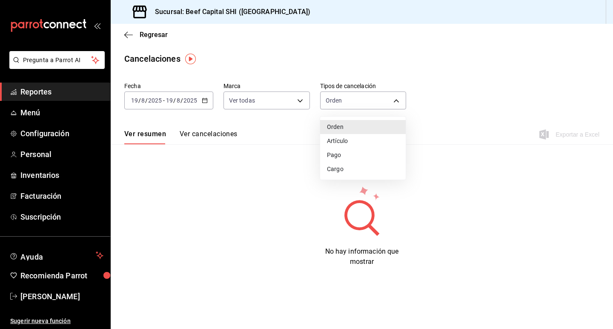
click at [383, 100] on body "Pregunta a Parrot AI Reportes Menú Configuración Personal Inventarios Facturaci…" at bounding box center [306, 164] width 613 height 329
drag, startPoint x: 343, startPoint y: 157, endPoint x: 344, endPoint y: 143, distance: 14.1
click at [344, 143] on ul "Orden Artículo Pago Cargo" at bounding box center [363, 148] width 86 height 63
click at [344, 143] on li "Artículo" at bounding box center [363, 141] width 86 height 14
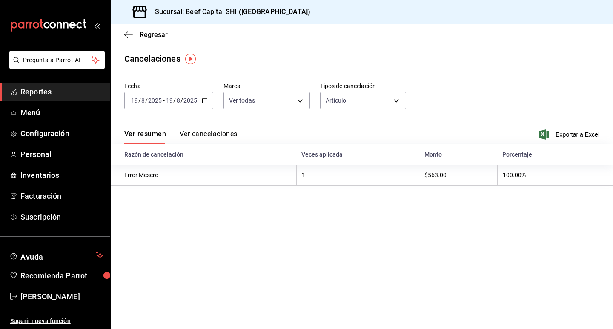
click at [207, 101] on div "[DATE] [DATE] - [DATE] [DATE]" at bounding box center [168, 100] width 89 height 18
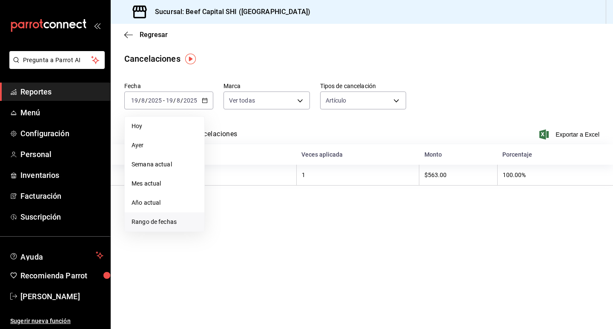
click at [164, 221] on span "Rango de fechas" at bounding box center [164, 221] width 66 height 9
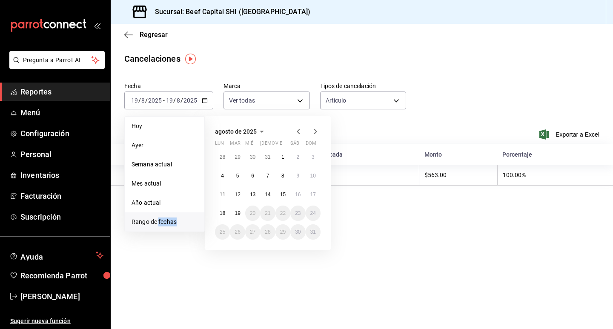
click at [164, 221] on span "Rango de fechas" at bounding box center [164, 221] width 66 height 9
click at [316, 176] on button "10" at bounding box center [313, 175] width 15 height 15
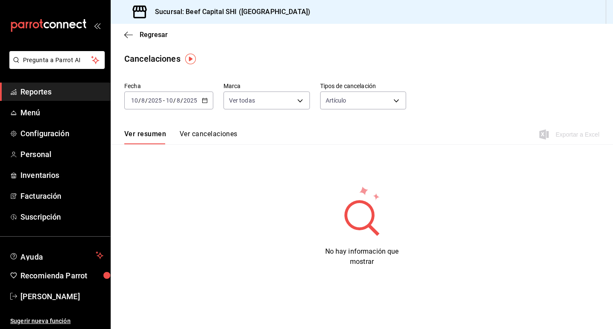
click at [204, 100] on \(Stroke\) "button" at bounding box center [204, 100] width 5 height 0
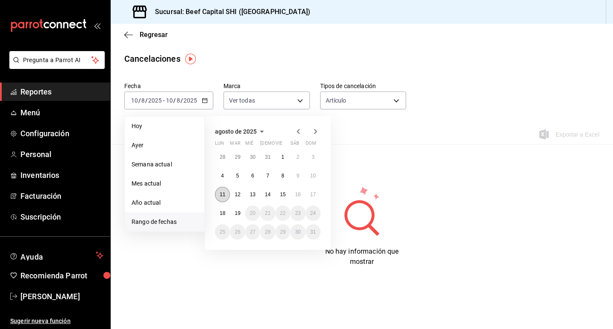
click at [223, 192] on abbr "11" at bounding box center [223, 194] width 6 height 6
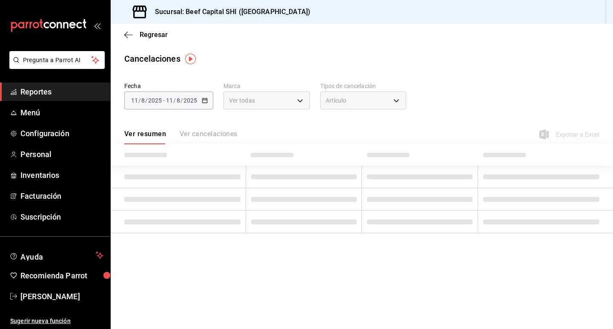
click at [223, 191] on td at bounding box center [178, 199] width 135 height 23
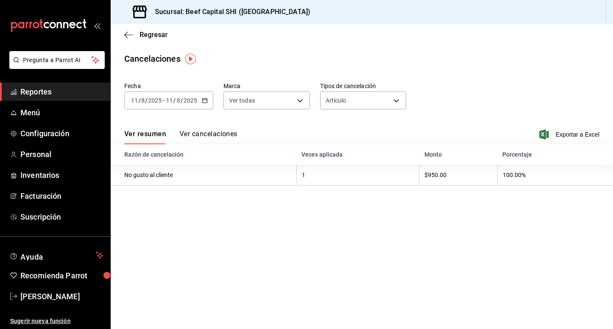
click at [202, 100] on icon "button" at bounding box center [205, 100] width 6 height 6
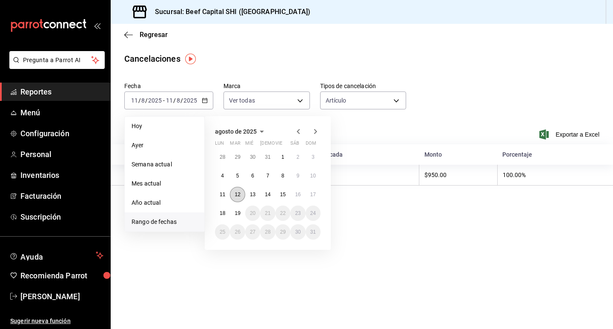
click at [235, 194] on abbr "12" at bounding box center [237, 194] width 6 height 6
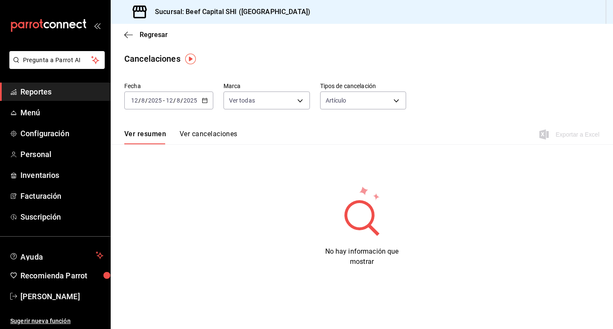
click at [207, 99] on icon "button" at bounding box center [205, 100] width 6 height 6
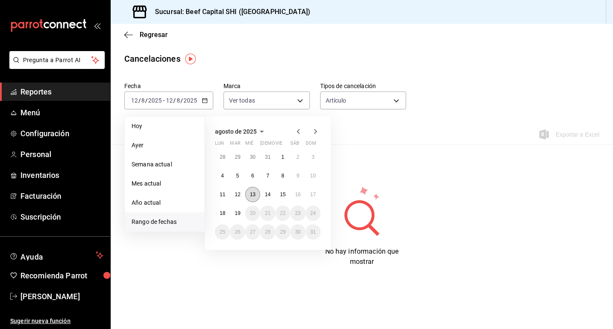
click at [248, 194] on button "13" at bounding box center [252, 194] width 15 height 15
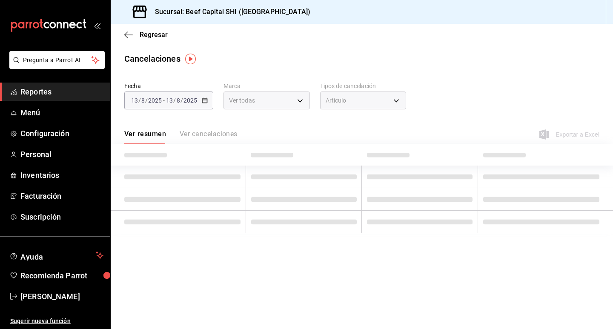
click at [248, 194] on td at bounding box center [304, 199] width 116 height 23
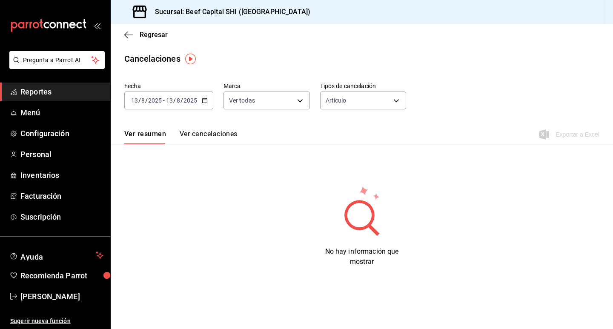
click at [204, 100] on icon "button" at bounding box center [205, 100] width 6 height 6
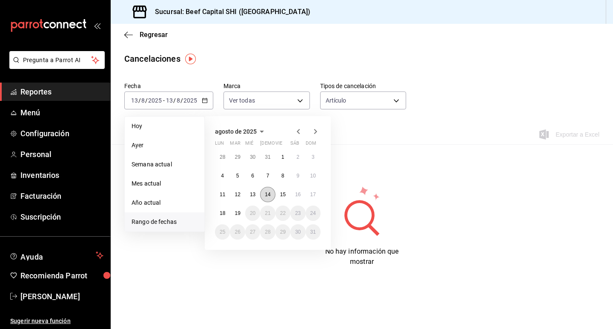
click at [266, 194] on abbr "14" at bounding box center [268, 194] width 6 height 6
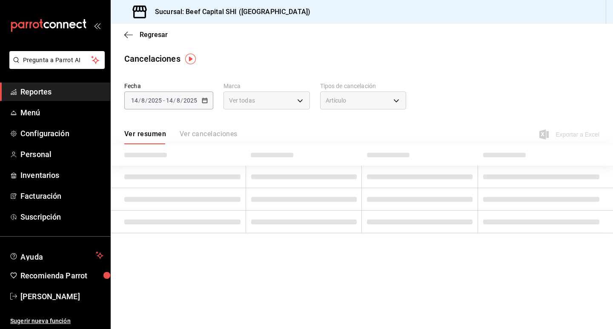
click at [266, 194] on td at bounding box center [304, 199] width 116 height 23
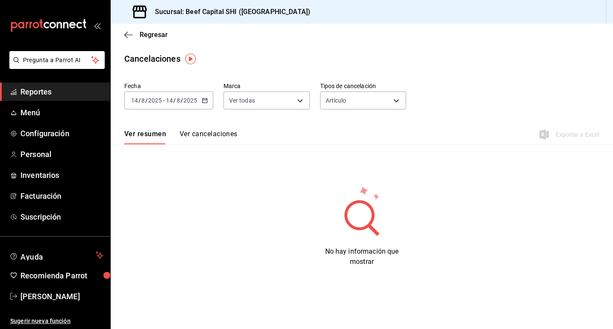
click at [208, 97] on div "[DATE] [DATE] - [DATE] [DATE]" at bounding box center [168, 100] width 89 height 18
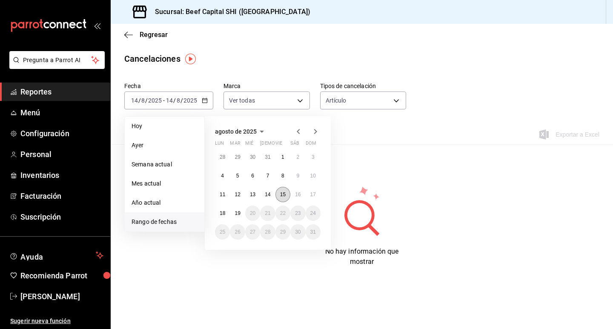
click at [287, 194] on button "15" at bounding box center [282, 194] width 15 height 15
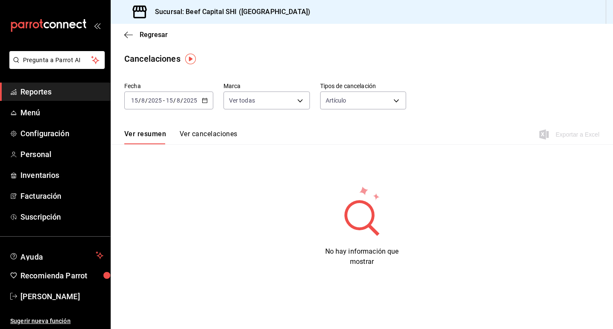
click at [203, 100] on \(Stroke\) "button" at bounding box center [204, 100] width 5 height 0
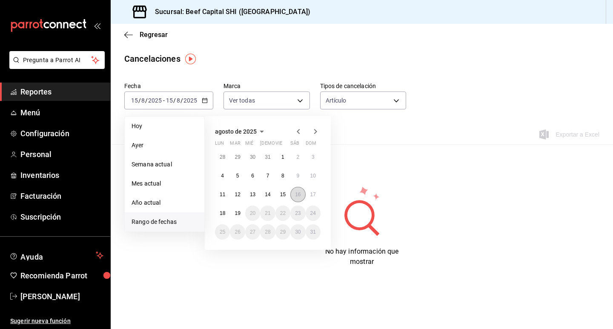
click at [296, 196] on abbr "16" at bounding box center [298, 194] width 6 height 6
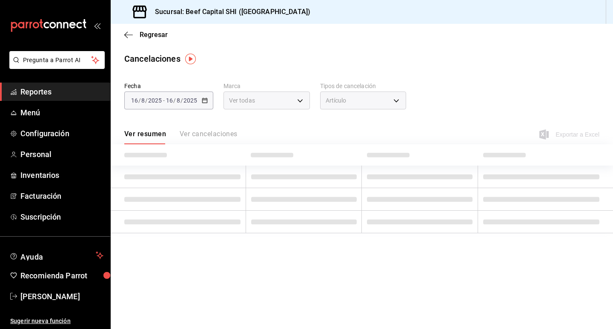
click at [296, 196] on td at bounding box center [304, 199] width 116 height 23
